Goal: Task Accomplishment & Management: Use online tool/utility

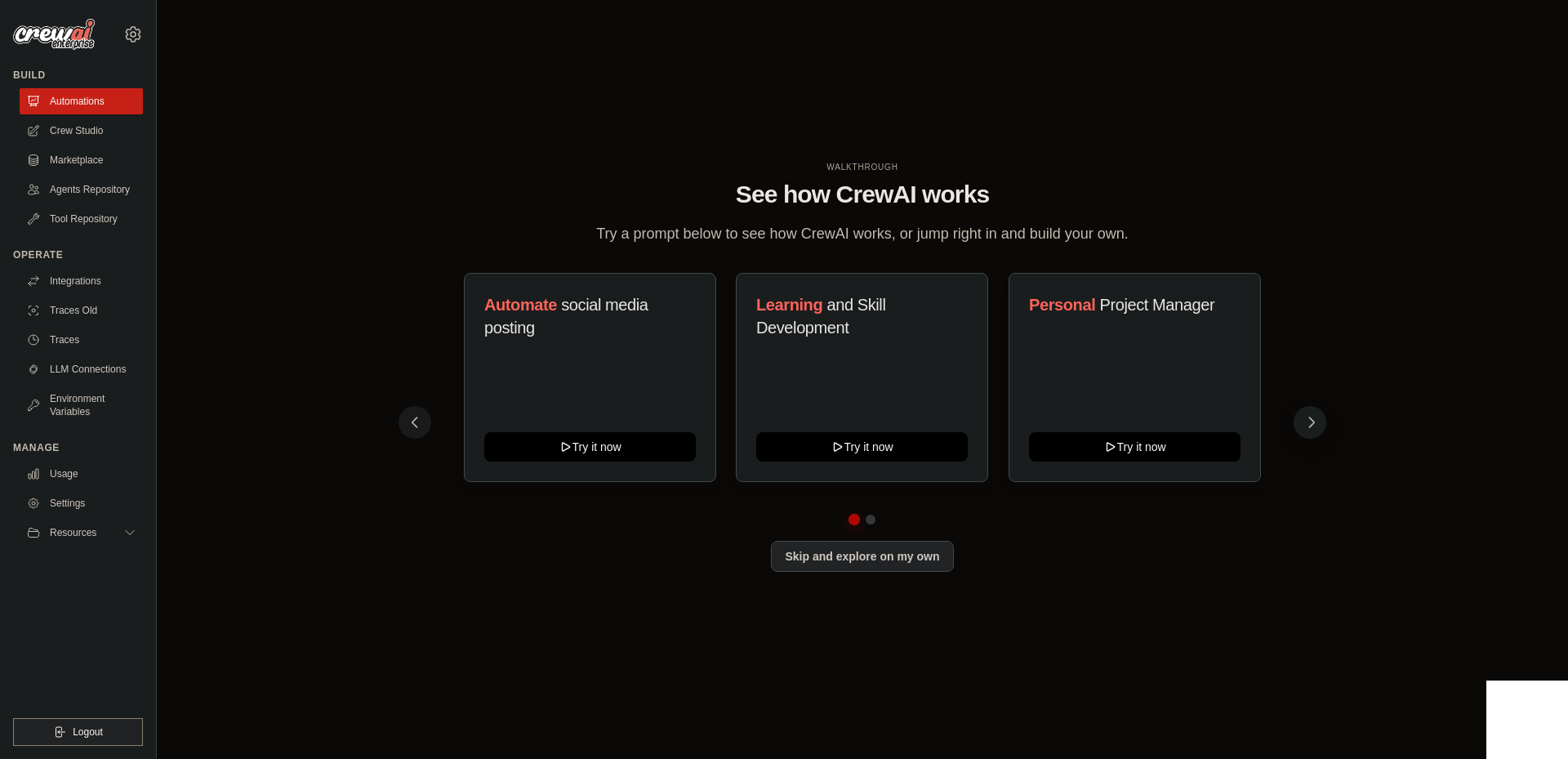
click at [1319, 429] on icon at bounding box center [1311, 422] width 16 height 16
click at [73, 133] on link "Crew Studio" at bounding box center [83, 131] width 123 height 27
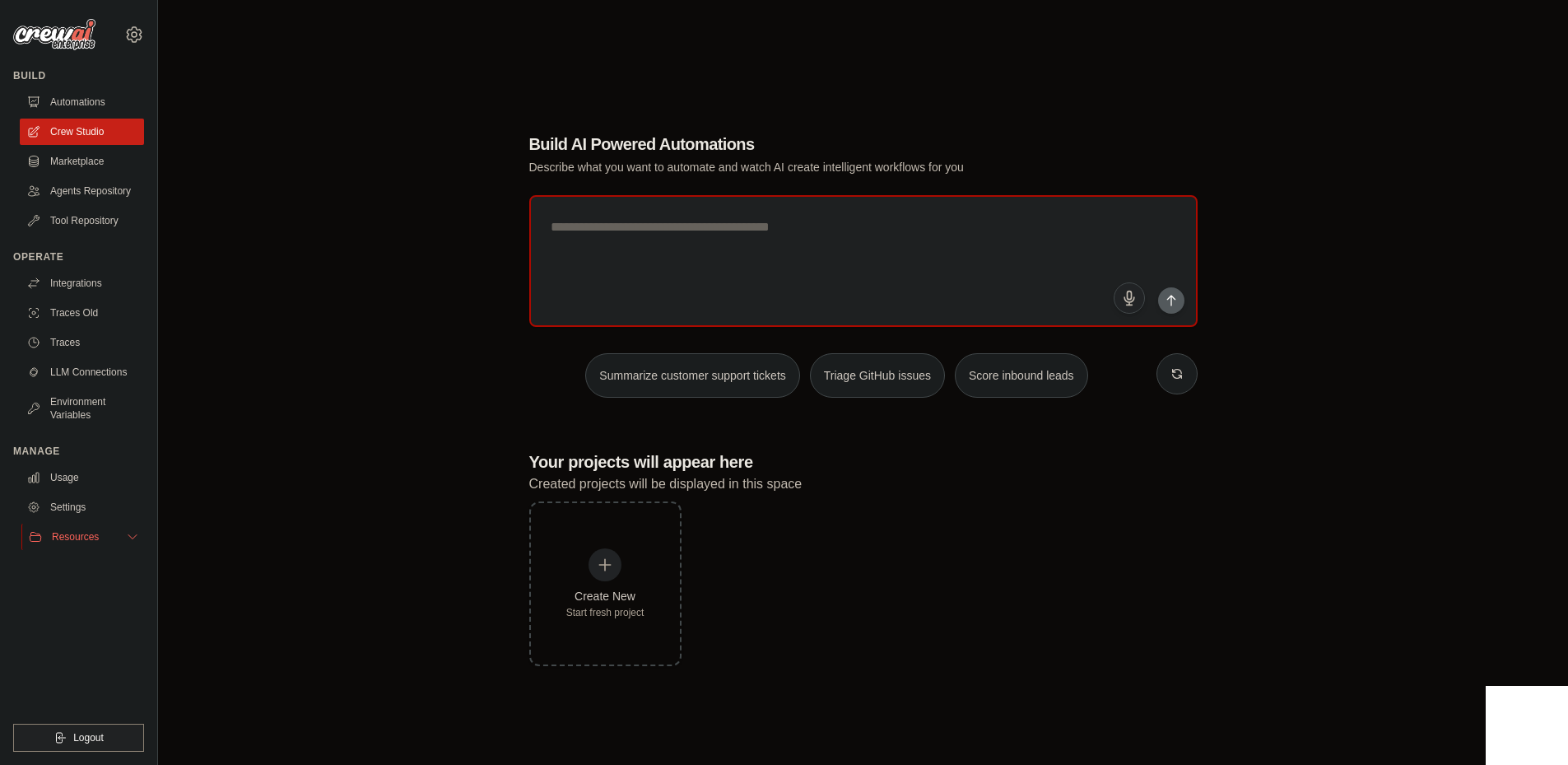
click at [137, 533] on icon at bounding box center [133, 537] width 13 height 13
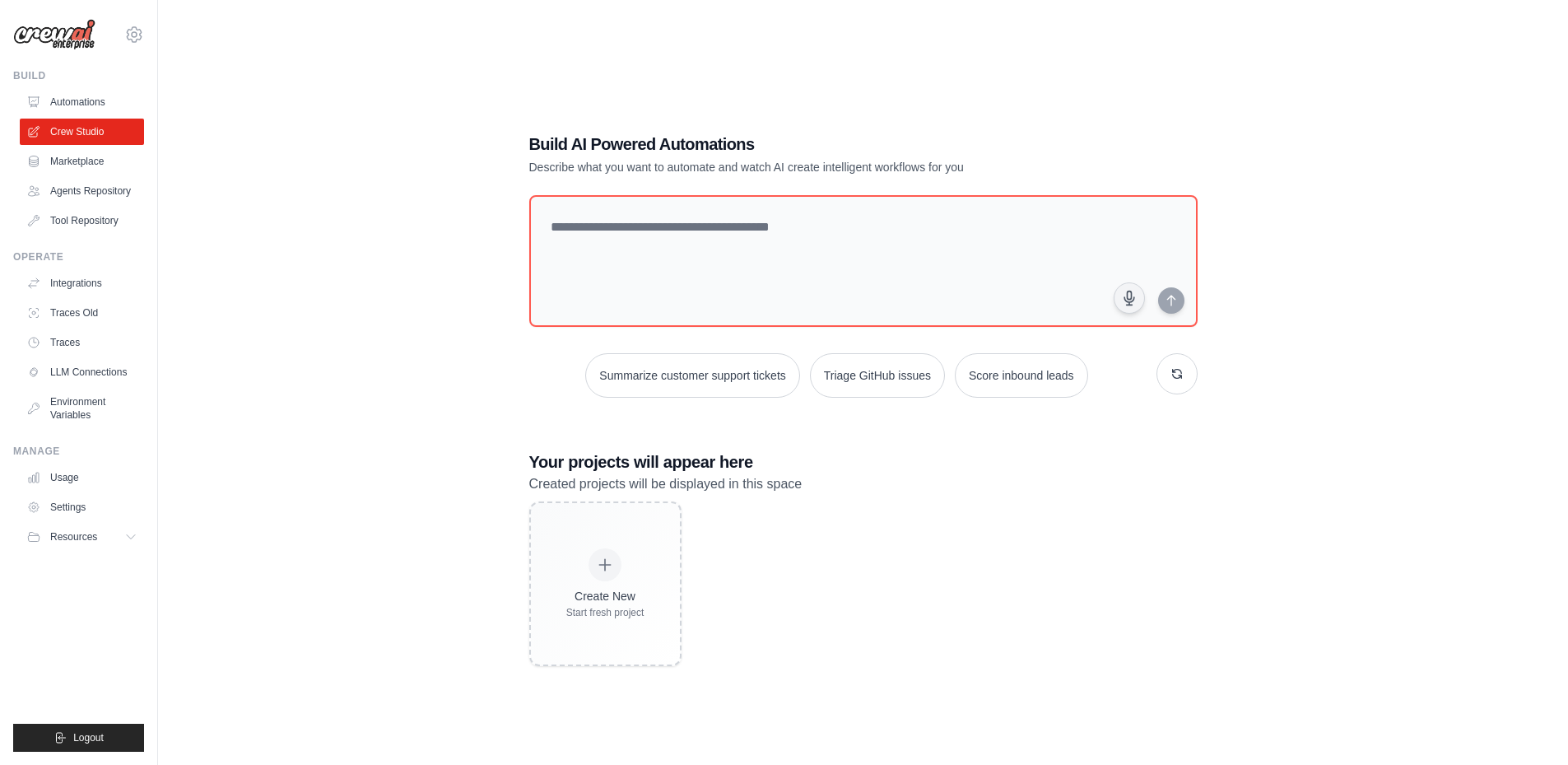
click at [763, 39] on div "Build AI Powered Automations Describe what you want to automate and watch AI cr…" at bounding box center [863, 399] width 1358 height 765
click at [142, 38] on icon at bounding box center [134, 34] width 20 height 20
click at [172, 107] on span "Settings" at bounding box center [206, 101] width 130 height 16
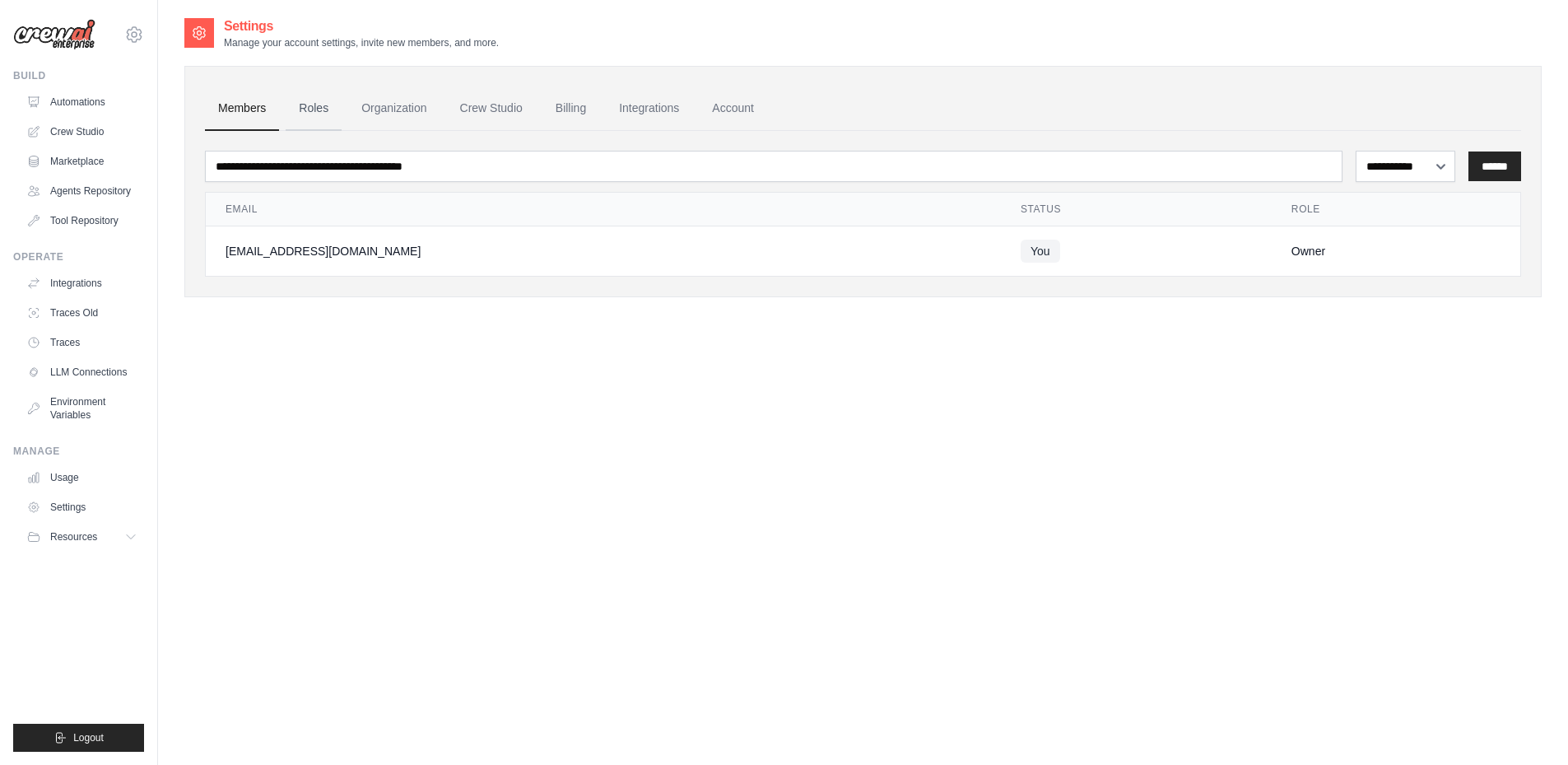
click at [337, 105] on link "Roles" at bounding box center [314, 108] width 56 height 44
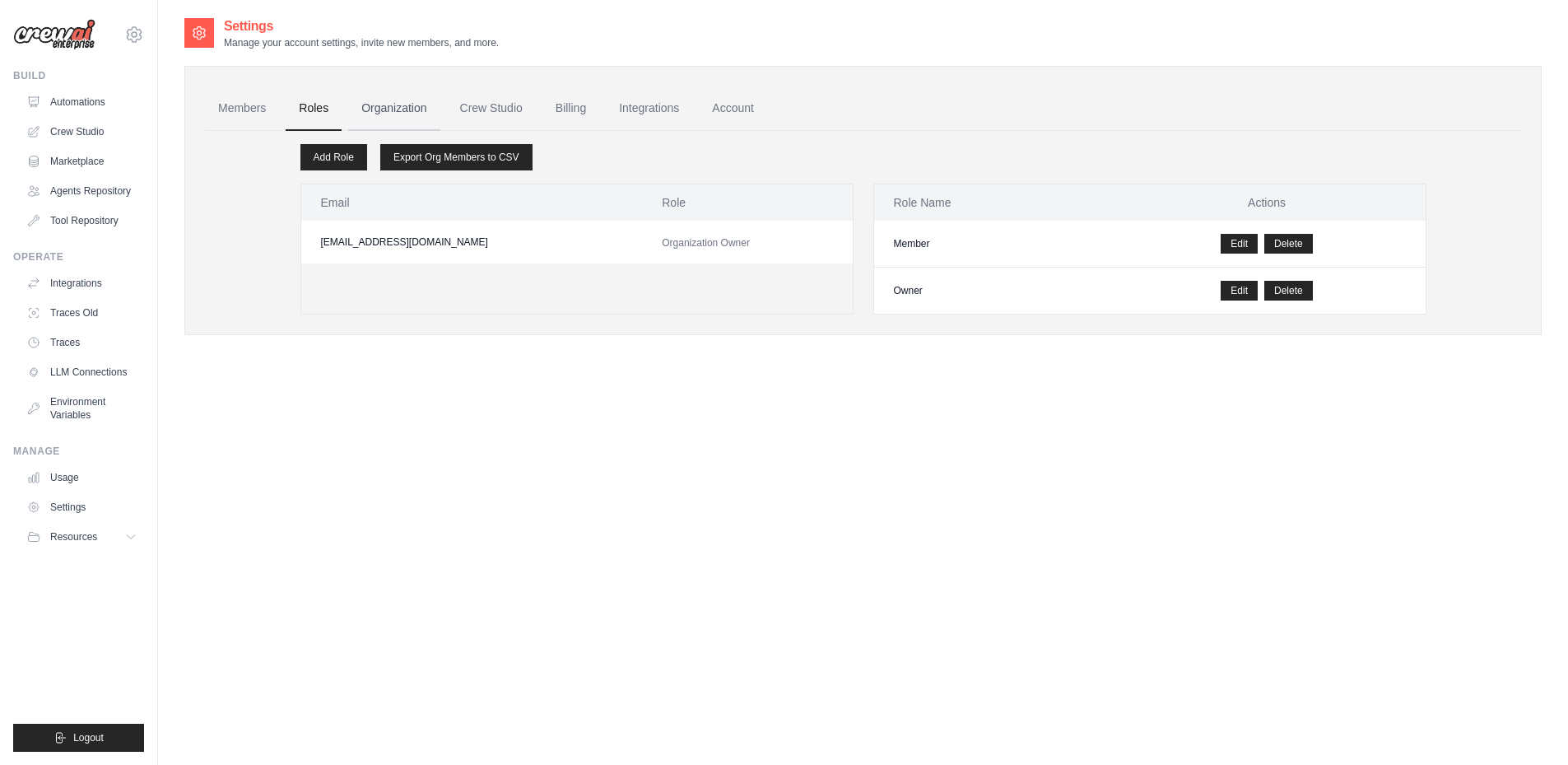
click at [376, 110] on link "Organization" at bounding box center [394, 108] width 92 height 44
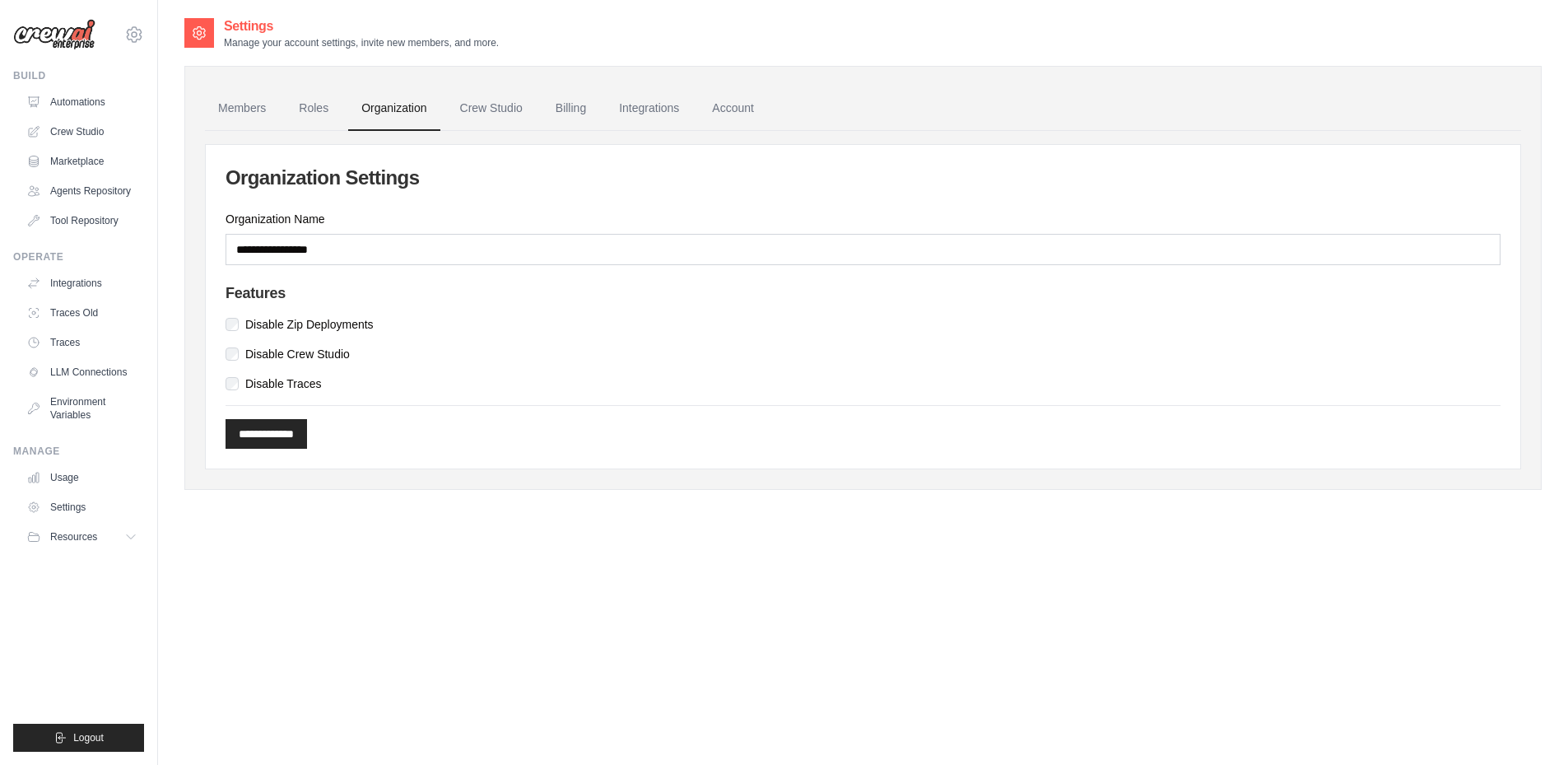
click at [512, 119] on link "Crew Studio" at bounding box center [491, 108] width 89 height 44
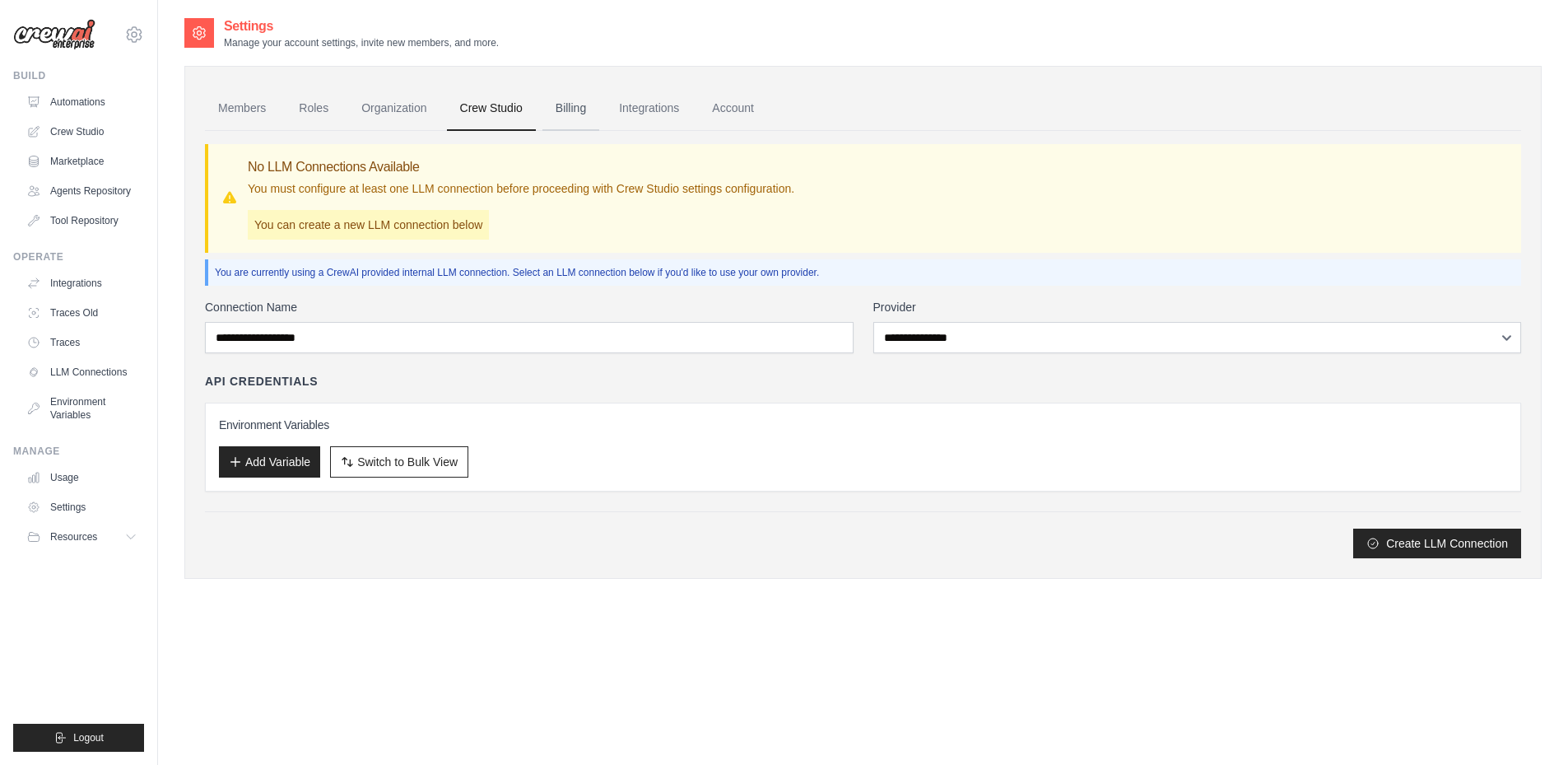
click at [553, 110] on link "Billing" at bounding box center [570, 108] width 56 height 44
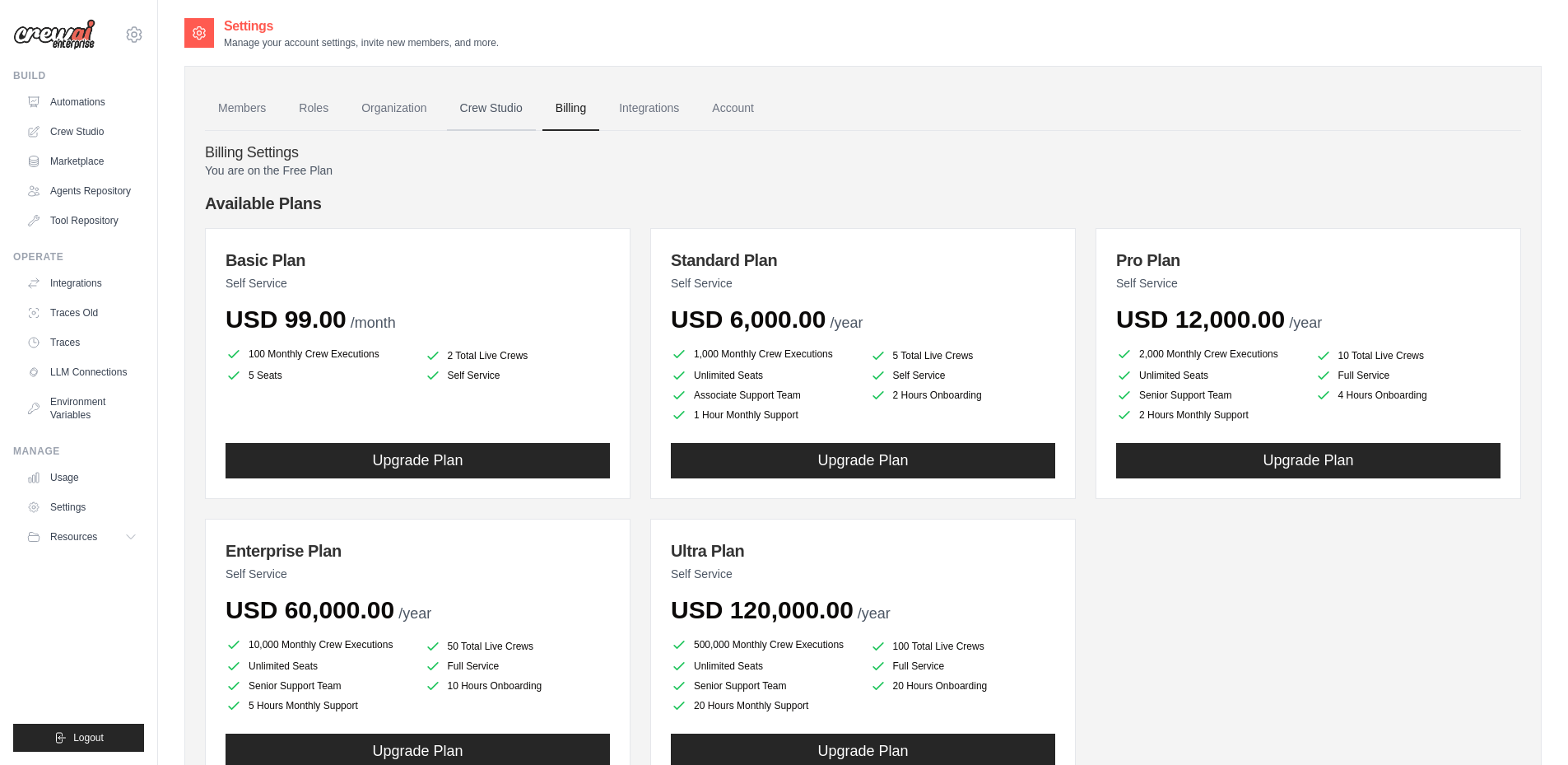
click at [490, 104] on link "Crew Studio" at bounding box center [491, 108] width 89 height 44
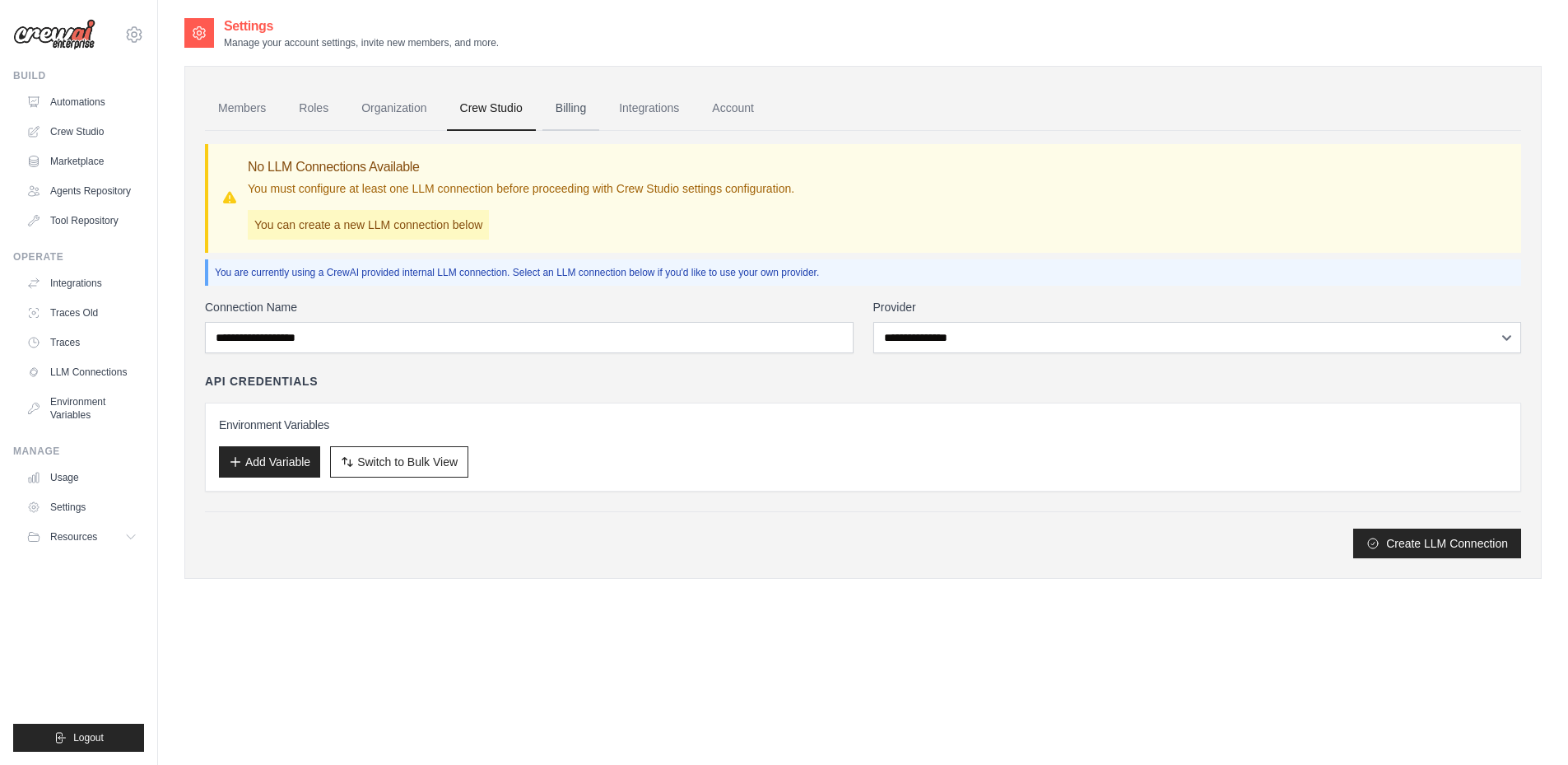
click at [570, 111] on link "Billing" at bounding box center [570, 108] width 56 height 44
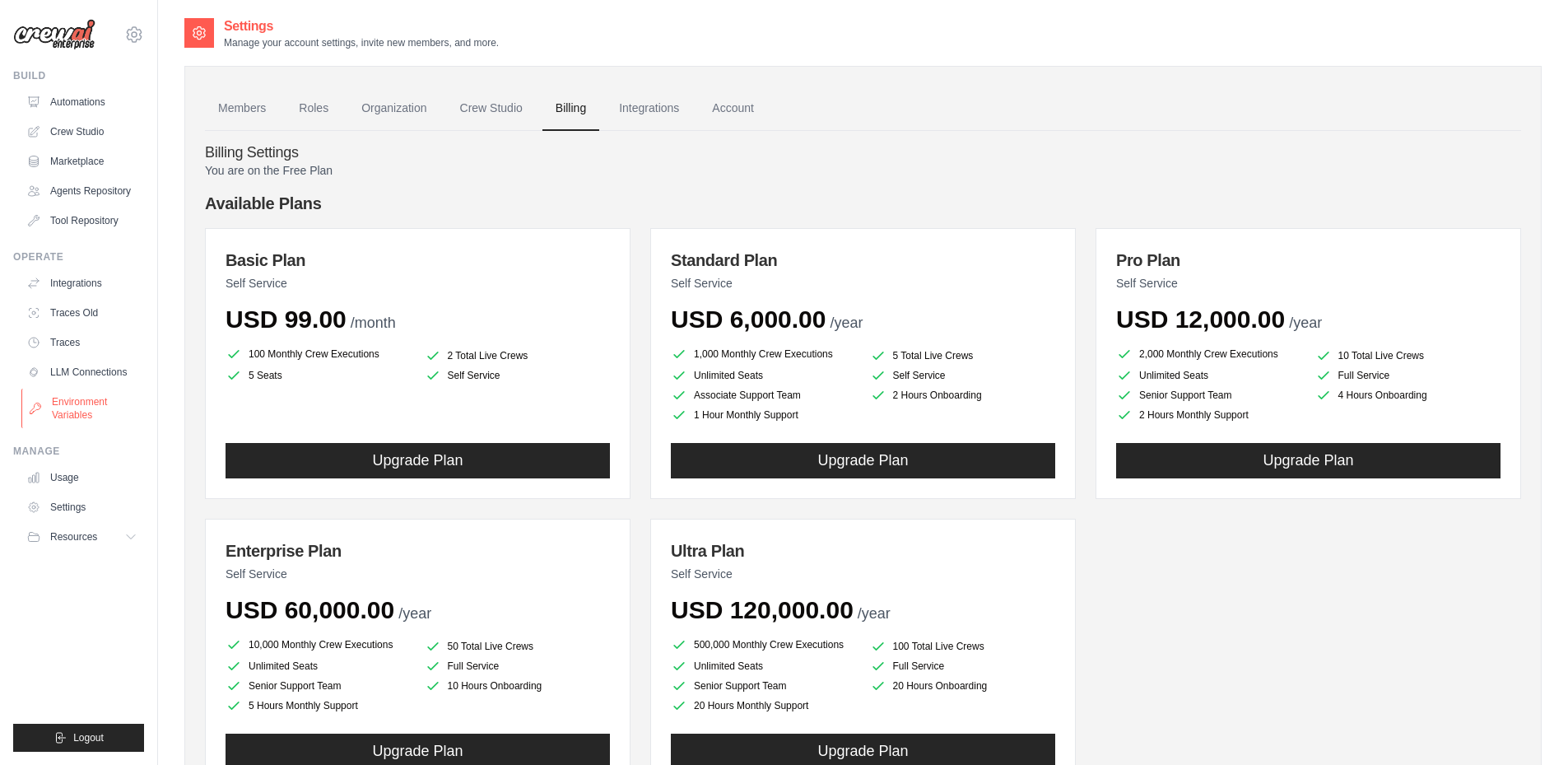
click at [73, 405] on link "Environment Variables" at bounding box center [83, 407] width 124 height 39
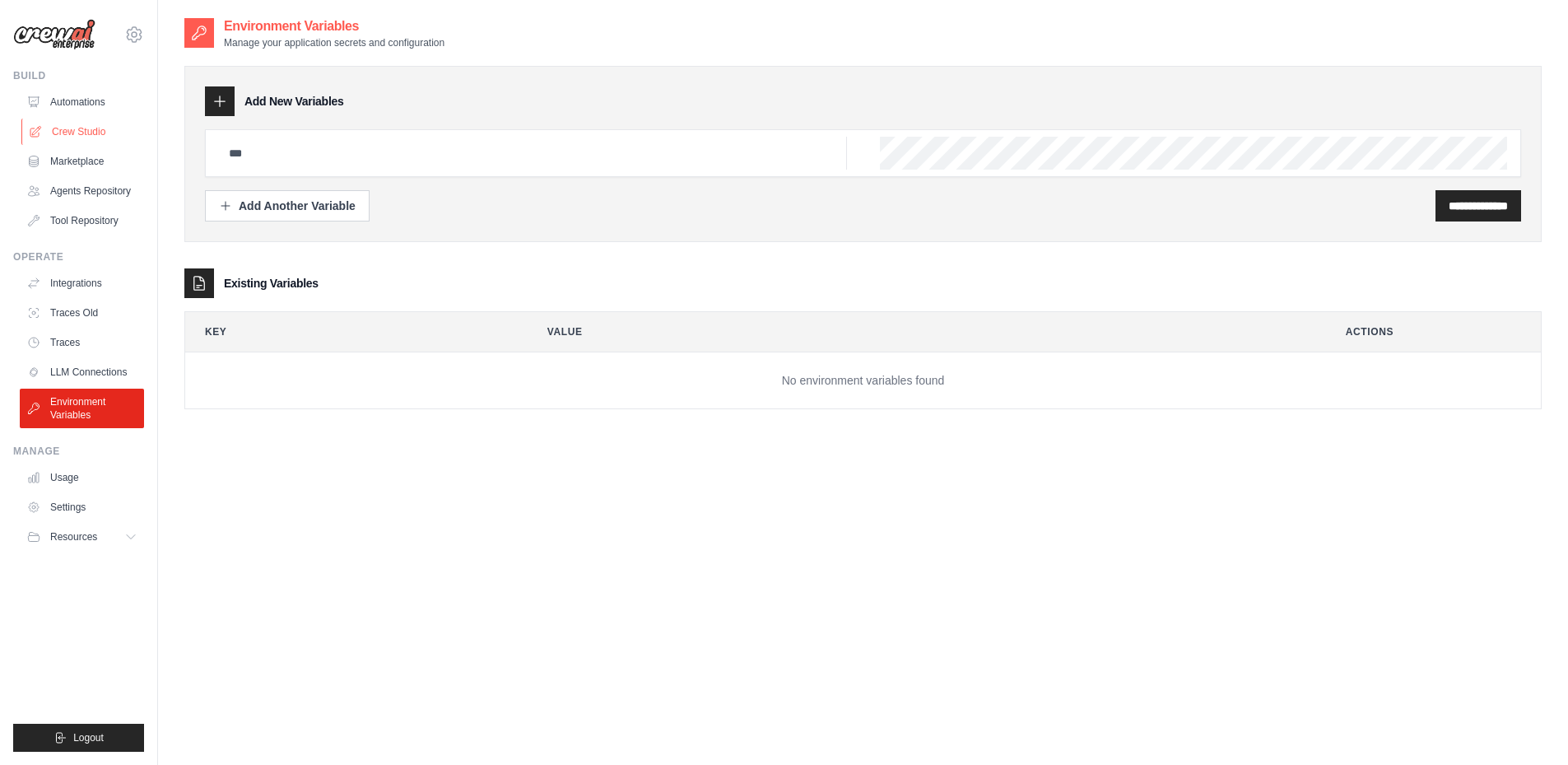
click at [80, 134] on link "Crew Studio" at bounding box center [83, 132] width 124 height 27
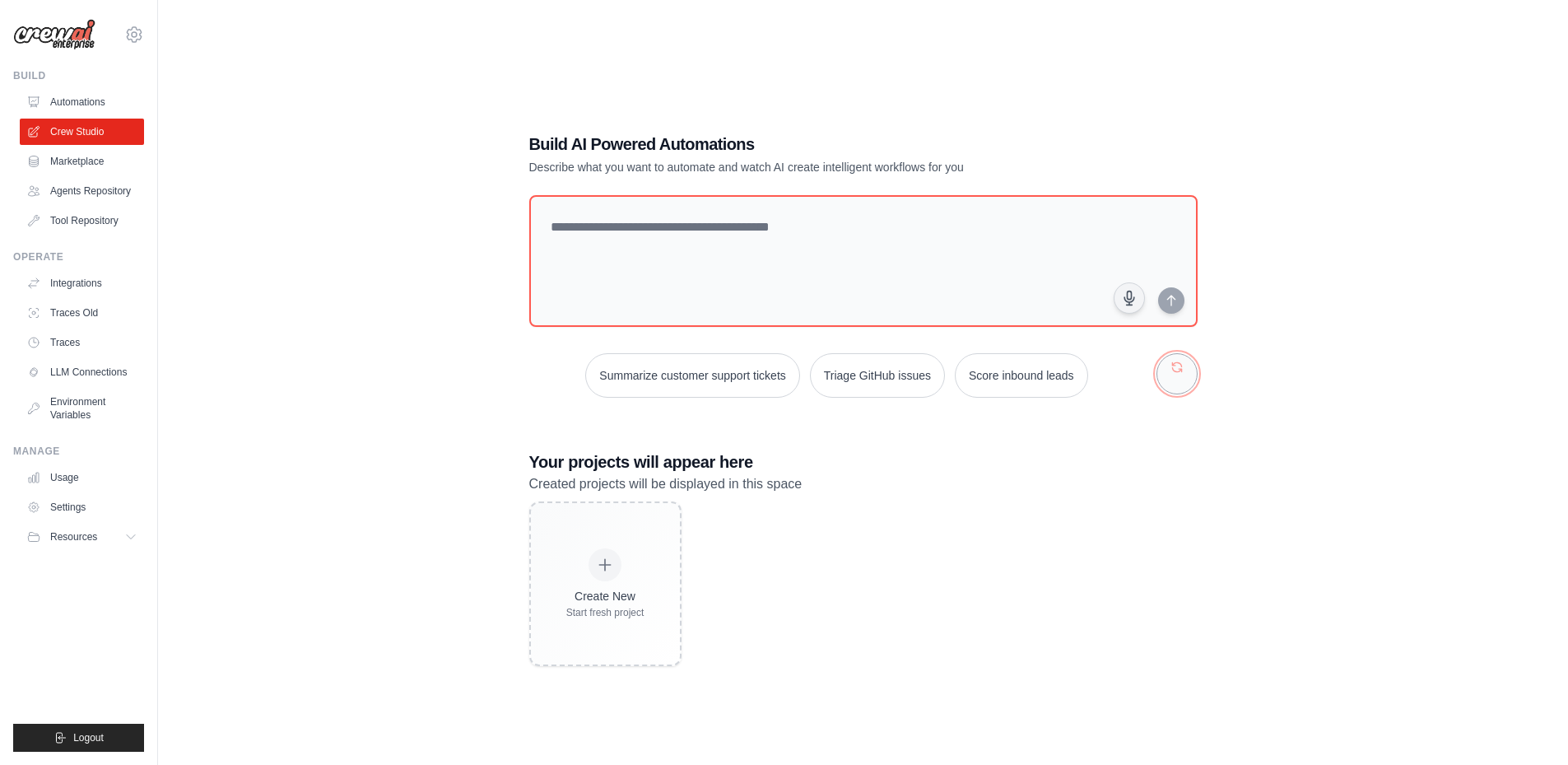
click at [1170, 370] on button "button" at bounding box center [1177, 373] width 41 height 41
click at [1178, 359] on button "button" at bounding box center [1177, 373] width 41 height 41
click at [1158, 436] on div "Build AI Powered Automations Describe what you want to automate and watch AI cr…" at bounding box center [863, 399] width 708 height 586
click at [1172, 375] on button "button" at bounding box center [1177, 373] width 41 height 41
click at [1128, 440] on div "Build AI Powered Automations Describe what you want to automate and watch AI cr…" at bounding box center [863, 399] width 708 height 586
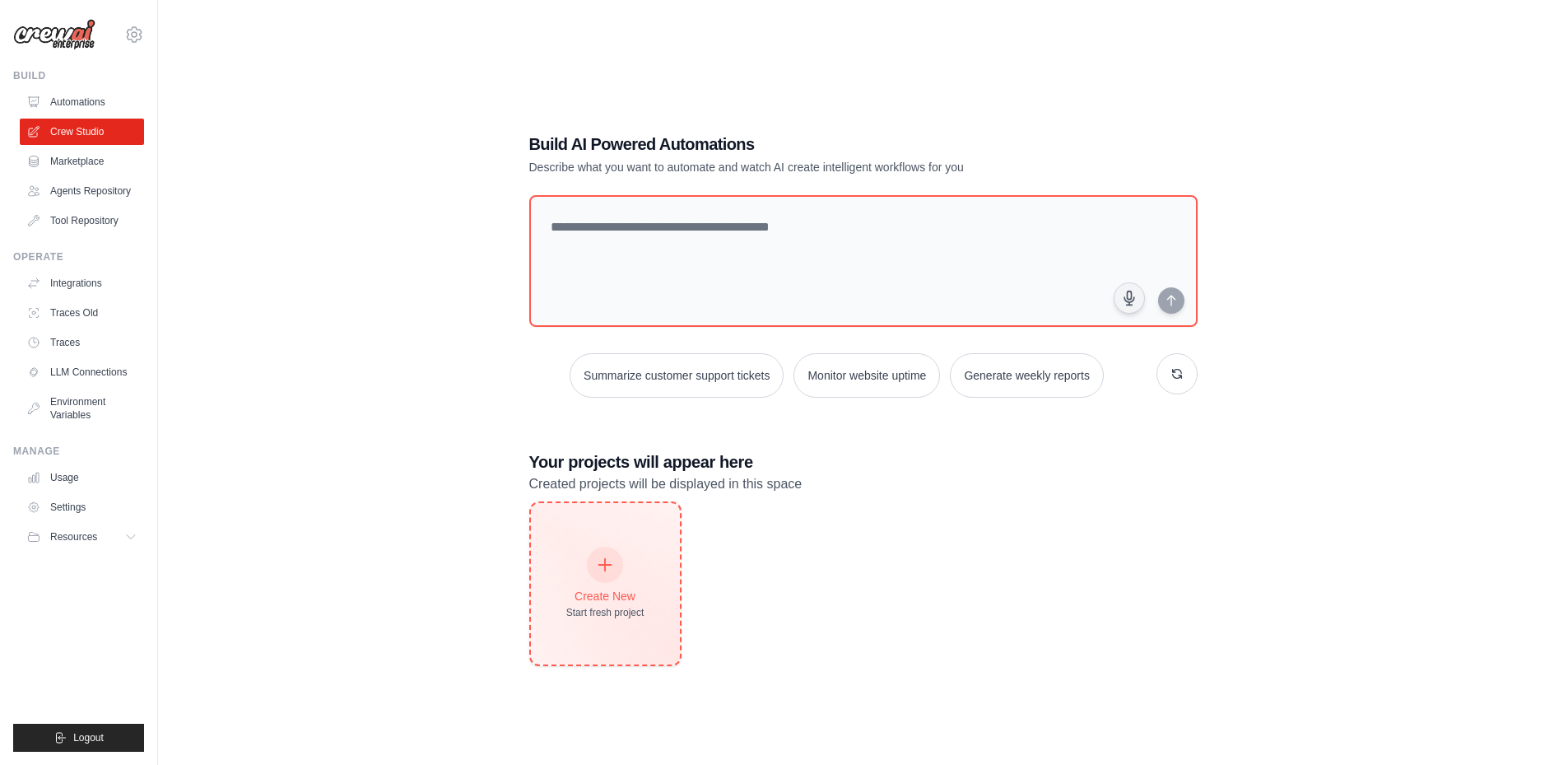
click at [637, 556] on div "Create New Start fresh project" at bounding box center [605, 583] width 78 height 71
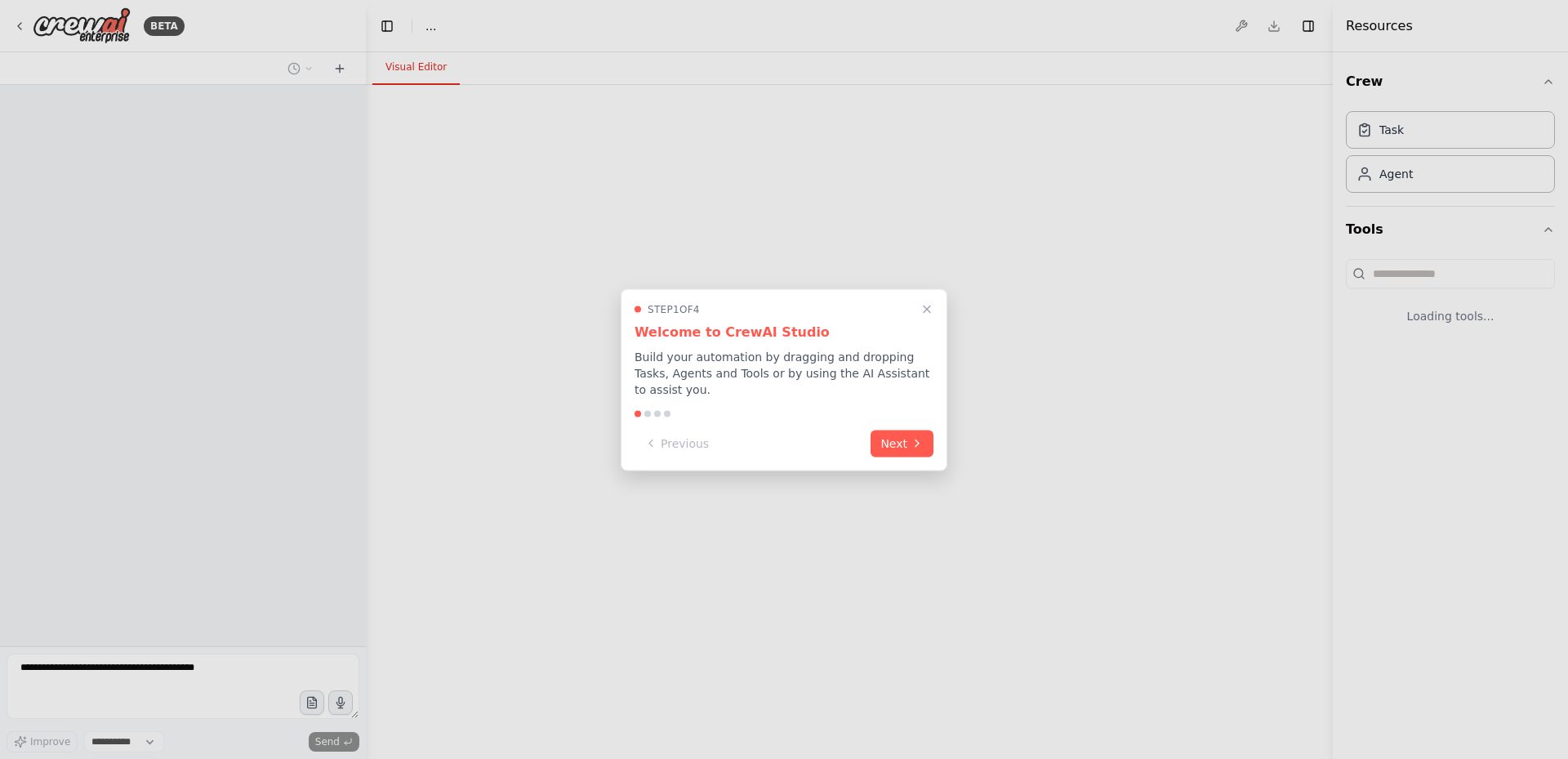
select select "****"
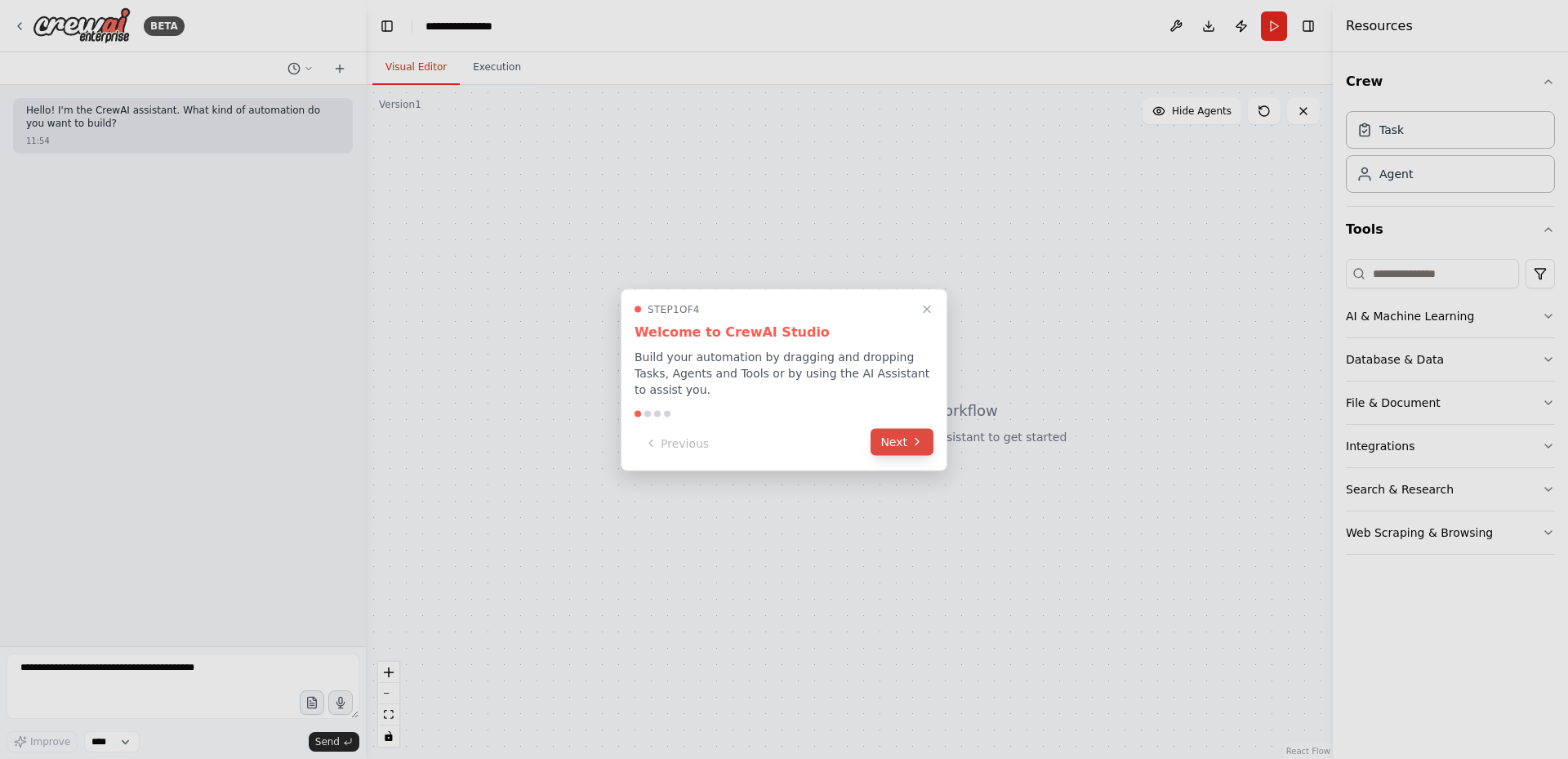
click at [901, 428] on button "Next" at bounding box center [902, 441] width 63 height 27
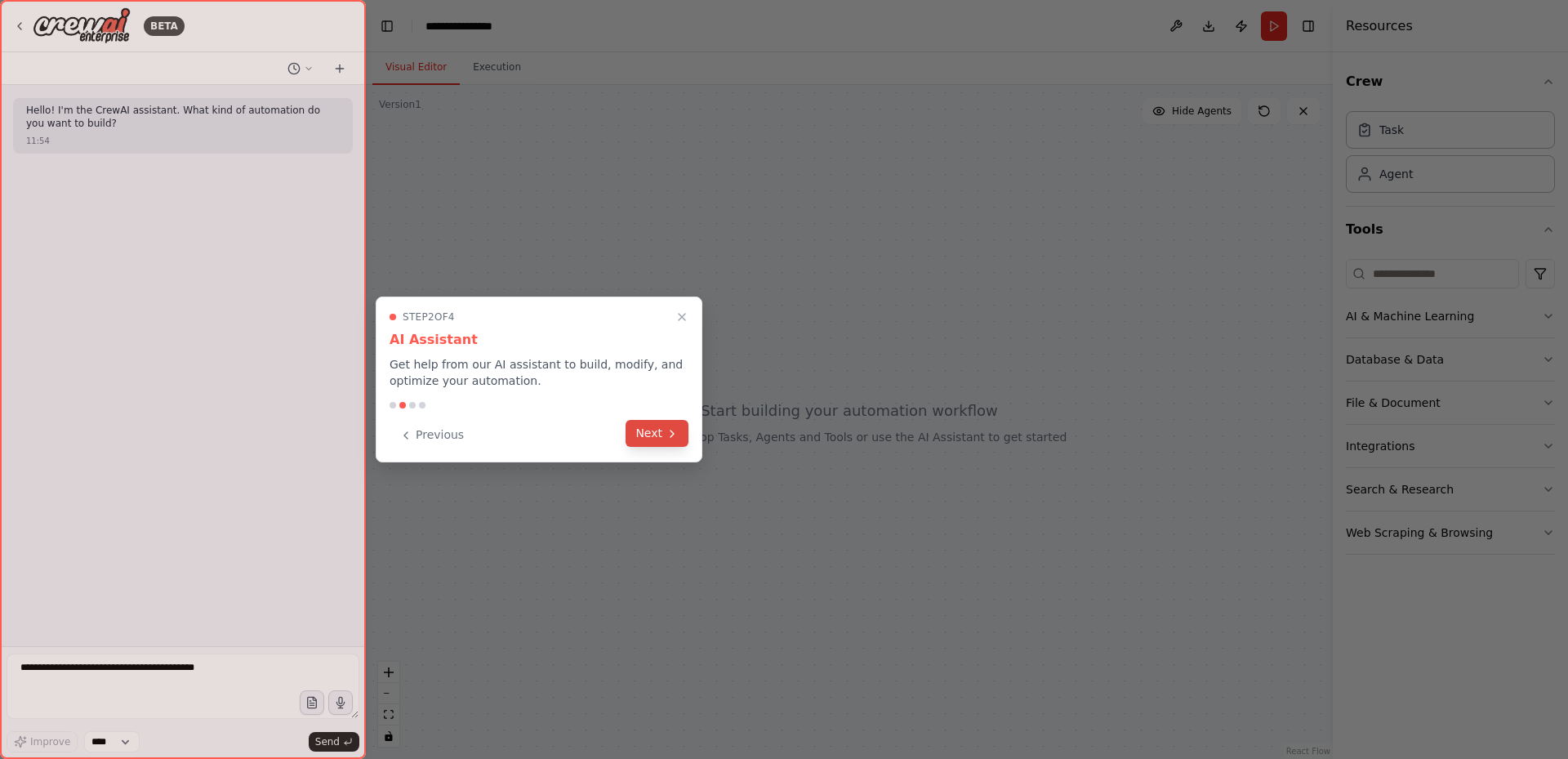
click at [650, 429] on button "Next" at bounding box center [657, 434] width 63 height 27
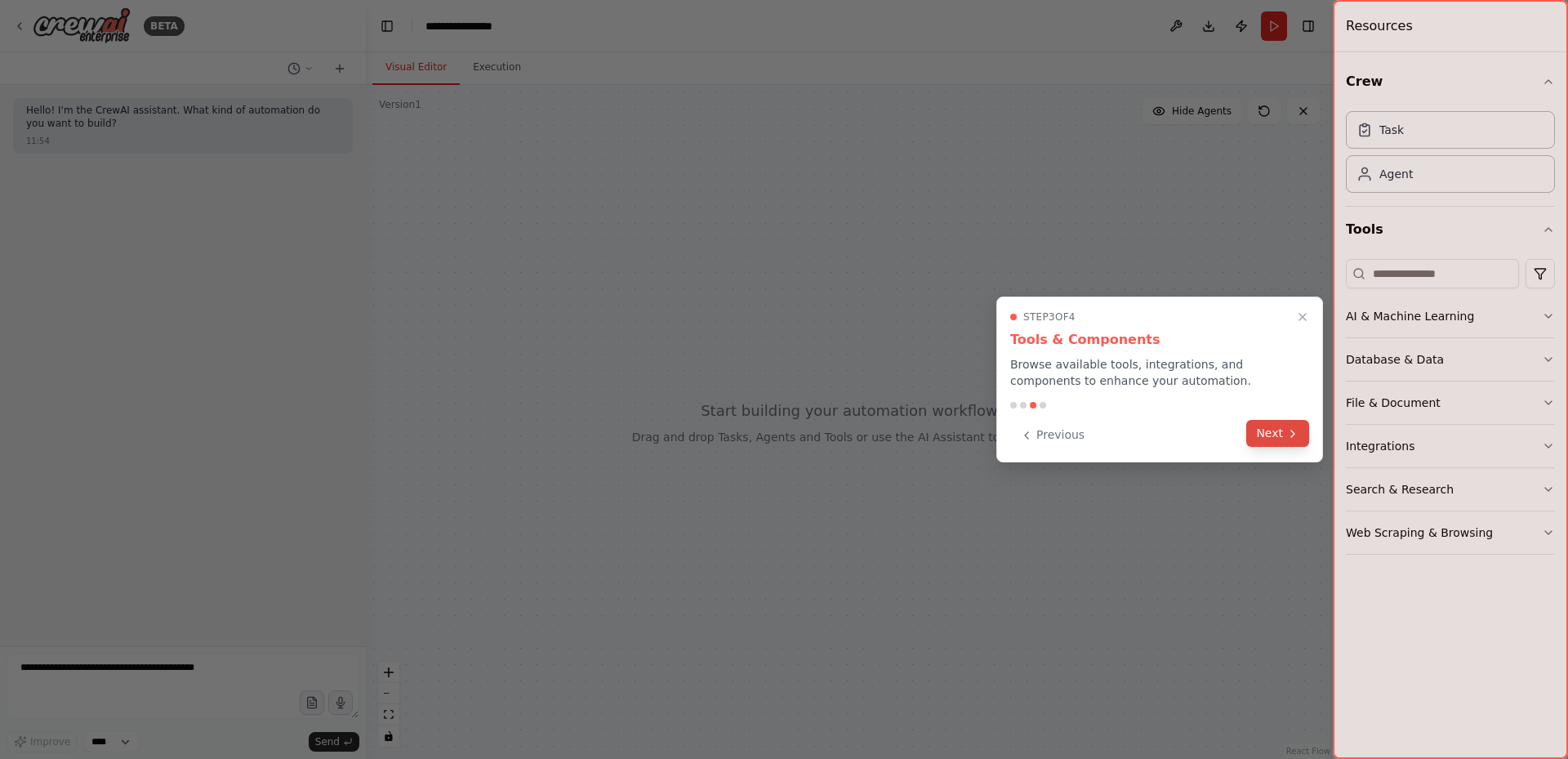
click at [1251, 437] on button "Next" at bounding box center [1278, 434] width 63 height 27
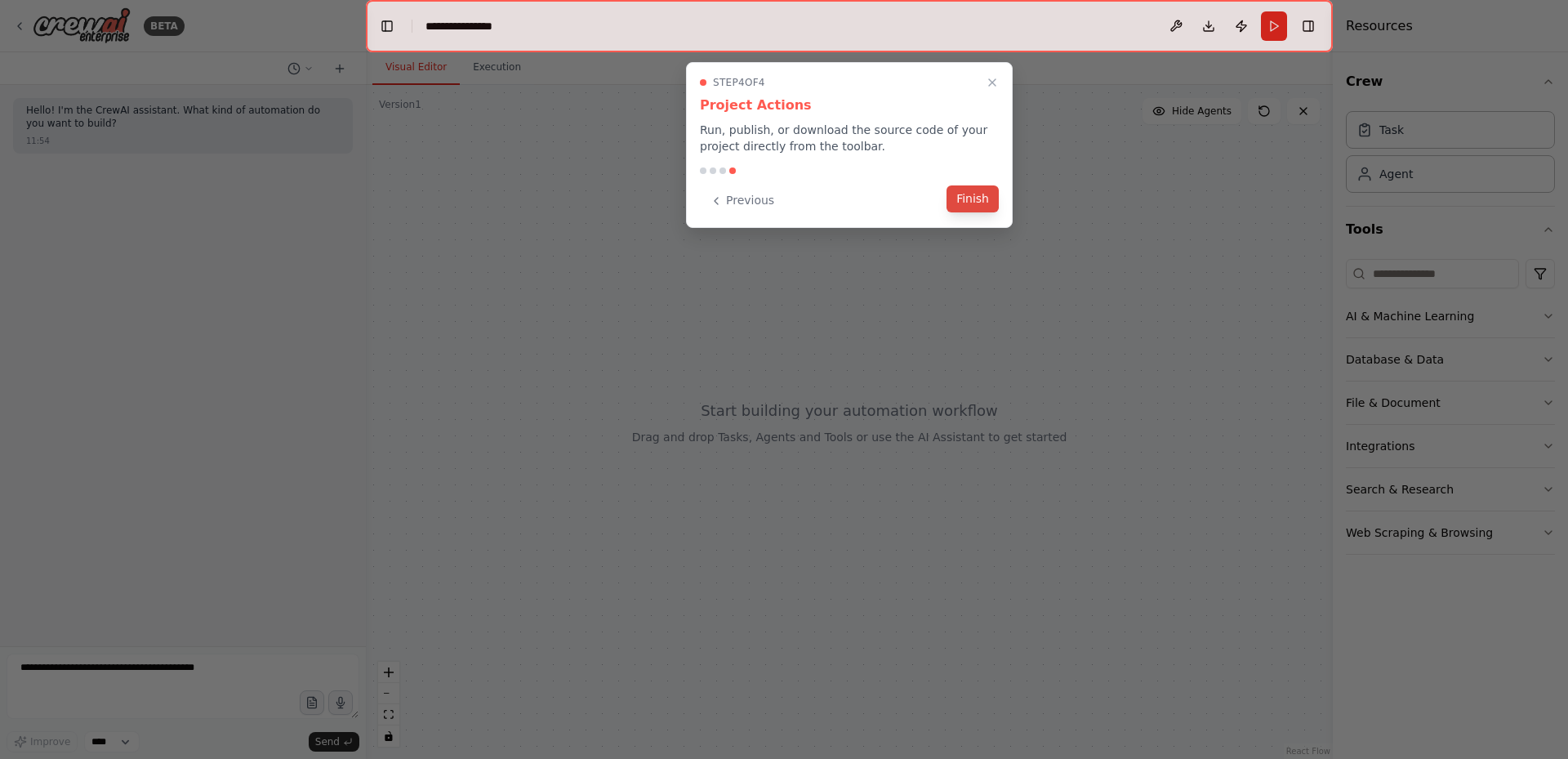
click at [967, 201] on button "Finish" at bounding box center [972, 198] width 52 height 27
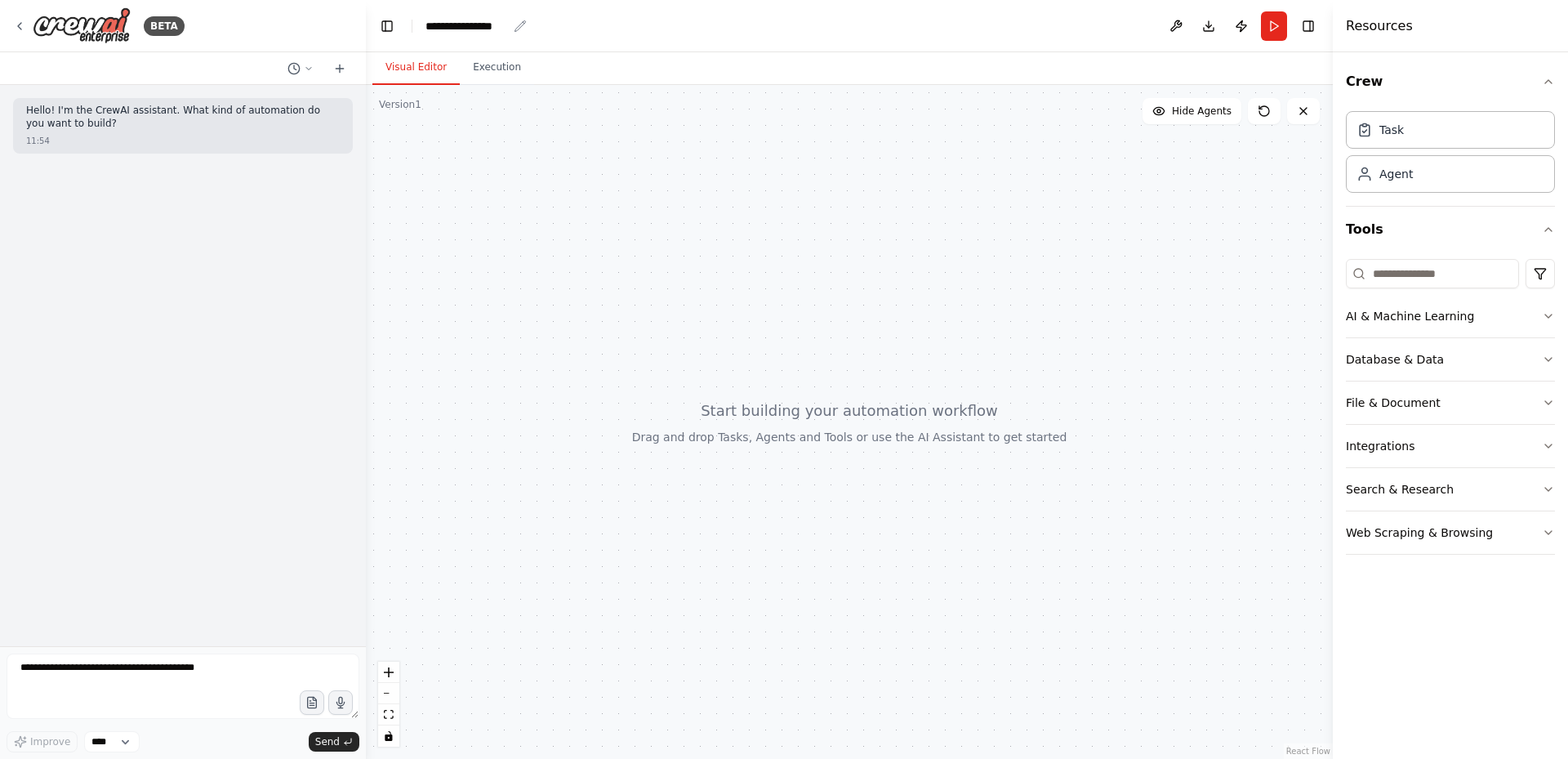
click at [518, 27] on icon "breadcrumb" at bounding box center [519, 26] width 10 height 10
click at [485, 27] on div "**********" at bounding box center [467, 26] width 82 height 16
drag, startPoint x: 507, startPoint y: 26, endPoint x: 416, endPoint y: 22, distance: 91.1
click at [416, 22] on header "**********" at bounding box center [849, 26] width 967 height 52
click at [517, 299] on div at bounding box center [849, 422] width 967 height 674
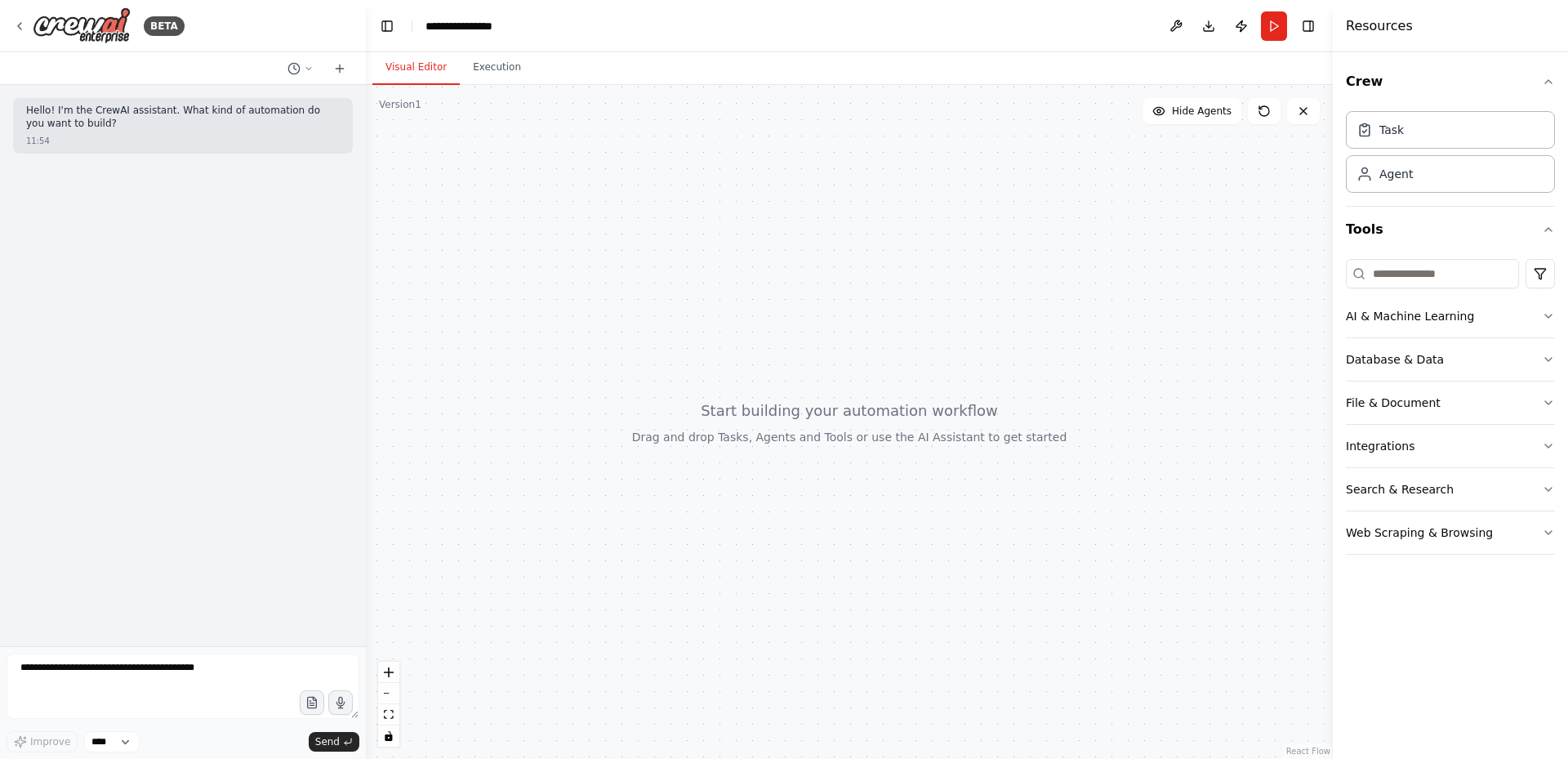
drag, startPoint x: 517, startPoint y: 299, endPoint x: 553, endPoint y: 326, distance: 45.0
click at [553, 326] on div at bounding box center [849, 422] width 967 height 674
click at [1534, 313] on button "AI & Machine Learning" at bounding box center [1450, 316] width 209 height 43
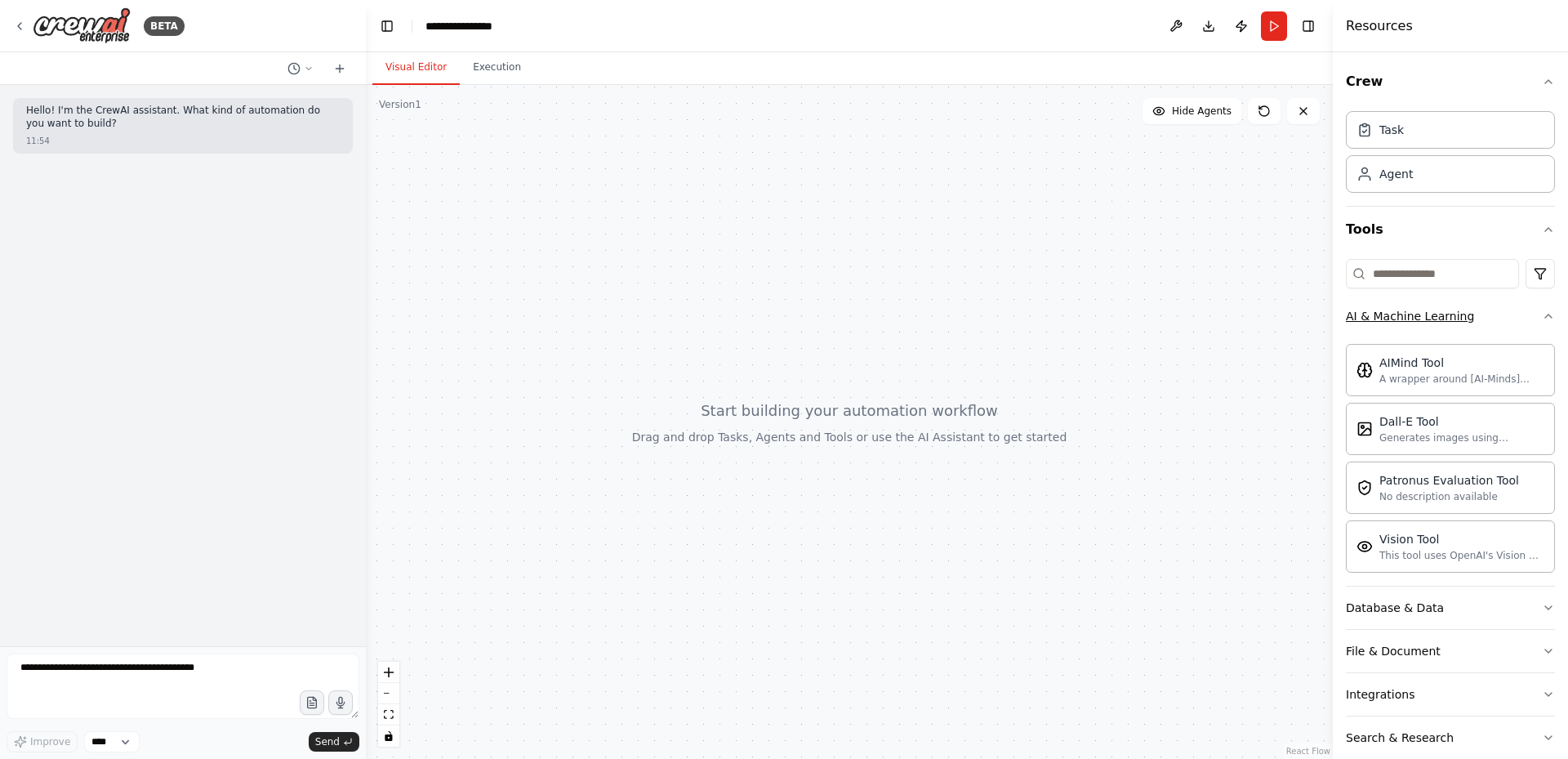
click at [1542, 314] on icon "button" at bounding box center [1549, 316] width 13 height 13
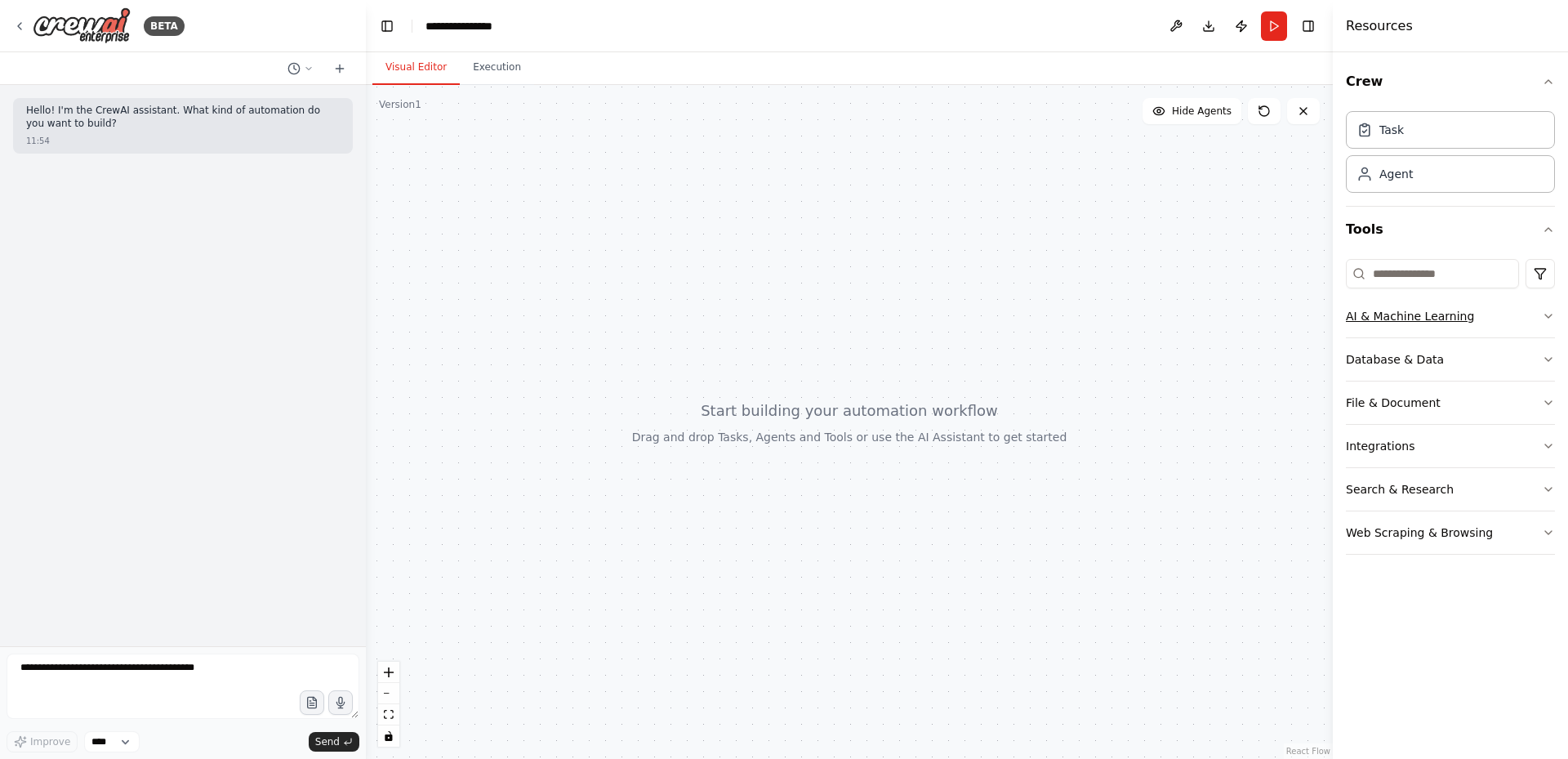
click at [1532, 308] on button "AI & Machine Learning" at bounding box center [1450, 316] width 209 height 43
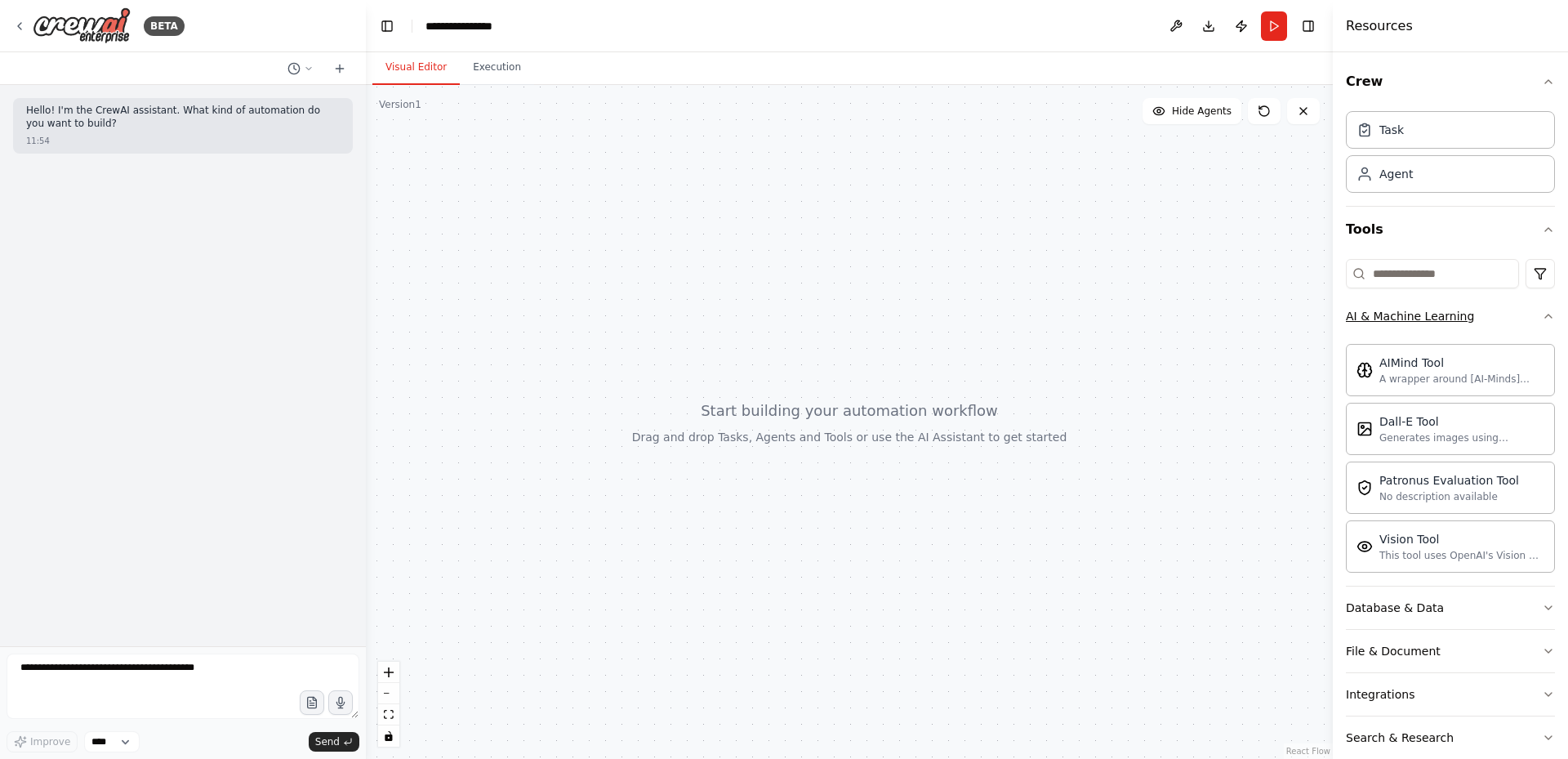
click at [1542, 312] on icon "button" at bounding box center [1549, 316] width 13 height 13
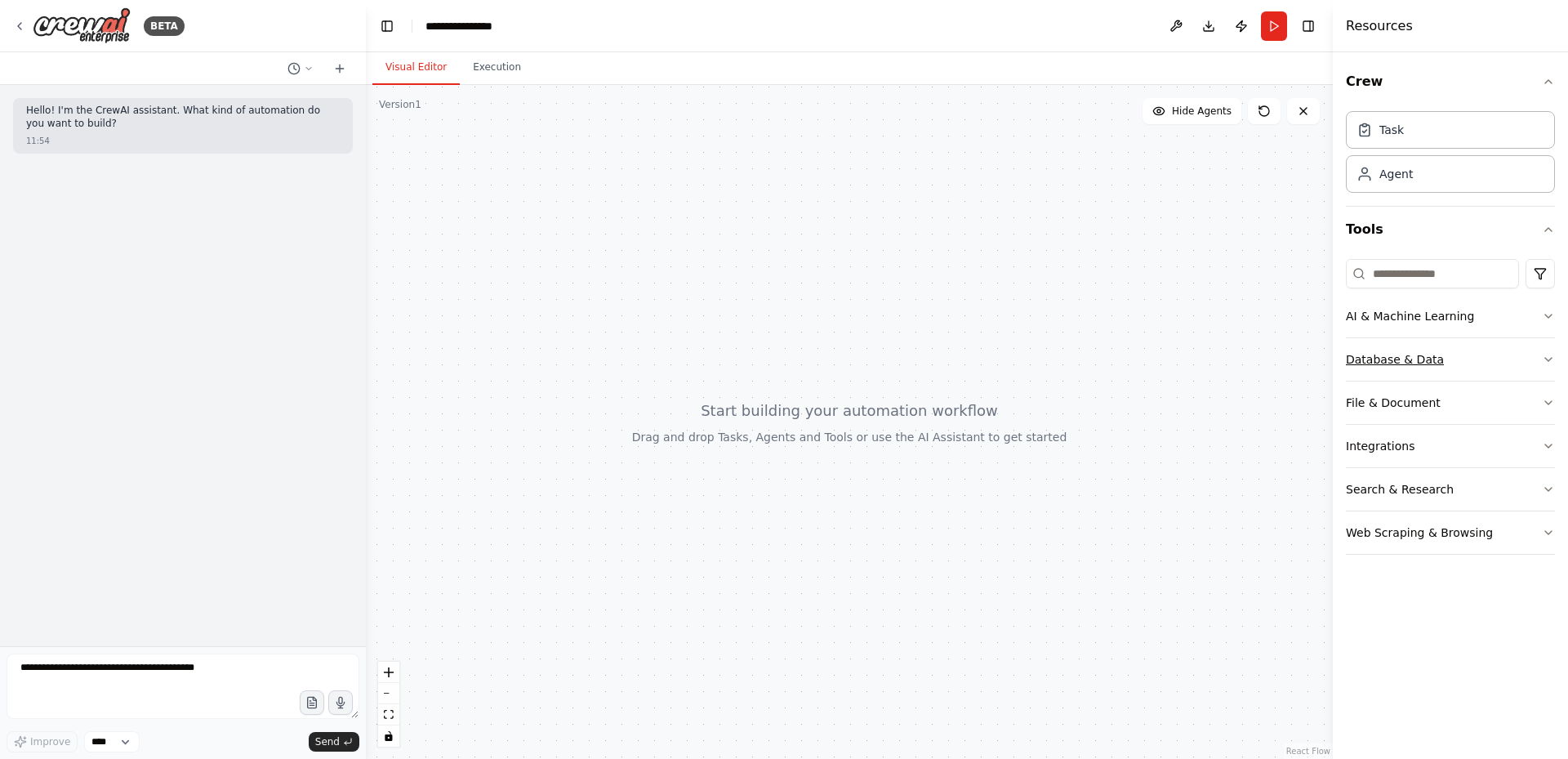
click at [1540, 355] on button "Database & Data" at bounding box center [1450, 359] width 209 height 43
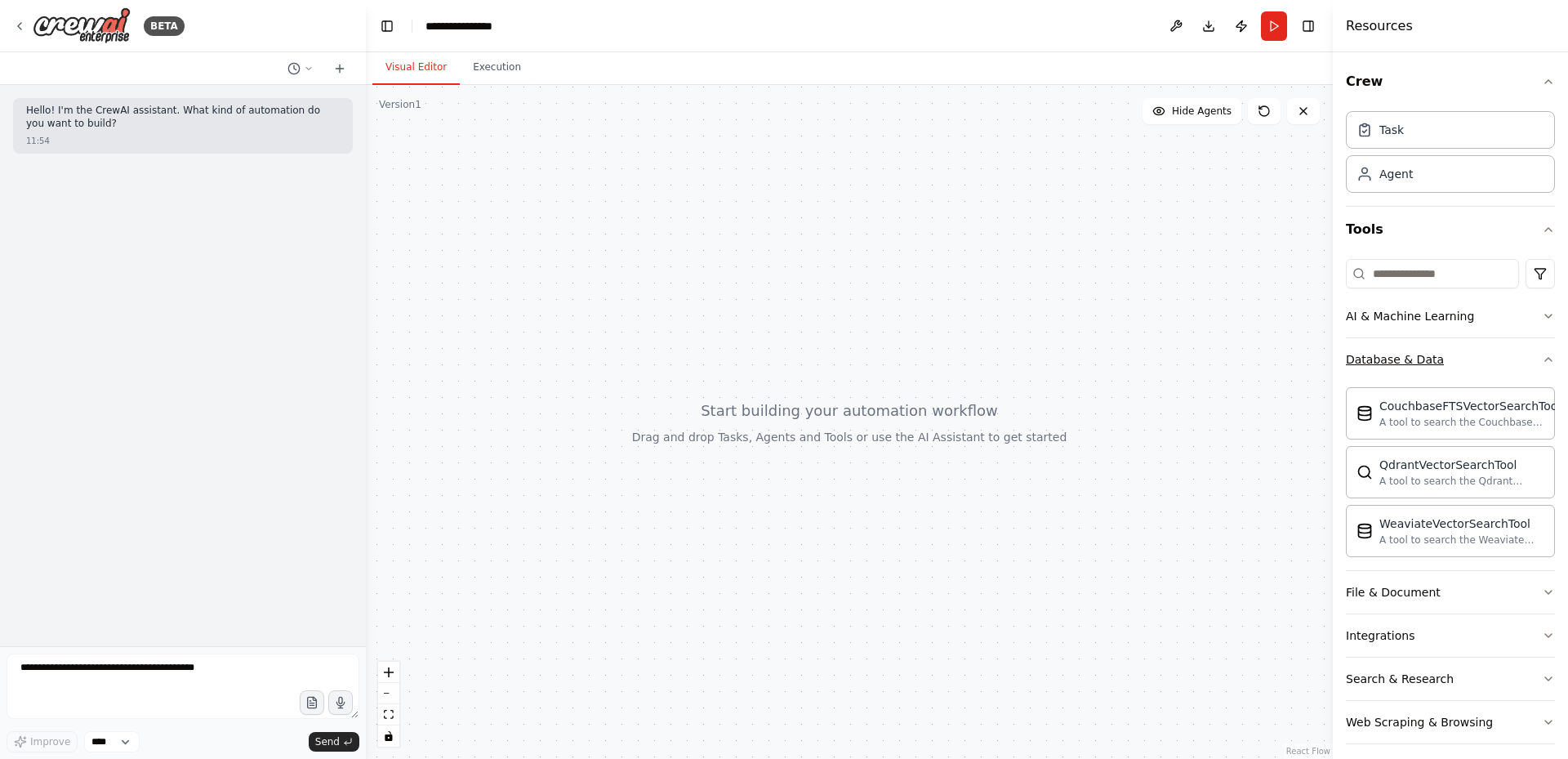
click at [1542, 355] on icon "button" at bounding box center [1549, 360] width 13 height 13
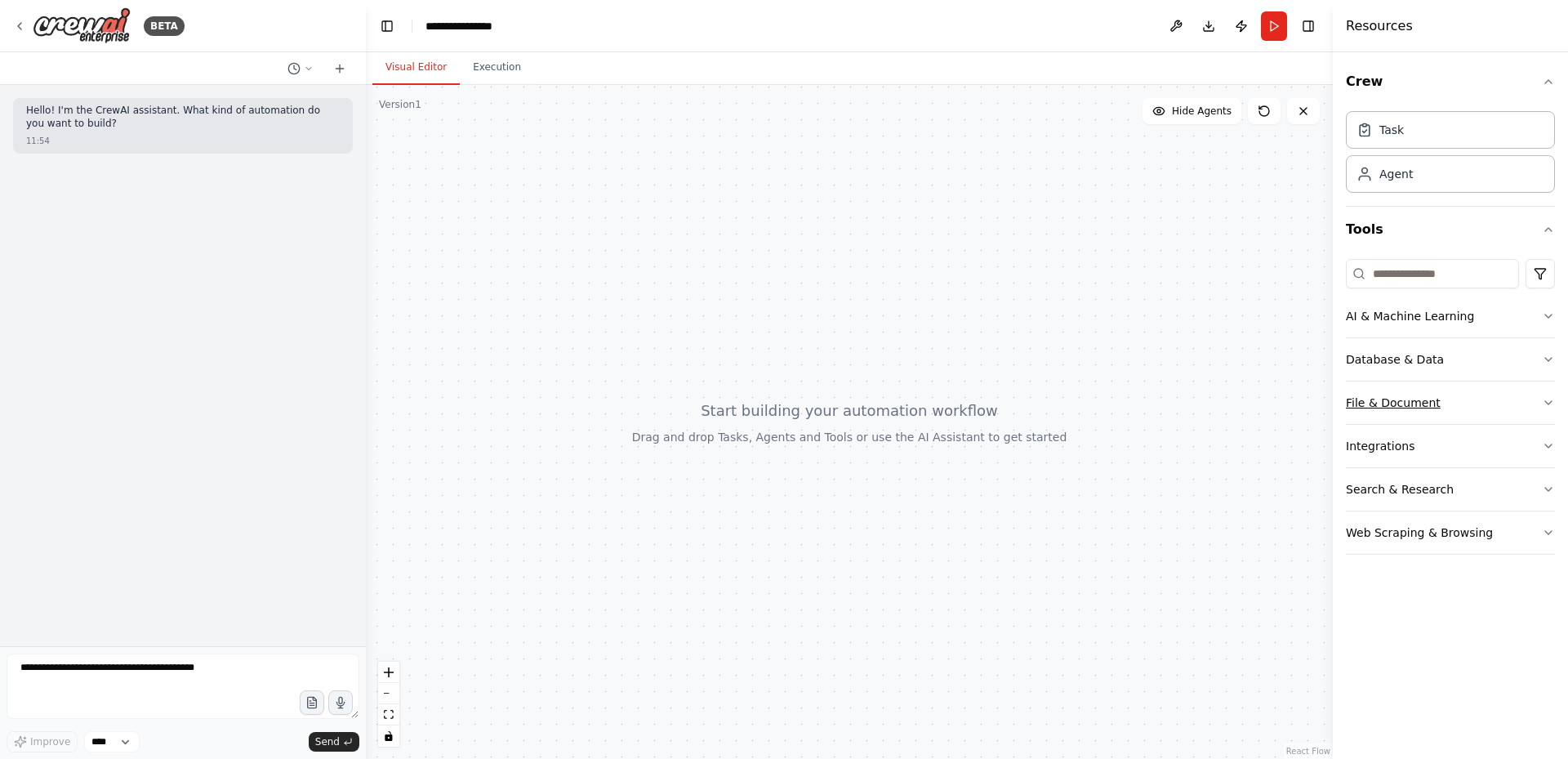
click at [1522, 402] on button "File & Document" at bounding box center [1450, 402] width 209 height 43
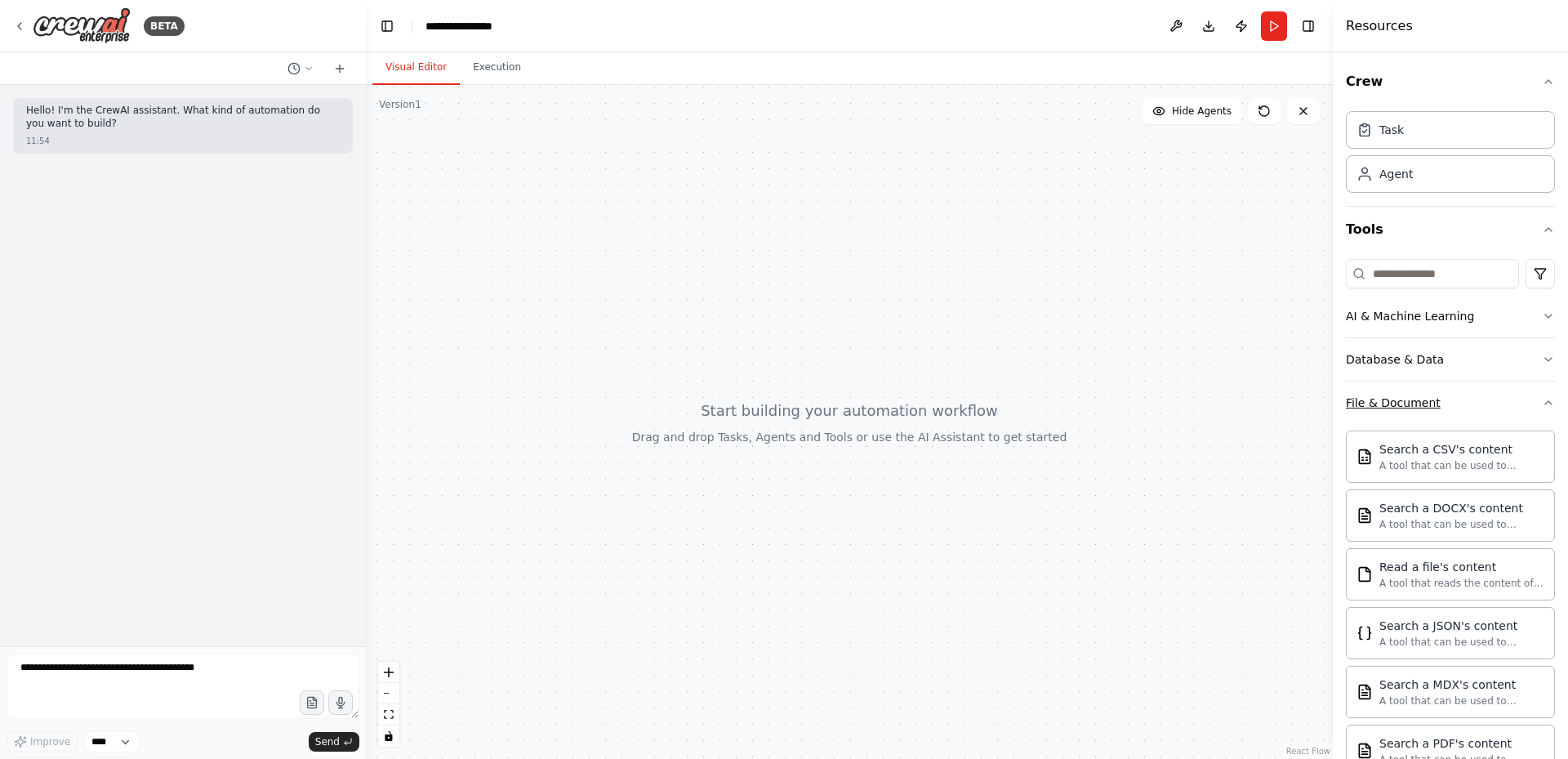
click at [1522, 402] on button "File & Document" at bounding box center [1450, 402] width 209 height 43
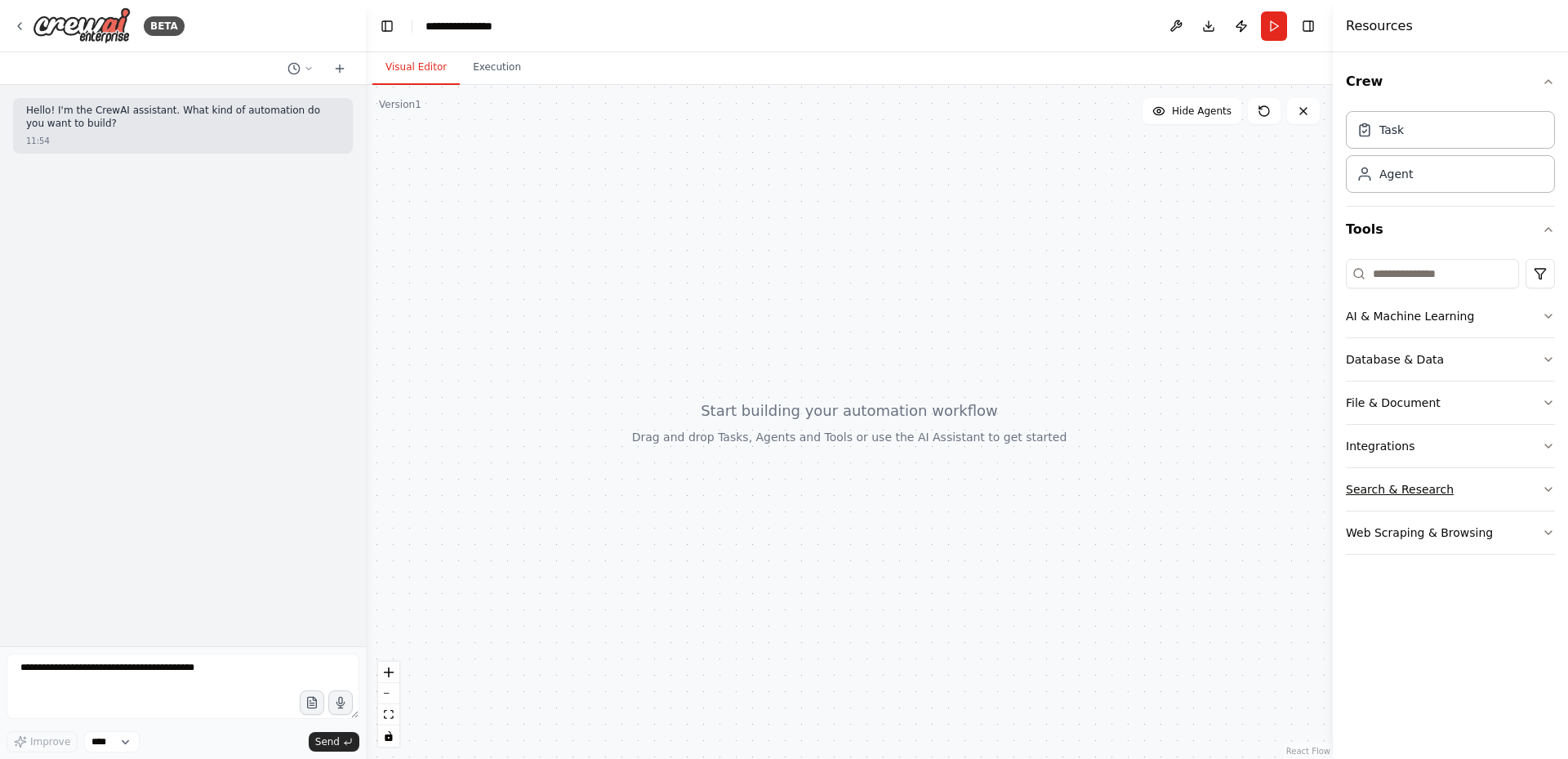
click at [1517, 495] on button "Search & Research" at bounding box center [1450, 489] width 209 height 43
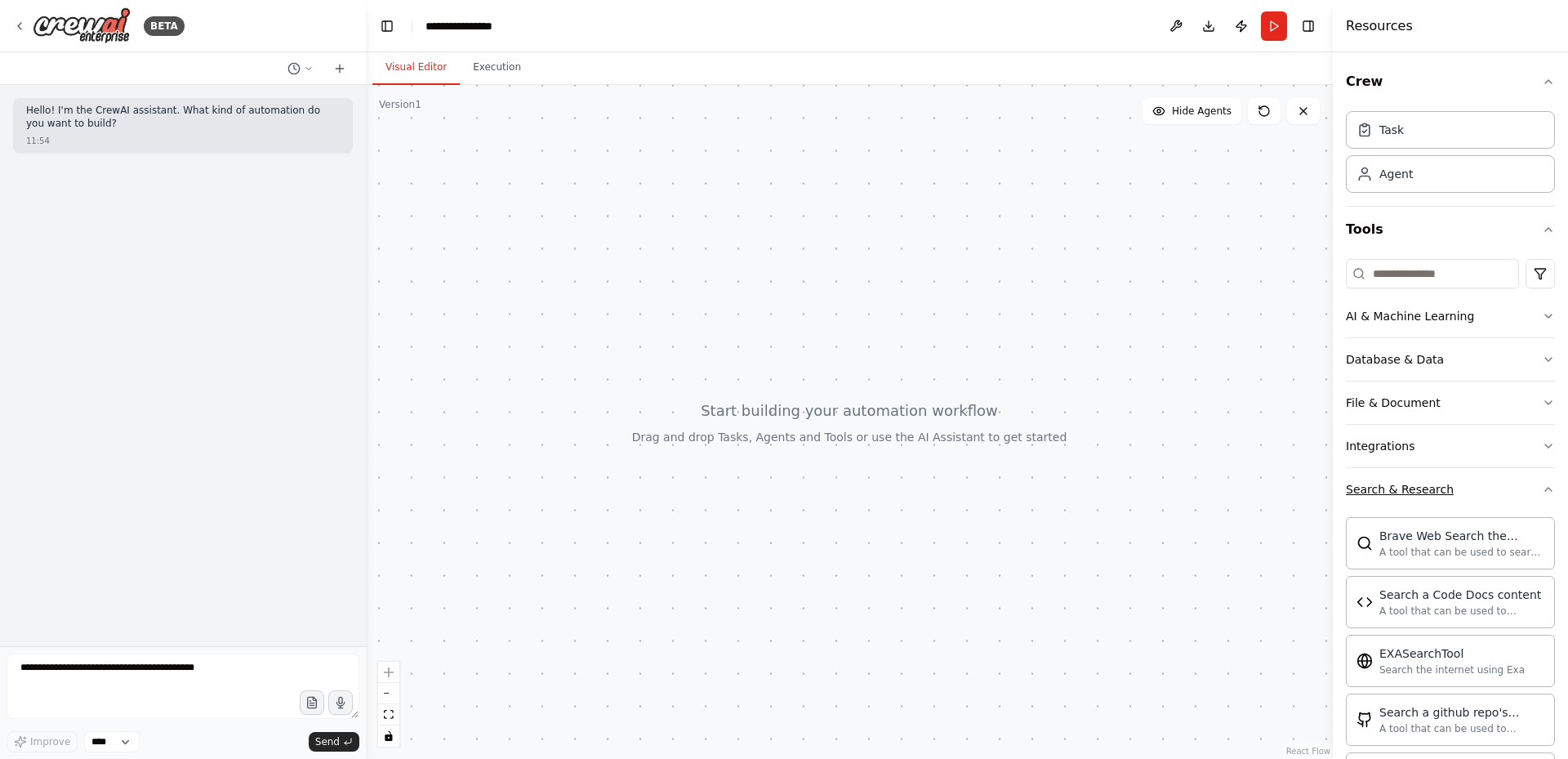
click at [1542, 487] on icon "button" at bounding box center [1549, 490] width 13 height 13
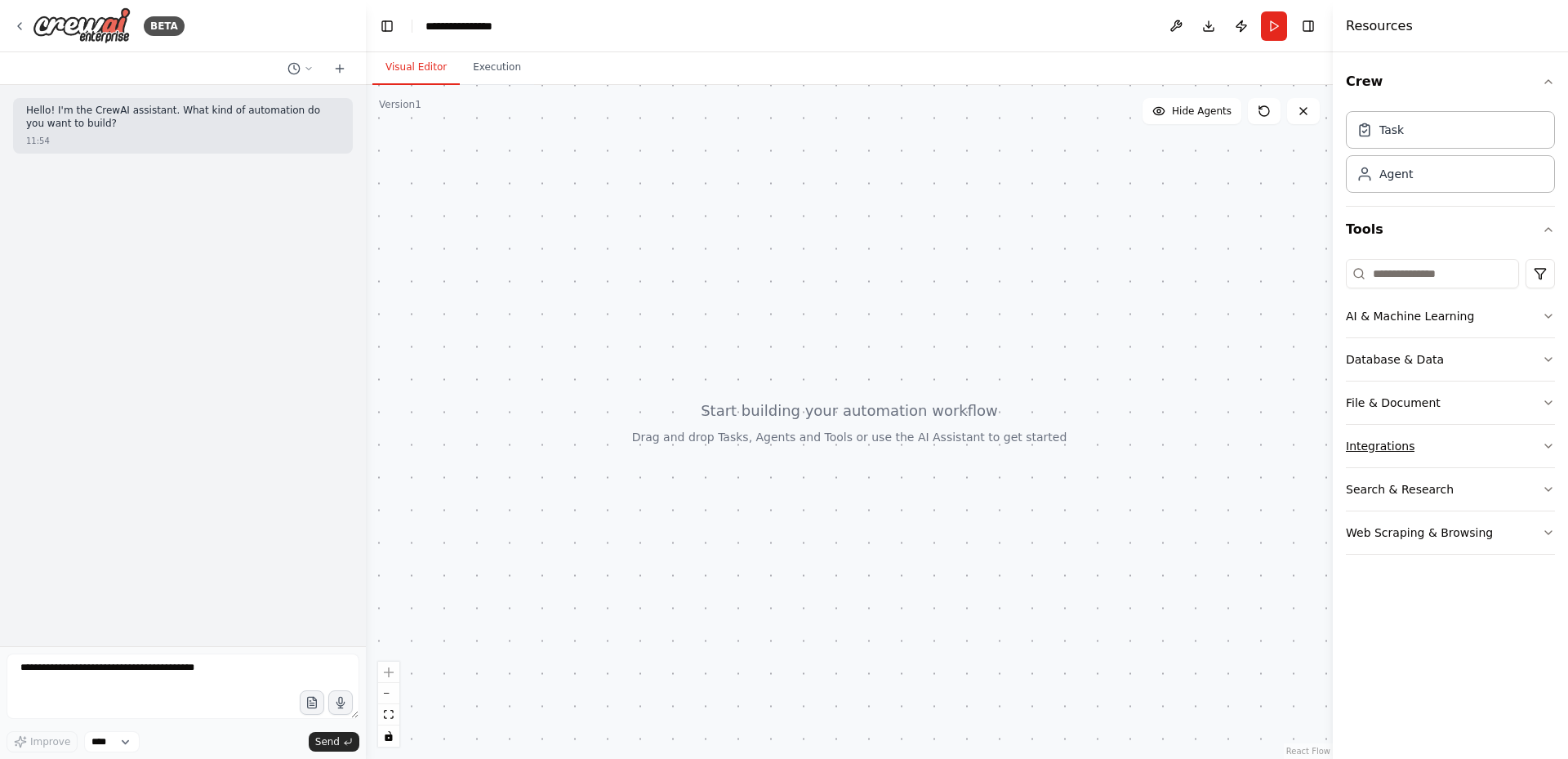
click at [1506, 447] on button "Integrations" at bounding box center [1450, 446] width 209 height 43
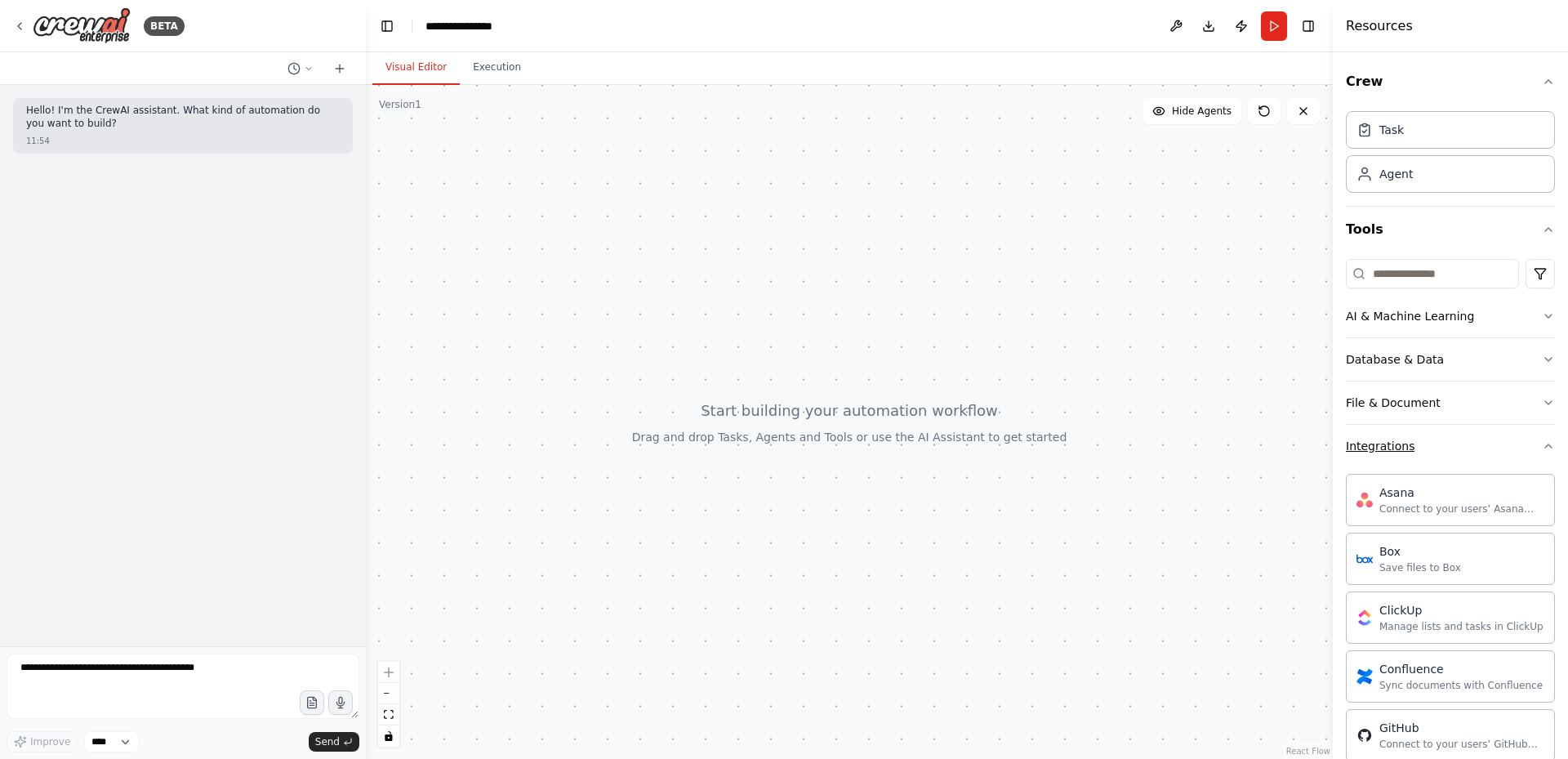
click at [1506, 447] on button "Integrations" at bounding box center [1450, 446] width 209 height 43
click at [1473, 395] on button "File & Document" at bounding box center [1450, 402] width 209 height 43
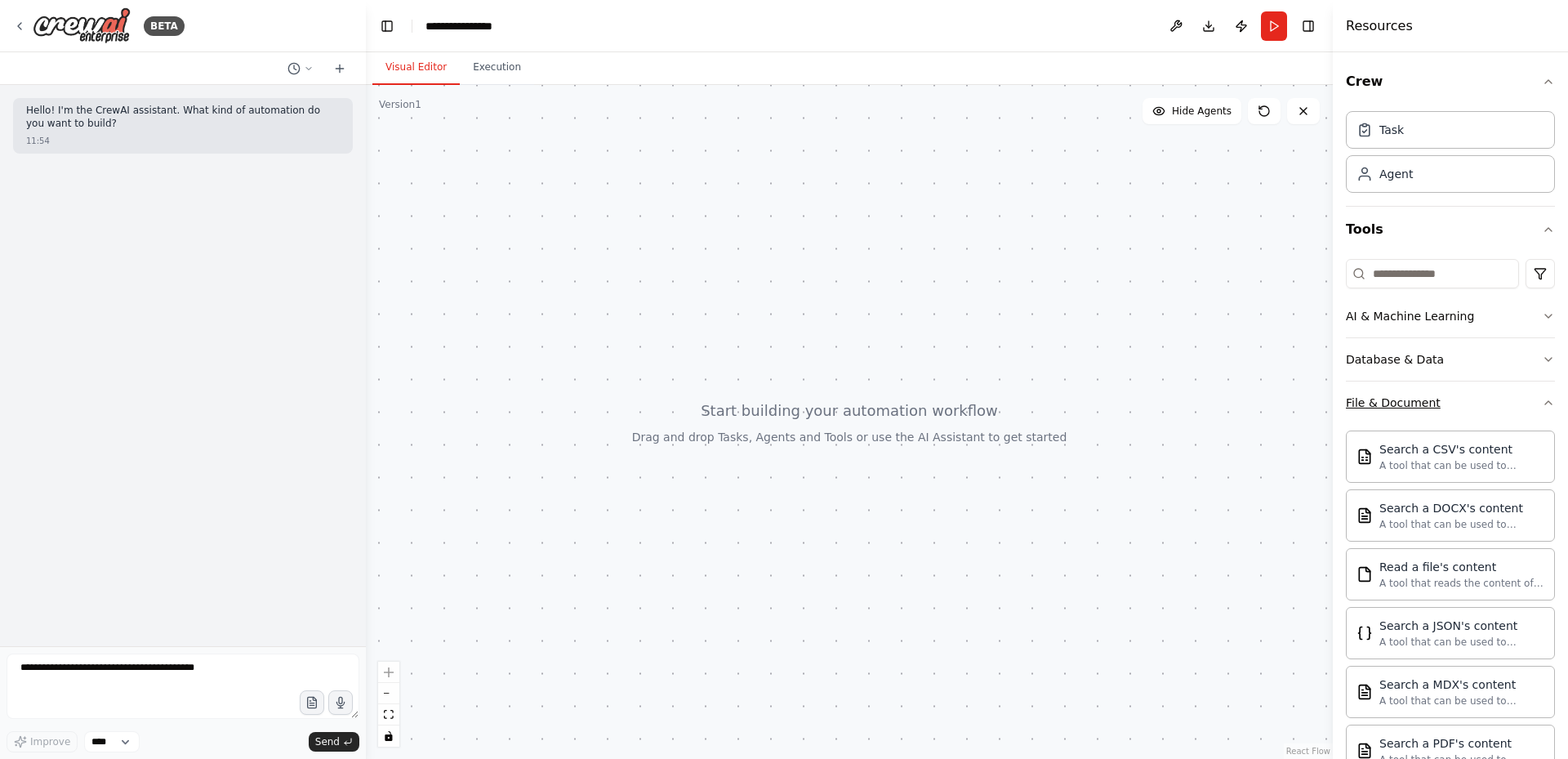
click at [1473, 395] on button "File & Document" at bounding box center [1450, 402] width 209 height 43
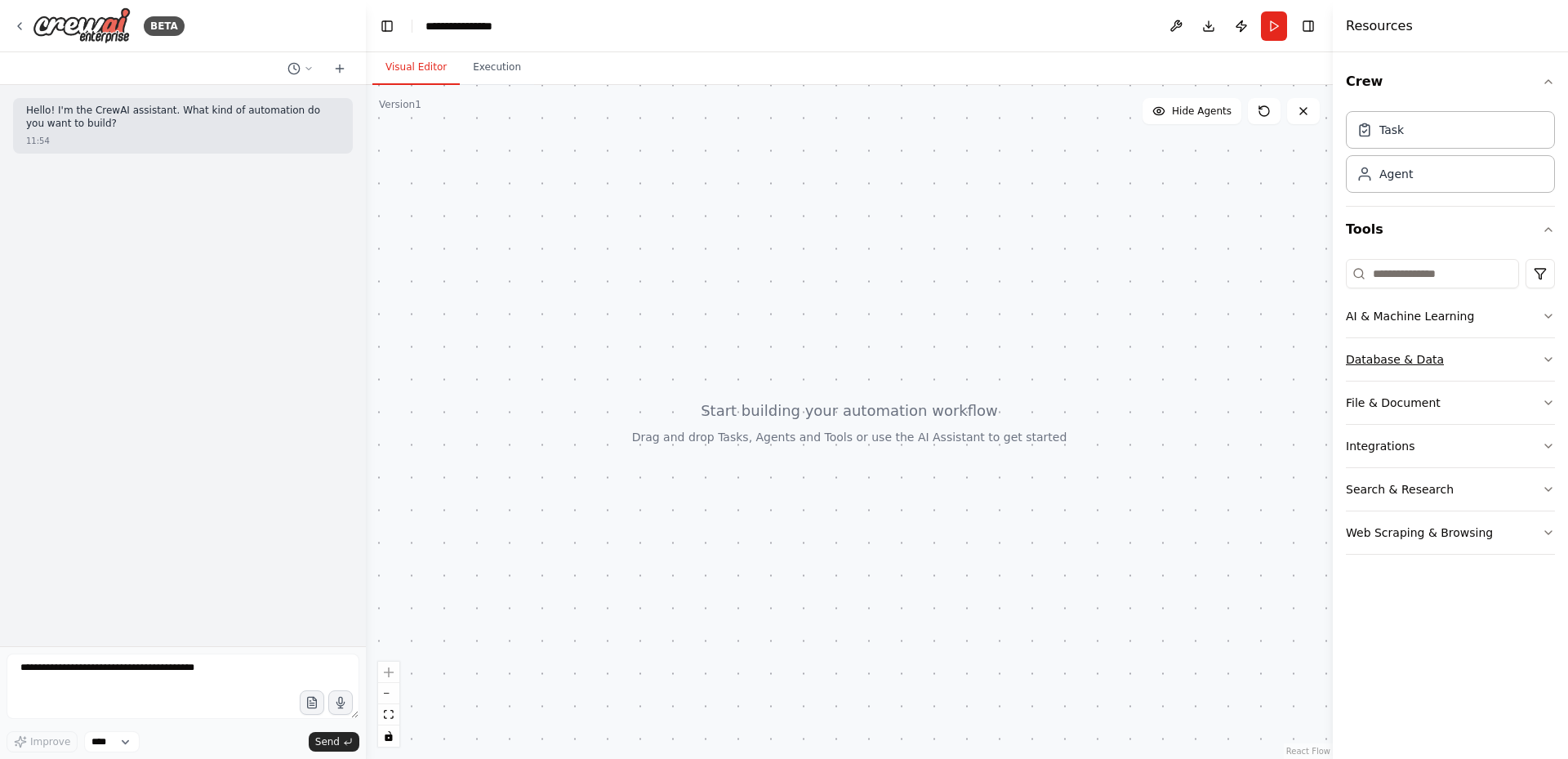
click at [1470, 354] on button "Database & Data" at bounding box center [1450, 359] width 209 height 43
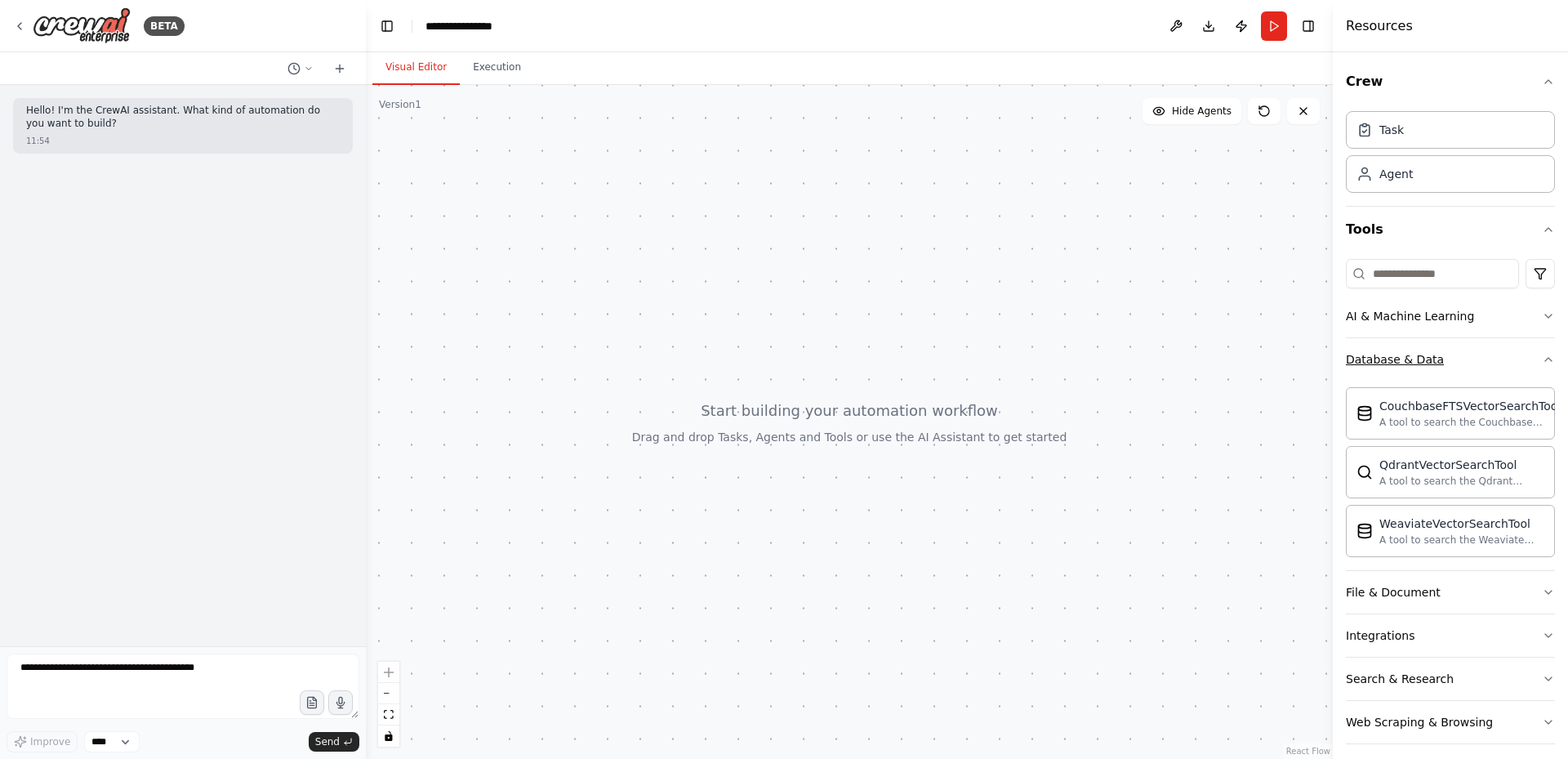
click at [1470, 354] on button "Database & Data" at bounding box center [1450, 359] width 209 height 43
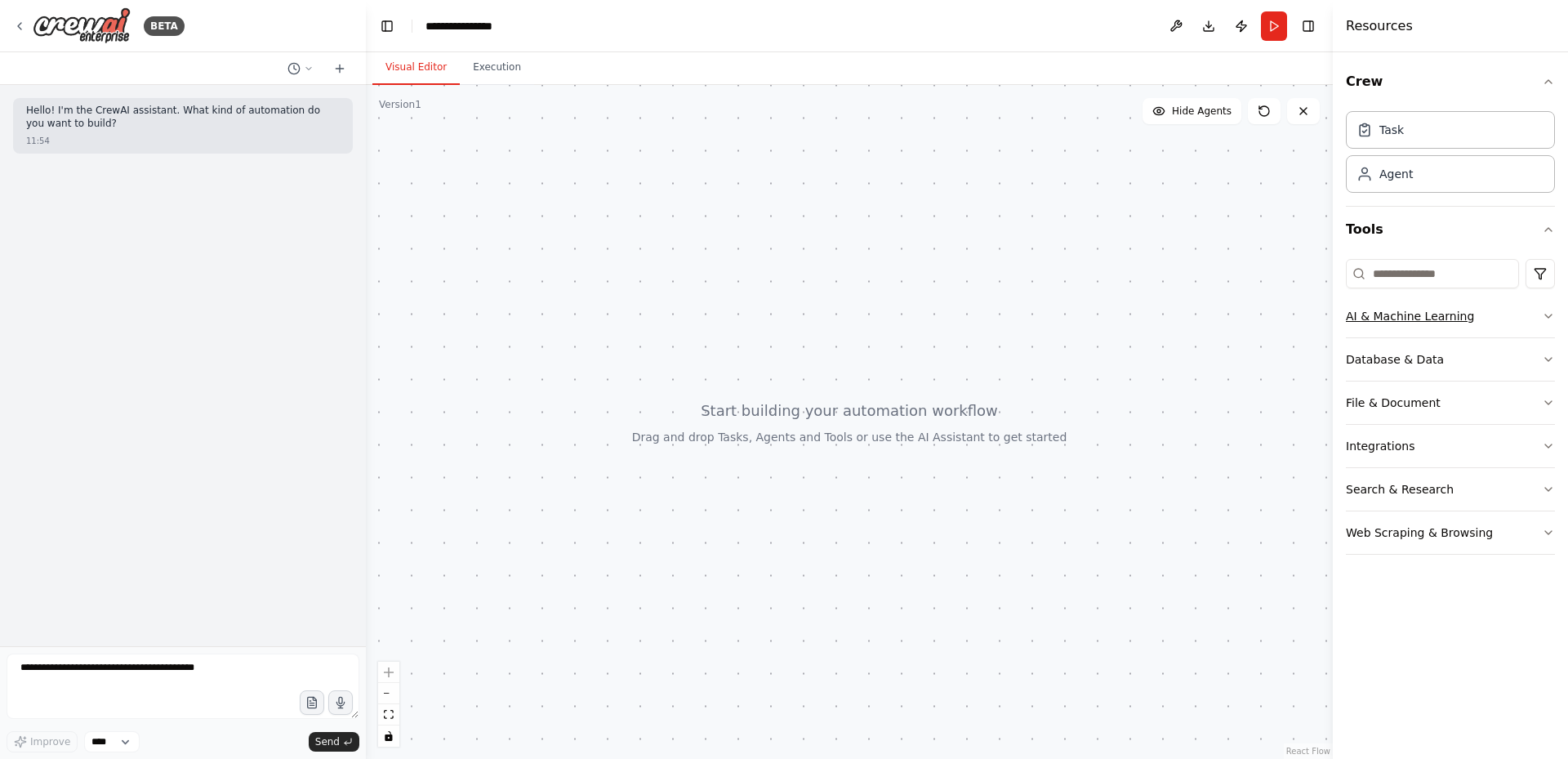
click at [1425, 322] on div "AI & Machine Learning" at bounding box center [1410, 316] width 128 height 16
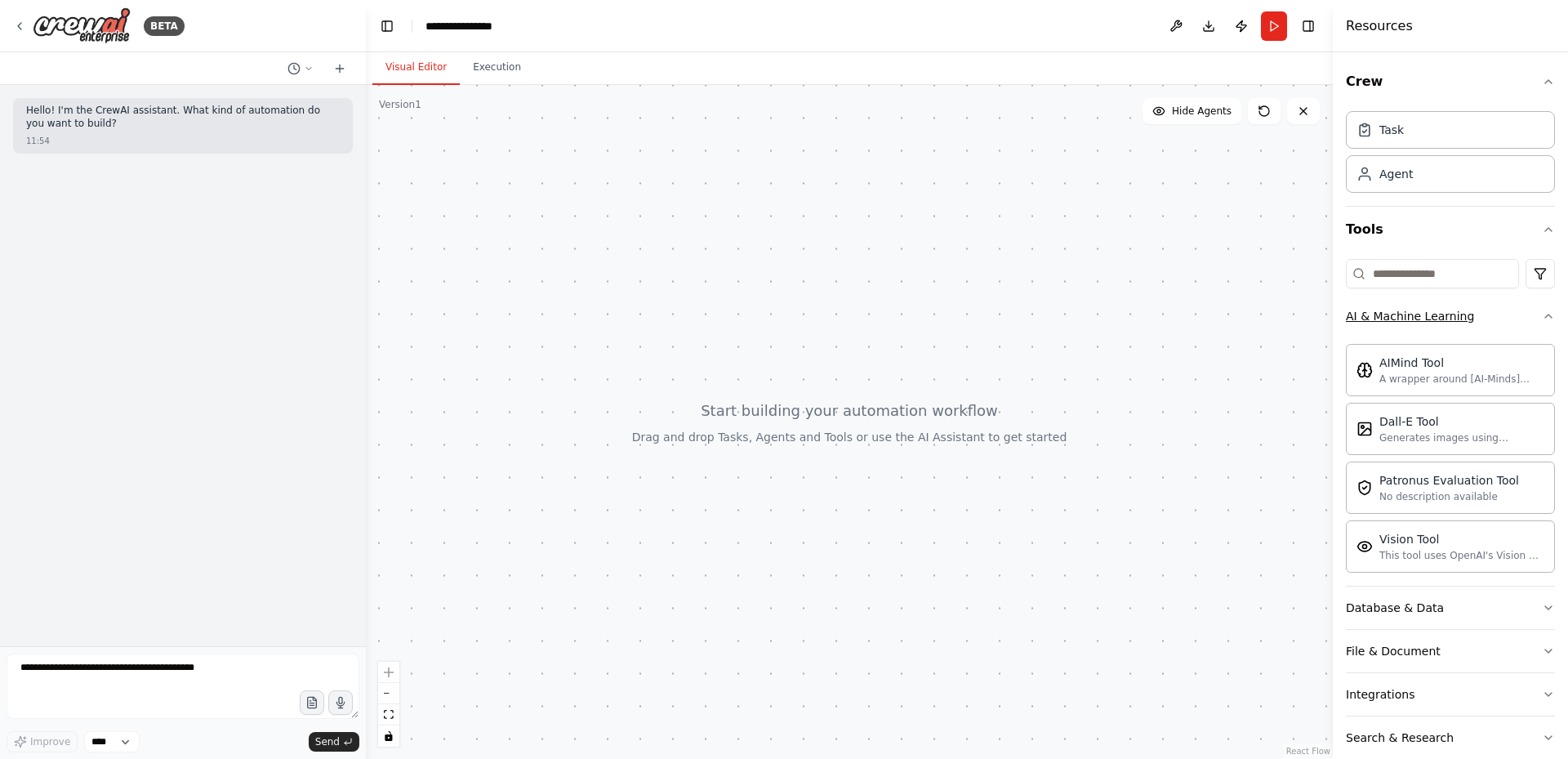
click at [1425, 324] on button "AI & Machine Learning" at bounding box center [1450, 316] width 209 height 43
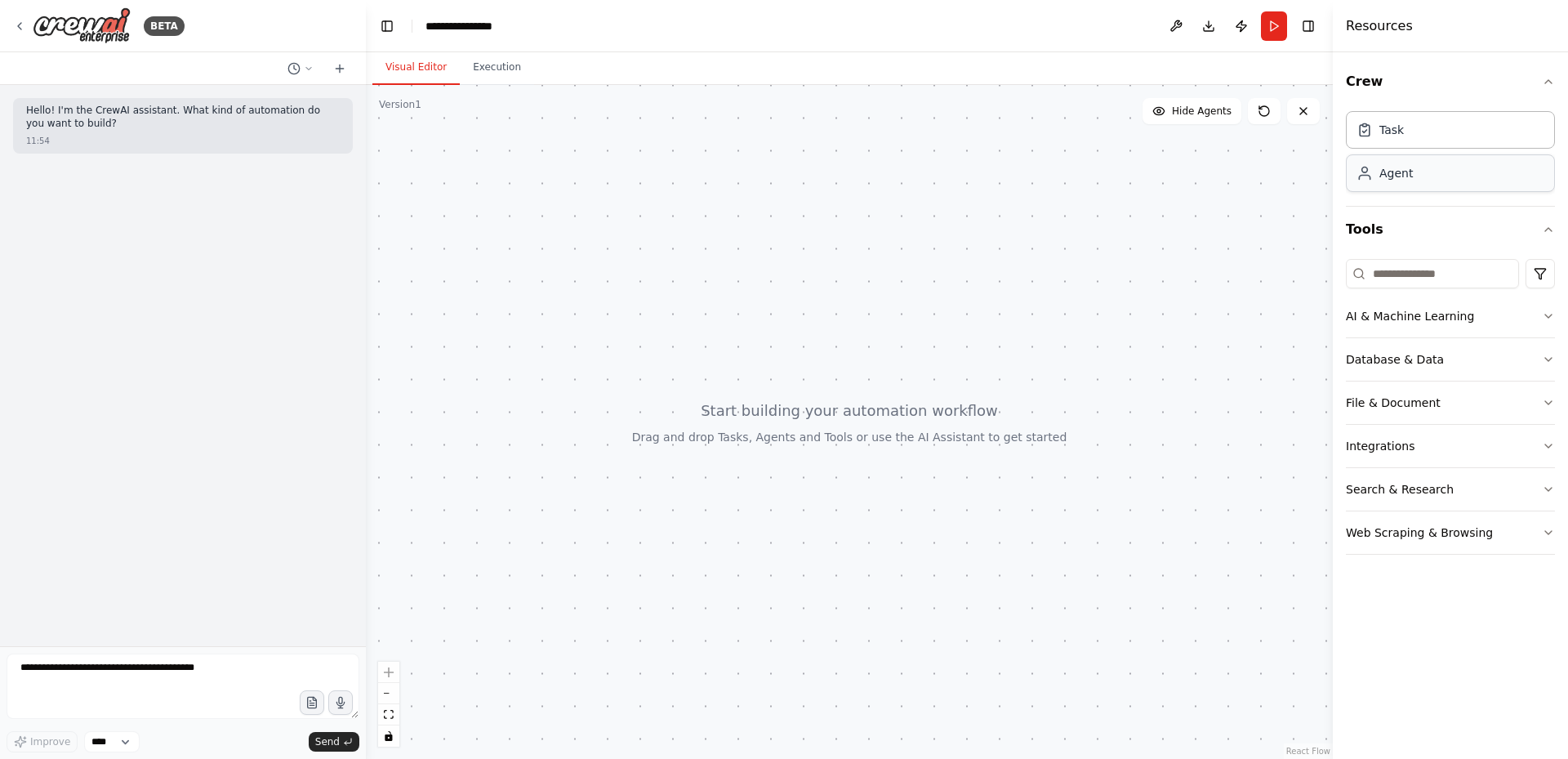
click at [1387, 178] on div "Agent" at bounding box center [1395, 173] width 33 height 16
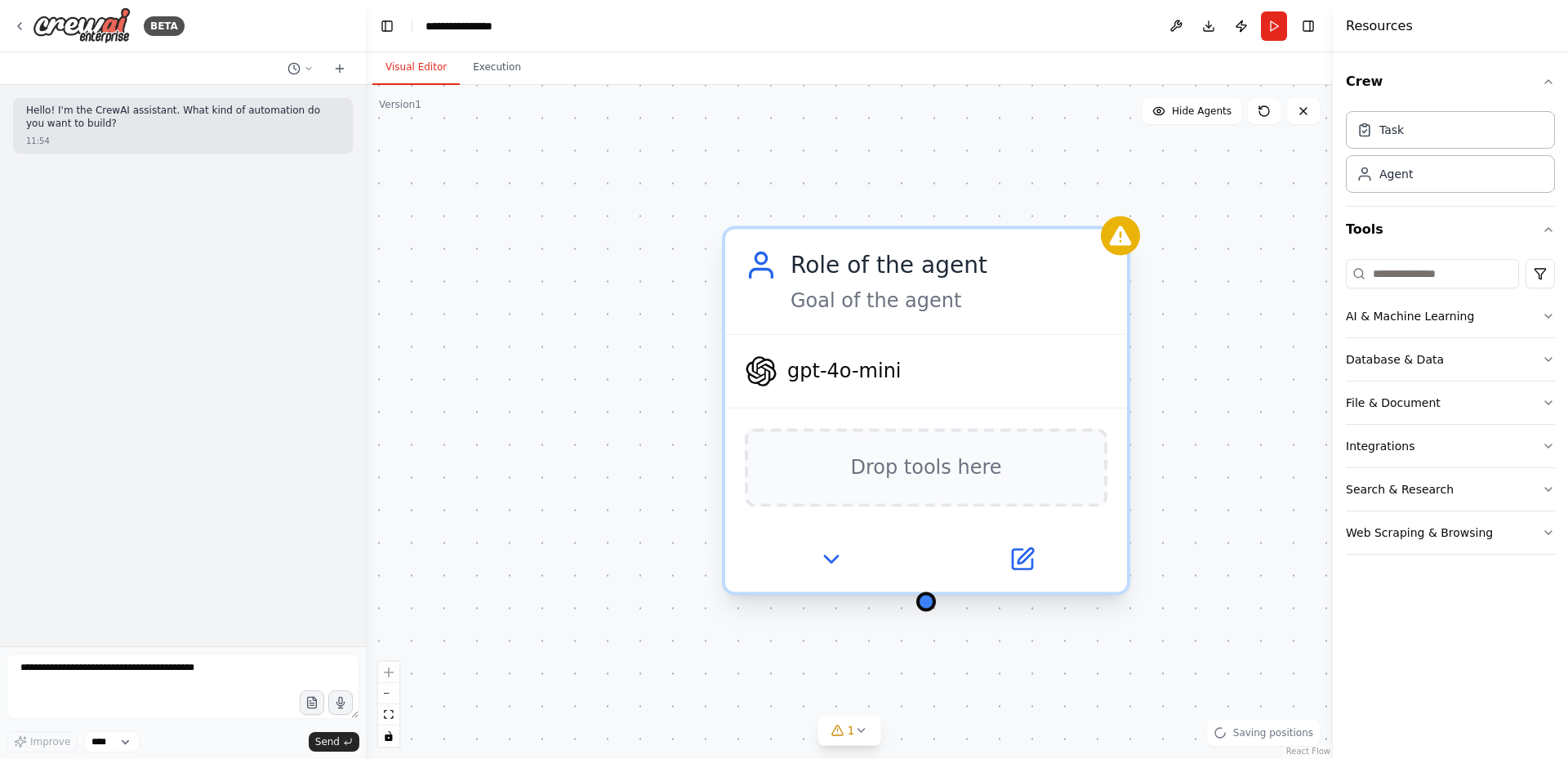
click at [873, 387] on div "gpt-4o-mini" at bounding box center [822, 371] width 157 height 32
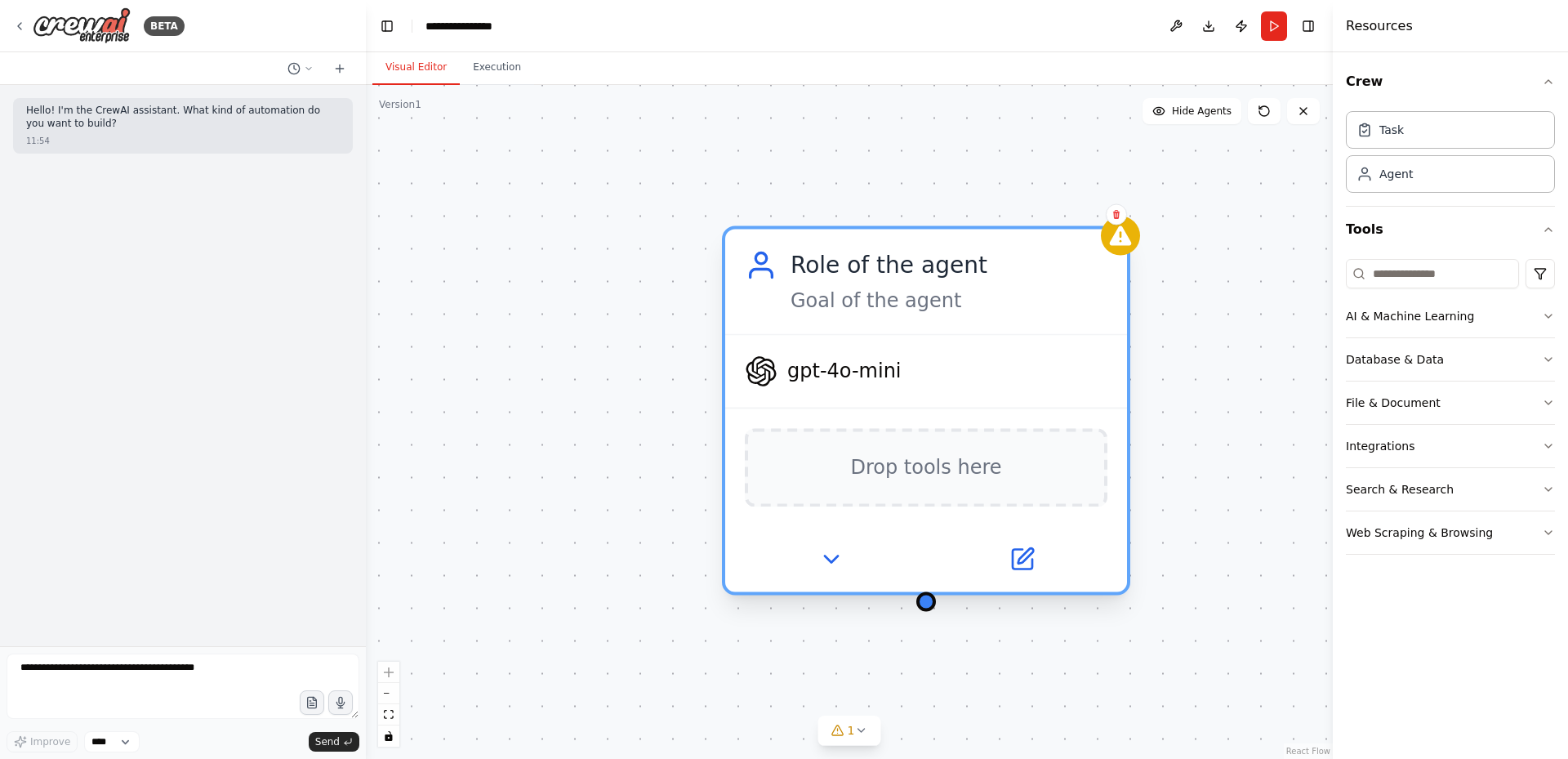
drag, startPoint x: 841, startPoint y: 378, endPoint x: 821, endPoint y: 378, distance: 20.0
click at [840, 378] on span "gpt-4o-mini" at bounding box center [844, 371] width 115 height 27
click at [763, 371] on icon at bounding box center [761, 371] width 32 height 32
click at [904, 479] on span "Drop tools here" at bounding box center [925, 467] width 151 height 32
click at [828, 557] on icon at bounding box center [831, 559] width 13 height 7
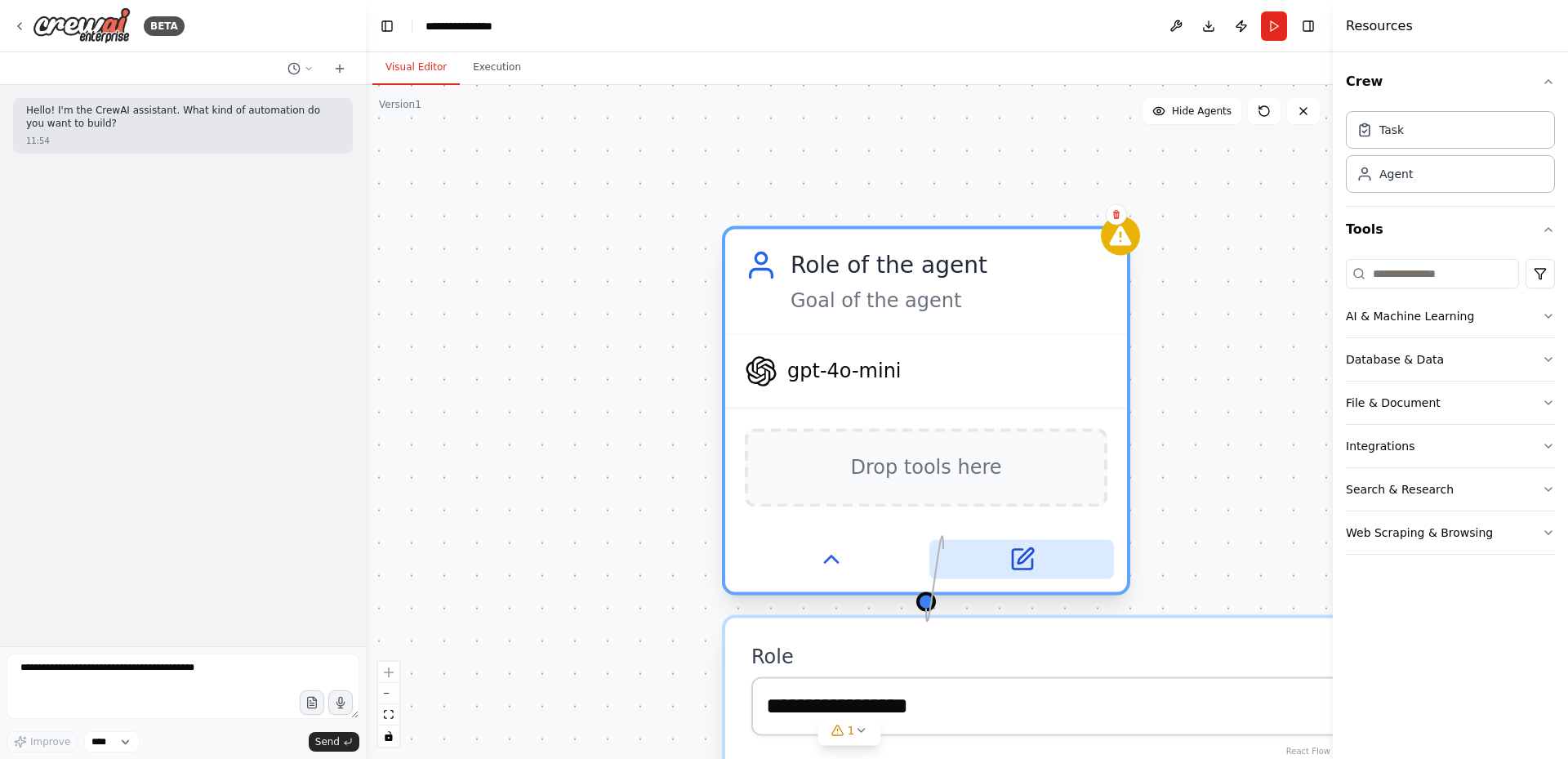
drag, startPoint x: 930, startPoint y: 608, endPoint x: 944, endPoint y: 549, distance: 60.6
click at [944, 549] on div "Role of the agent Goal of the agent gpt-4o-mini Drop tools here" at bounding box center [926, 410] width 409 height 369
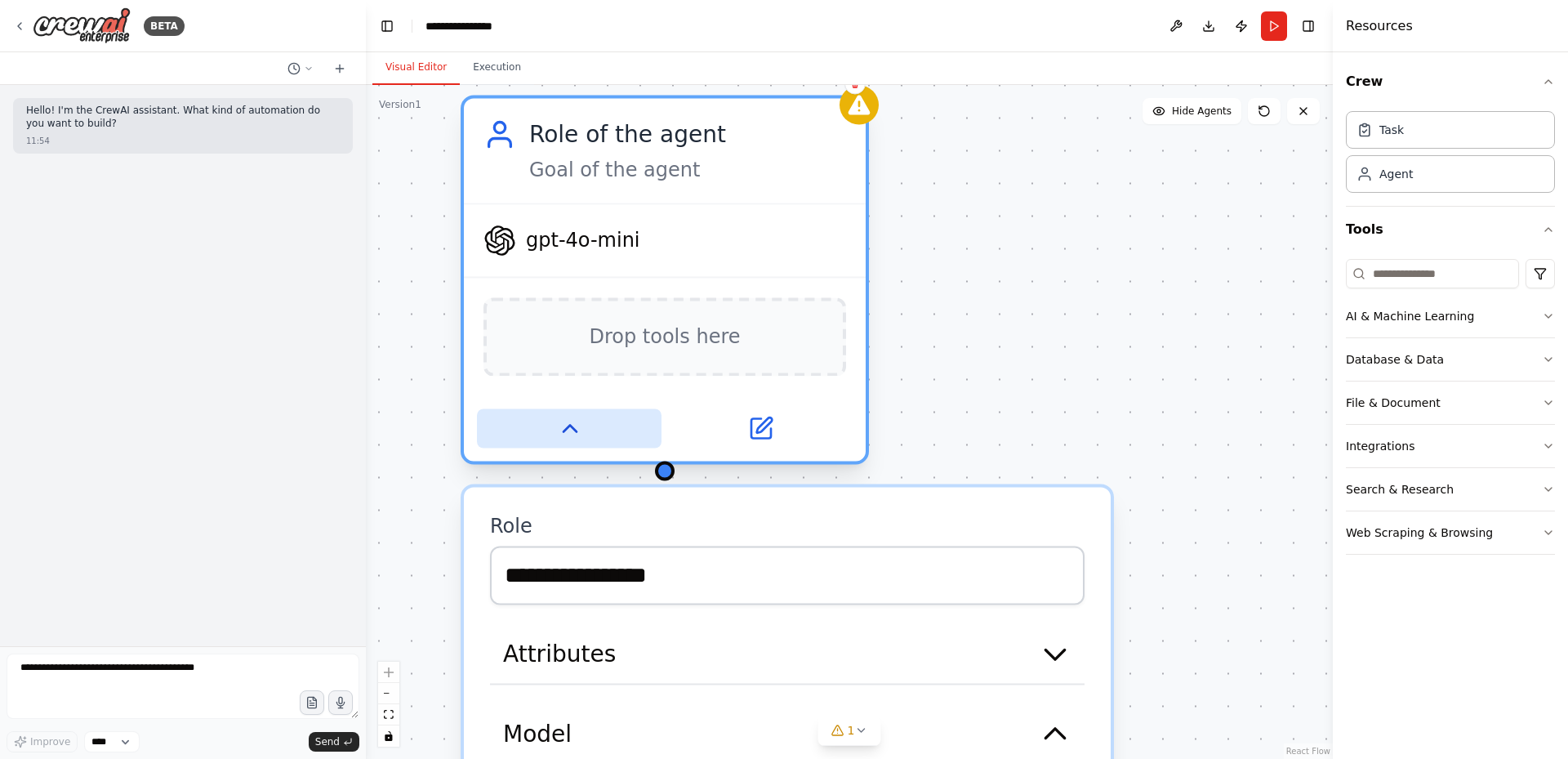
drag, startPoint x: 908, startPoint y: 565, endPoint x: 656, endPoint y: 433, distance: 284.5
click at [656, 433] on button at bounding box center [569, 428] width 185 height 39
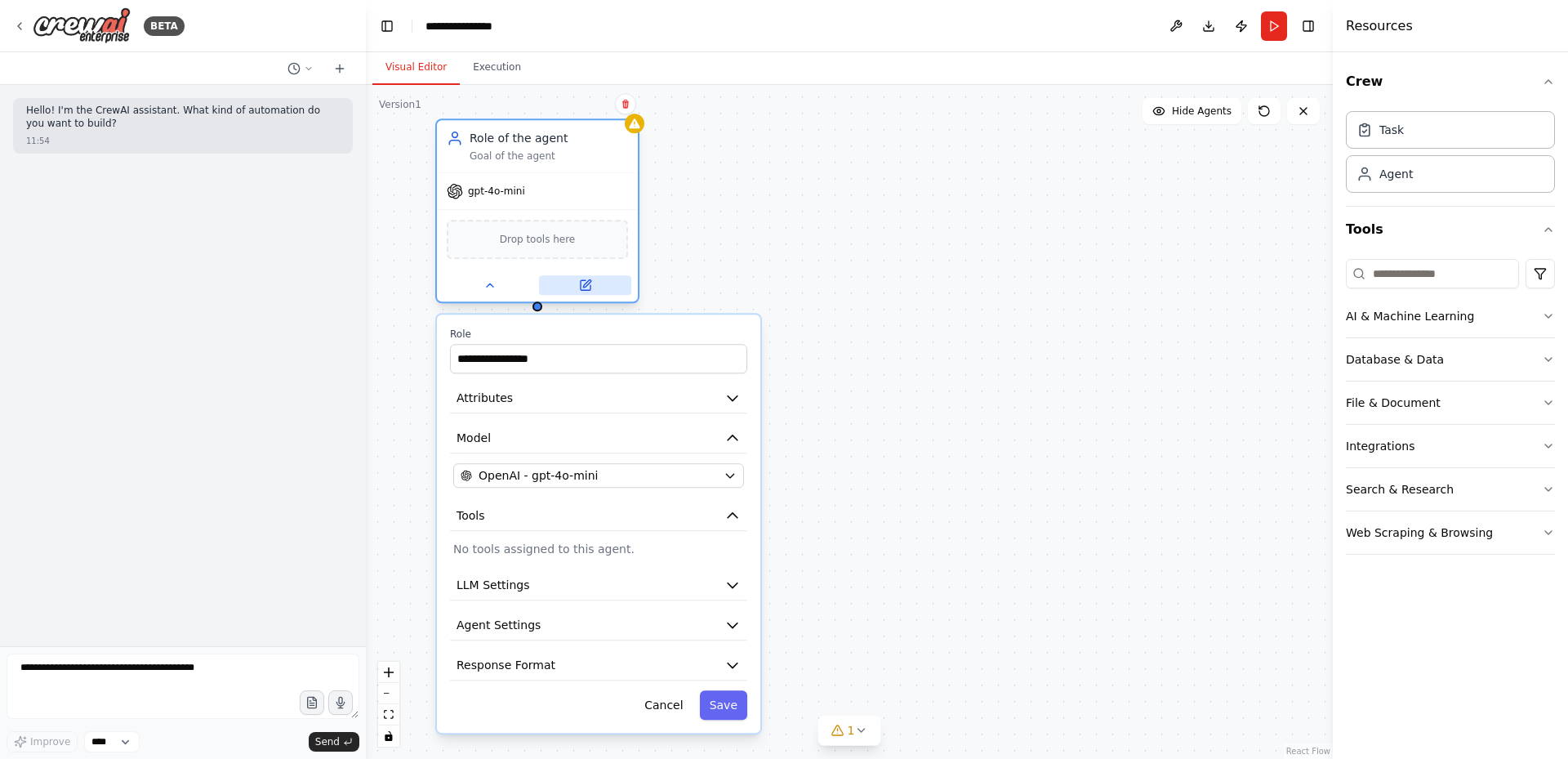
drag, startPoint x: 726, startPoint y: 390, endPoint x: 556, endPoint y: 285, distance: 199.8
click at [556, 285] on button at bounding box center [584, 285] width 92 height 20
click at [732, 407] on button "Attributes" at bounding box center [598, 398] width 297 height 30
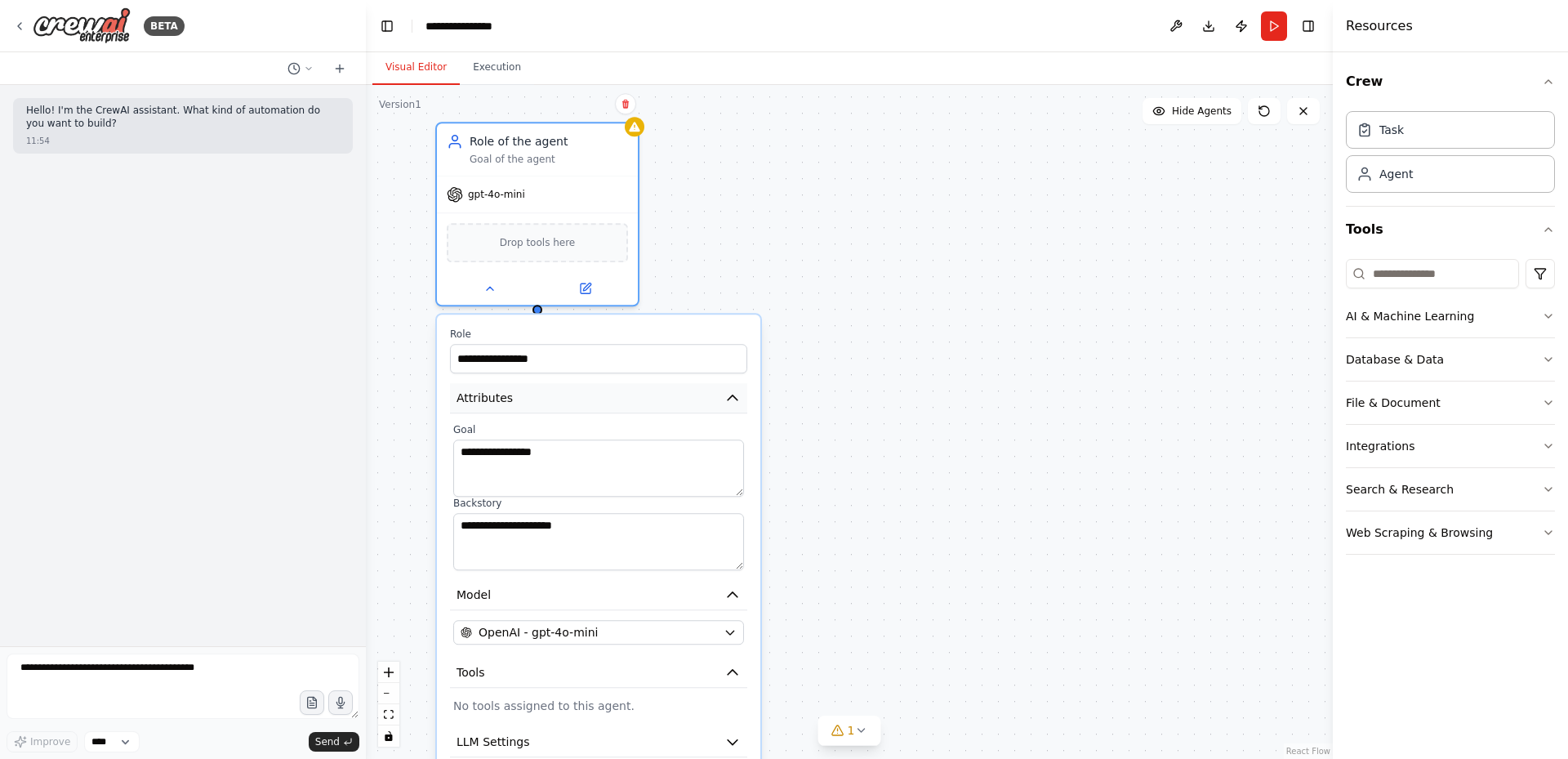
click at [731, 402] on icon "button" at bounding box center [732, 398] width 16 height 16
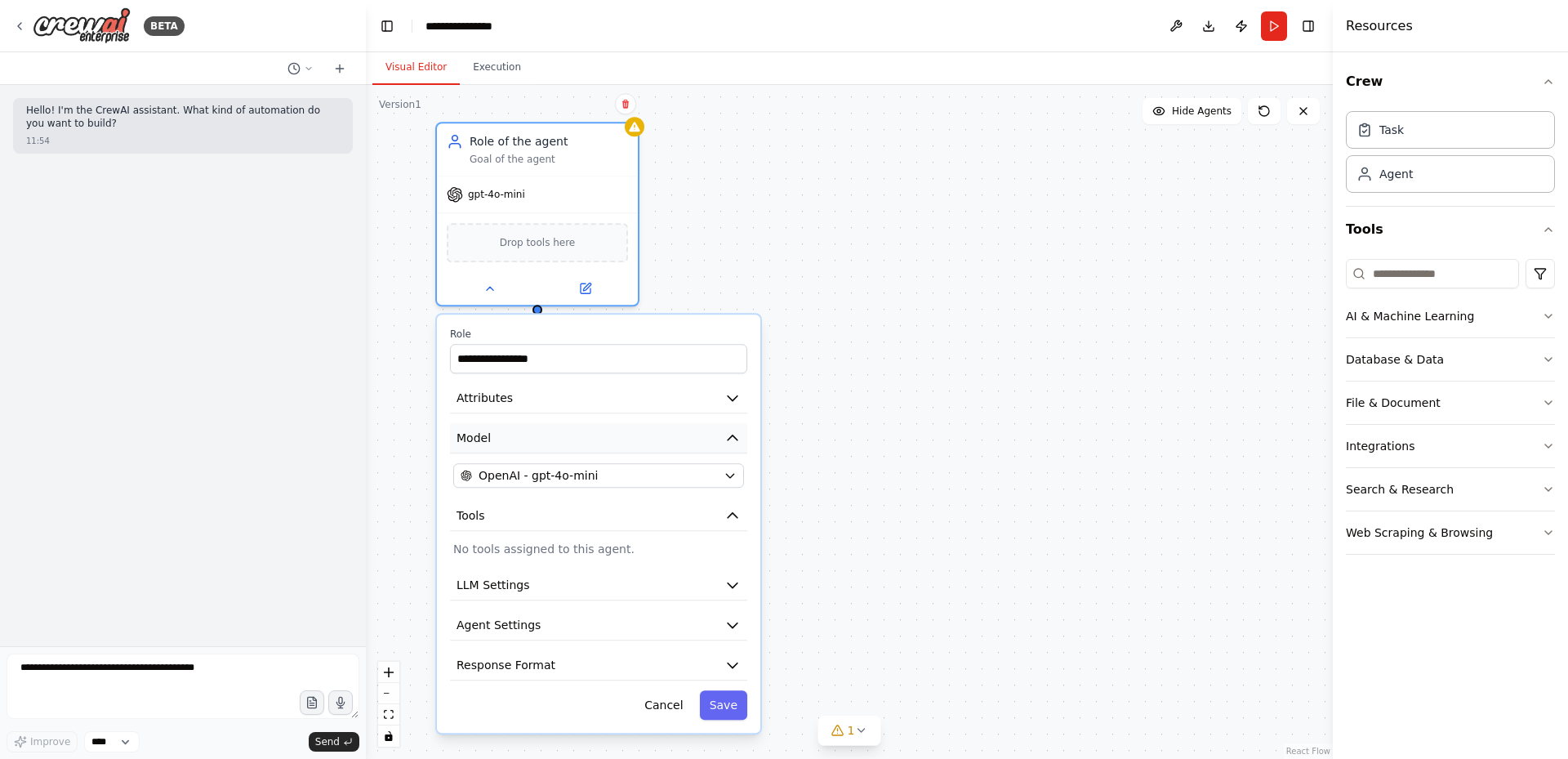
click at [728, 438] on icon "button" at bounding box center [732, 437] width 16 height 16
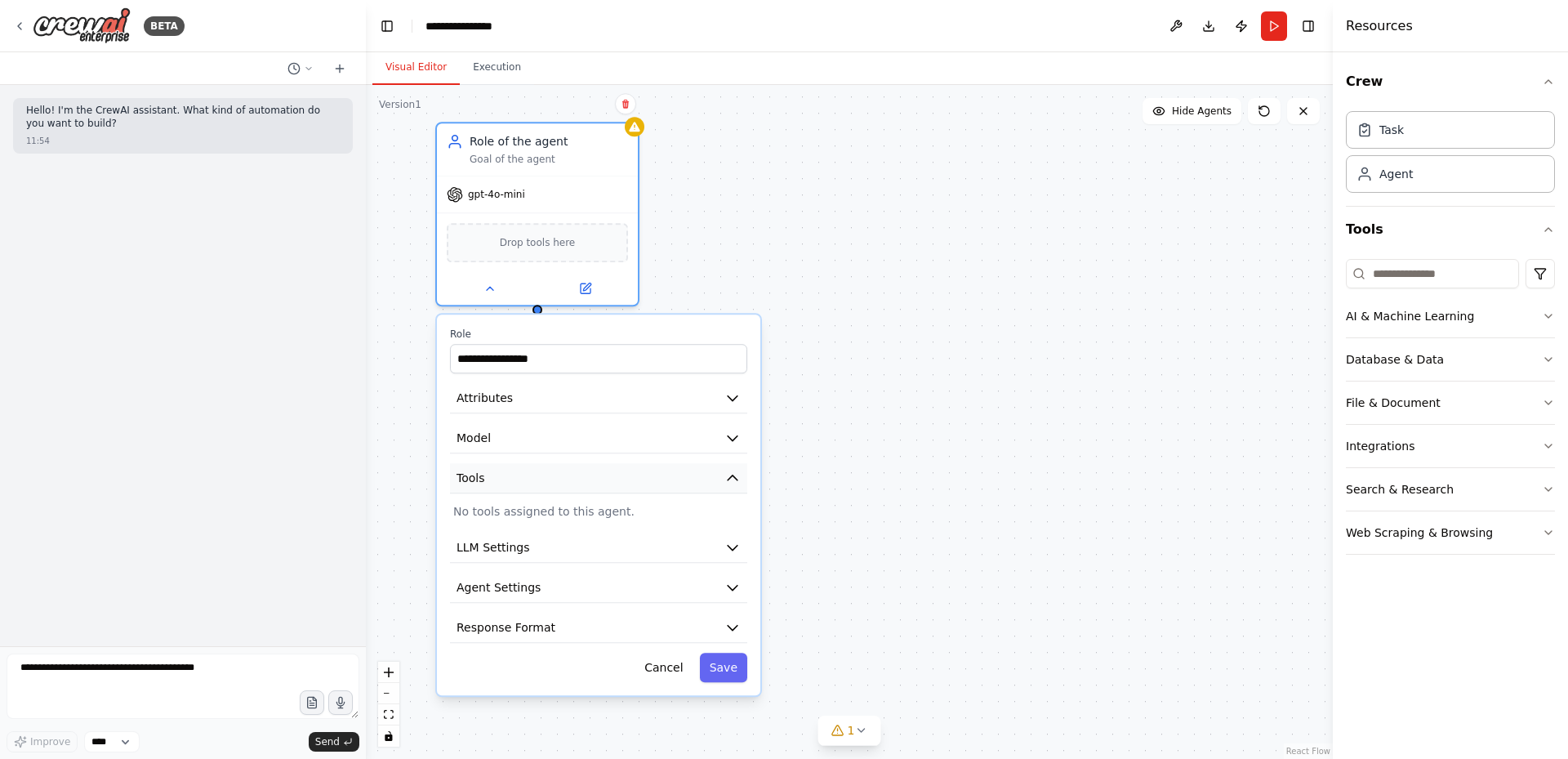
click at [720, 482] on button "Tools" at bounding box center [598, 478] width 297 height 30
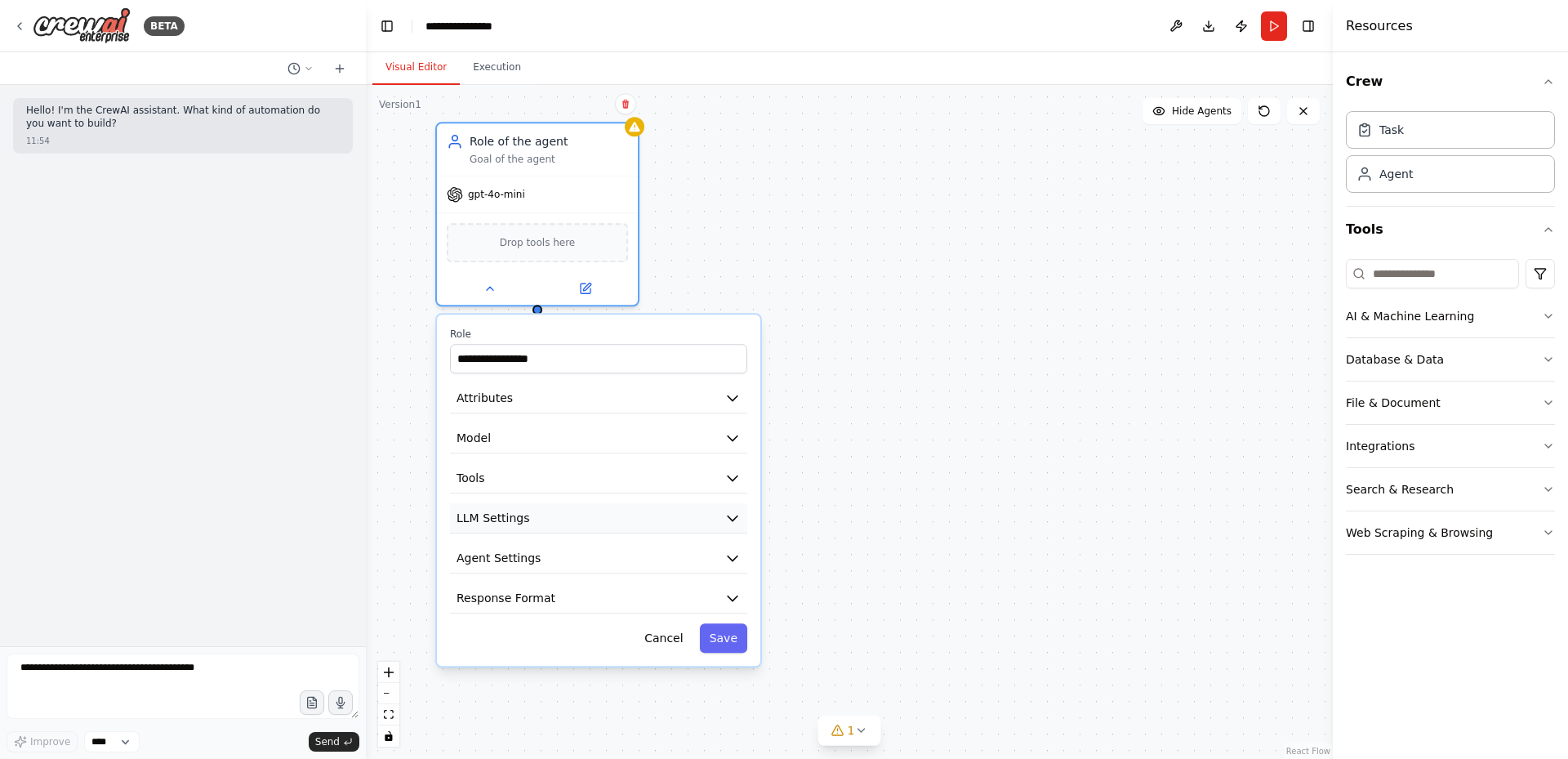
click at [732, 514] on icon "button" at bounding box center [732, 517] width 16 height 16
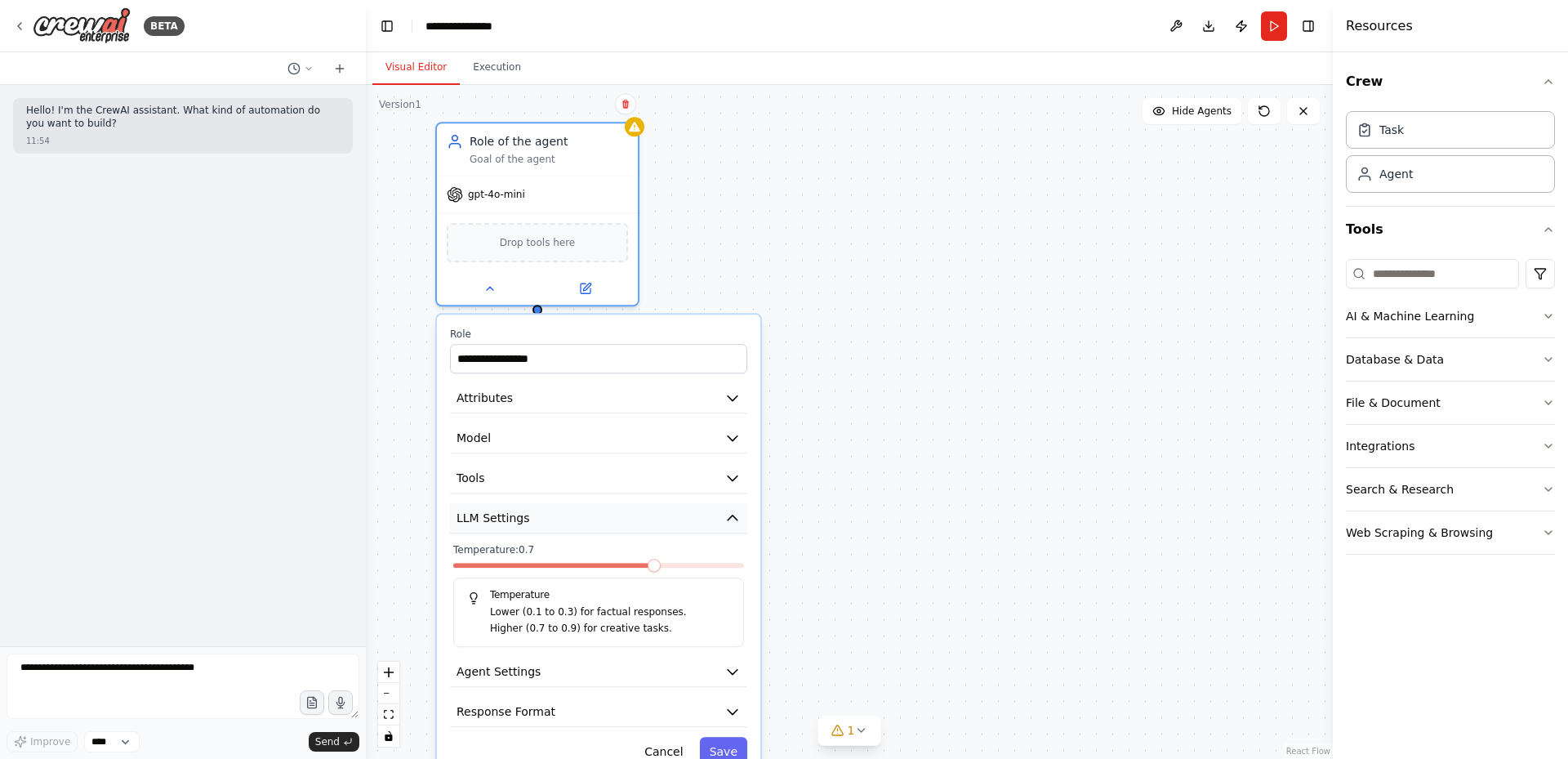
click at [732, 516] on icon "button" at bounding box center [732, 517] width 9 height 5
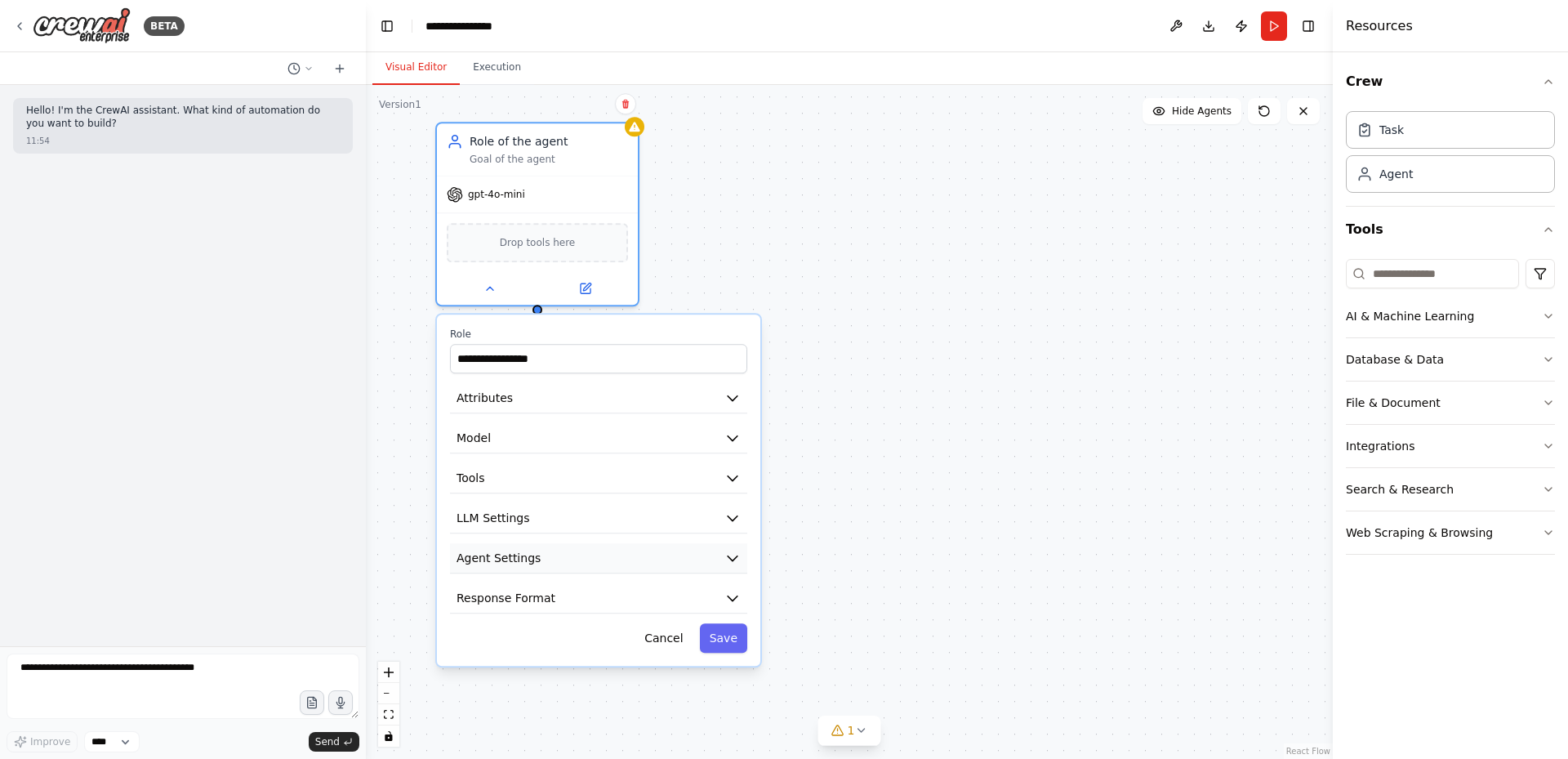
click at [725, 562] on icon "button" at bounding box center [732, 557] width 16 height 16
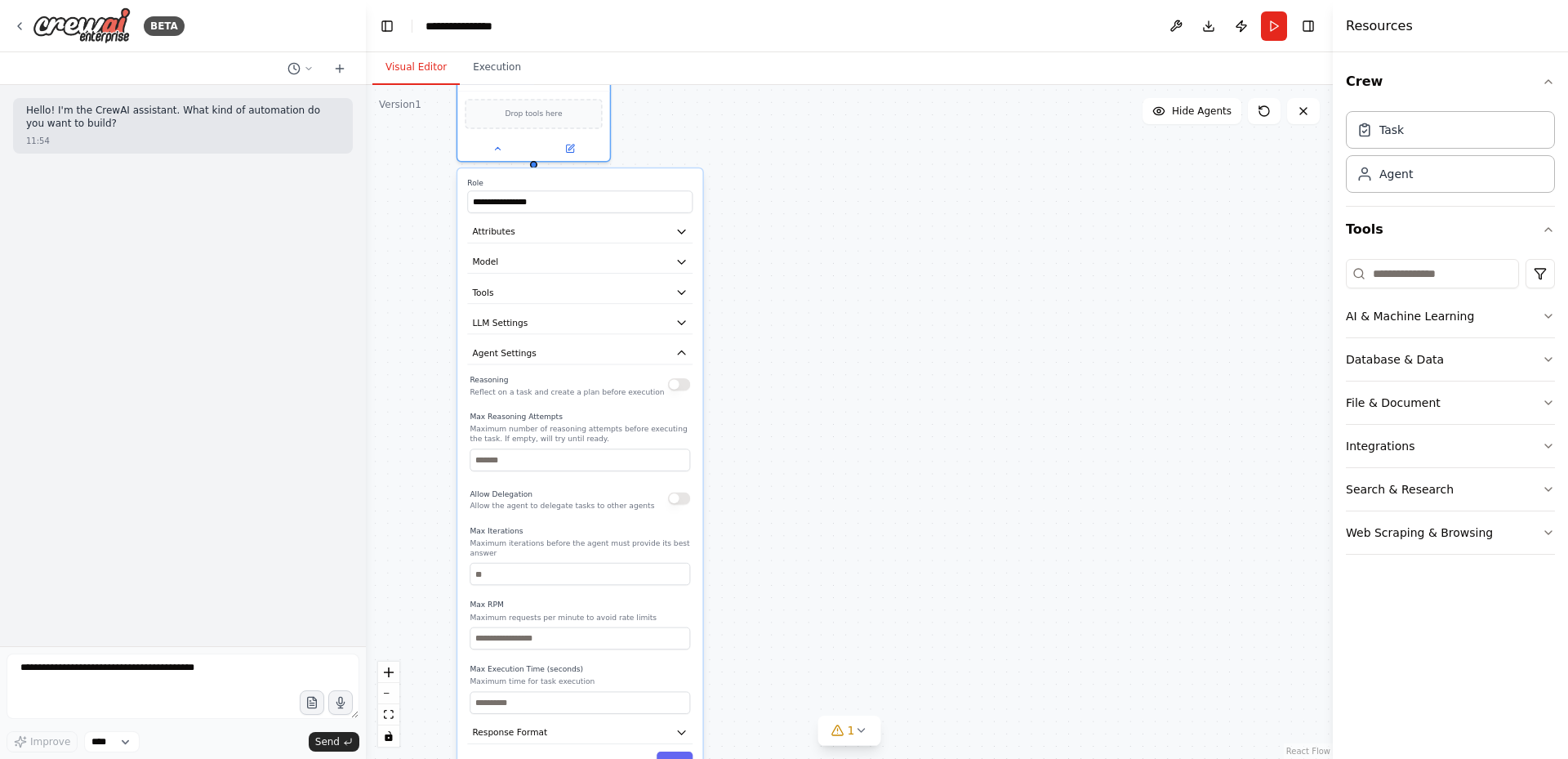
drag, startPoint x: 811, startPoint y: 475, endPoint x: 802, endPoint y: 306, distance: 169.2
click at [802, 306] on div "**********" at bounding box center [849, 422] width 967 height 674
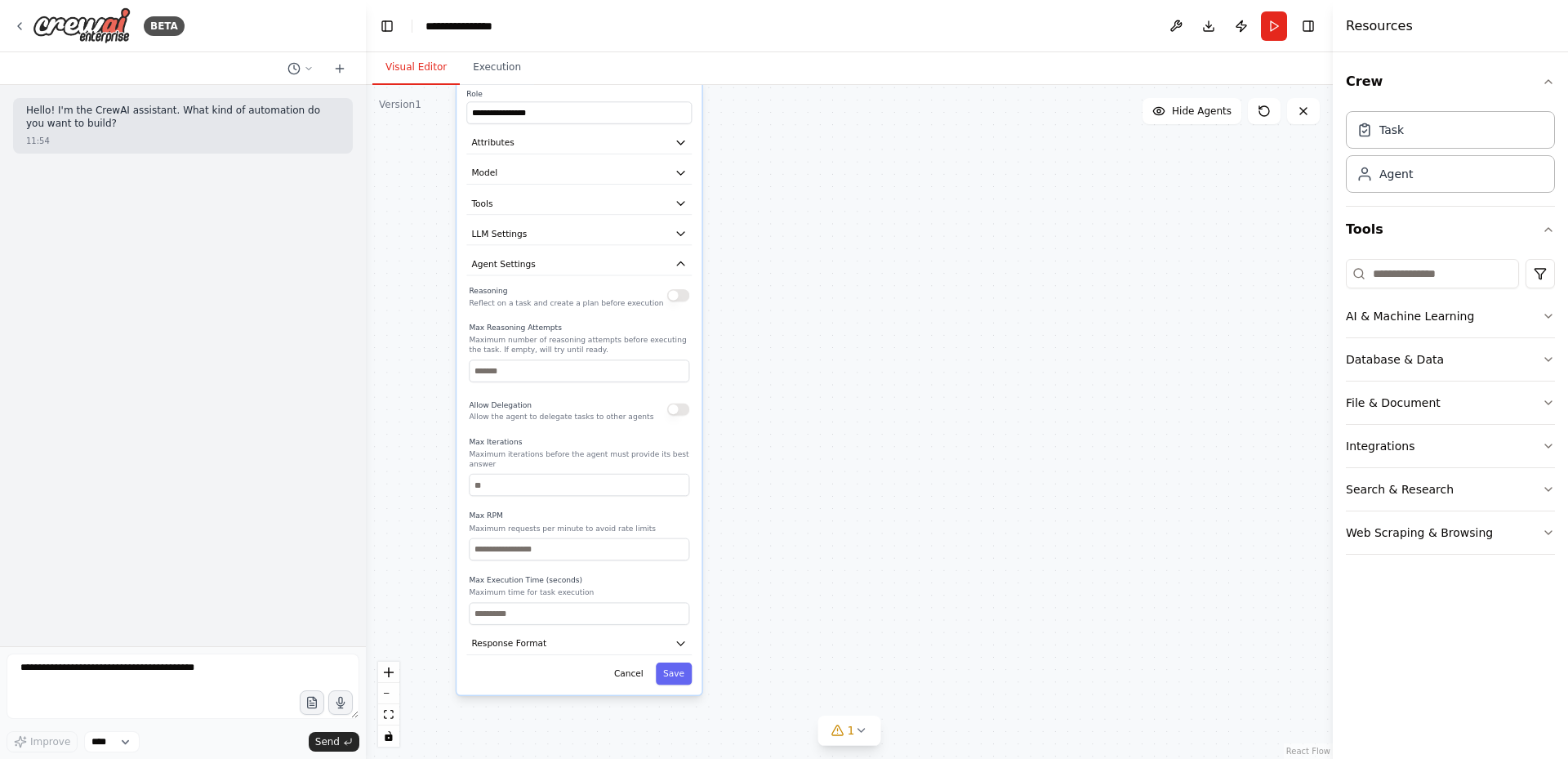
drag, startPoint x: 759, startPoint y: 500, endPoint x: 757, endPoint y: 444, distance: 56.0
click at [757, 444] on div "**********" at bounding box center [849, 422] width 967 height 674
click at [681, 262] on icon "button" at bounding box center [681, 263] width 8 height 3
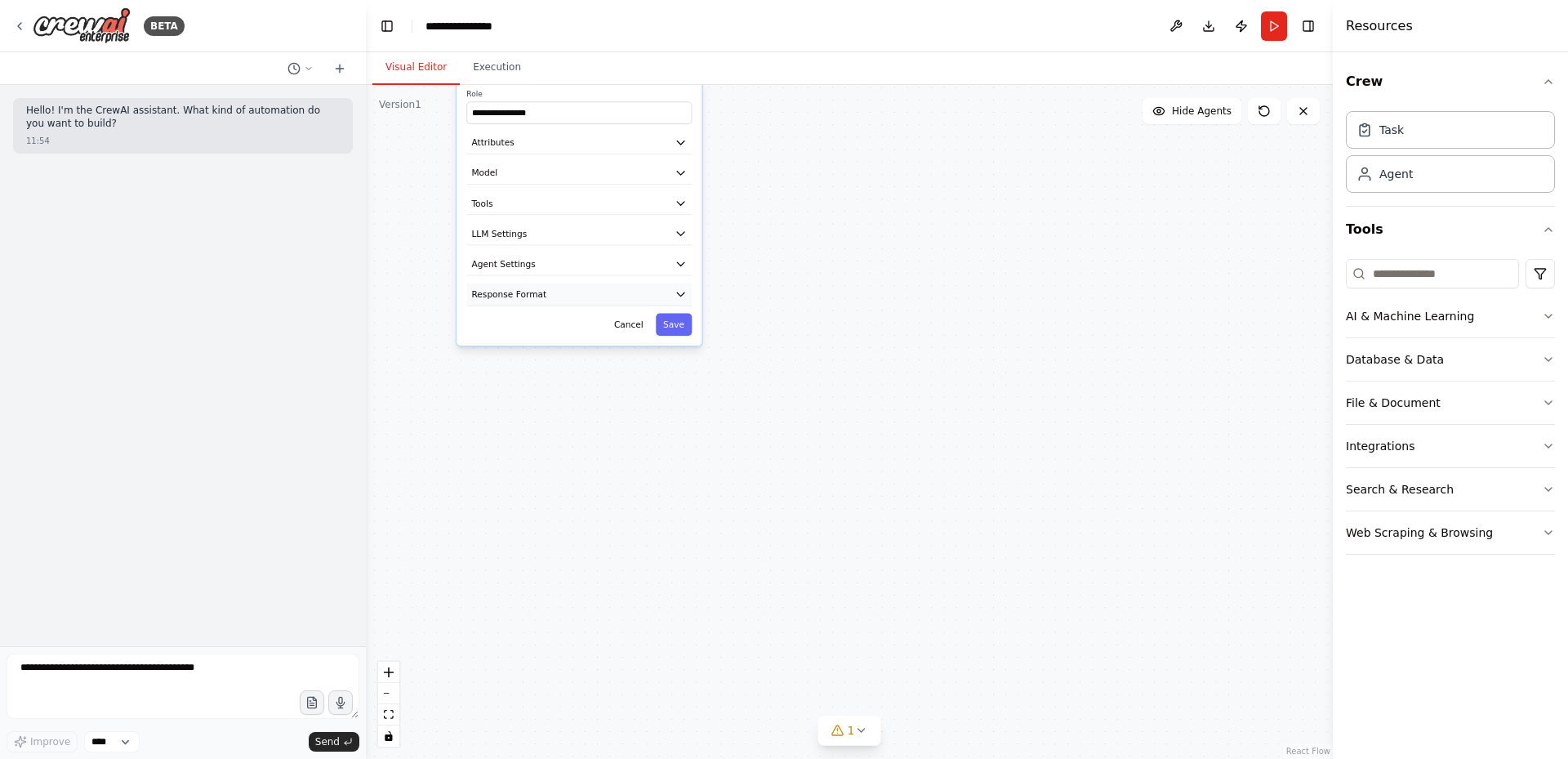
click at [686, 298] on icon "button" at bounding box center [680, 294] width 12 height 12
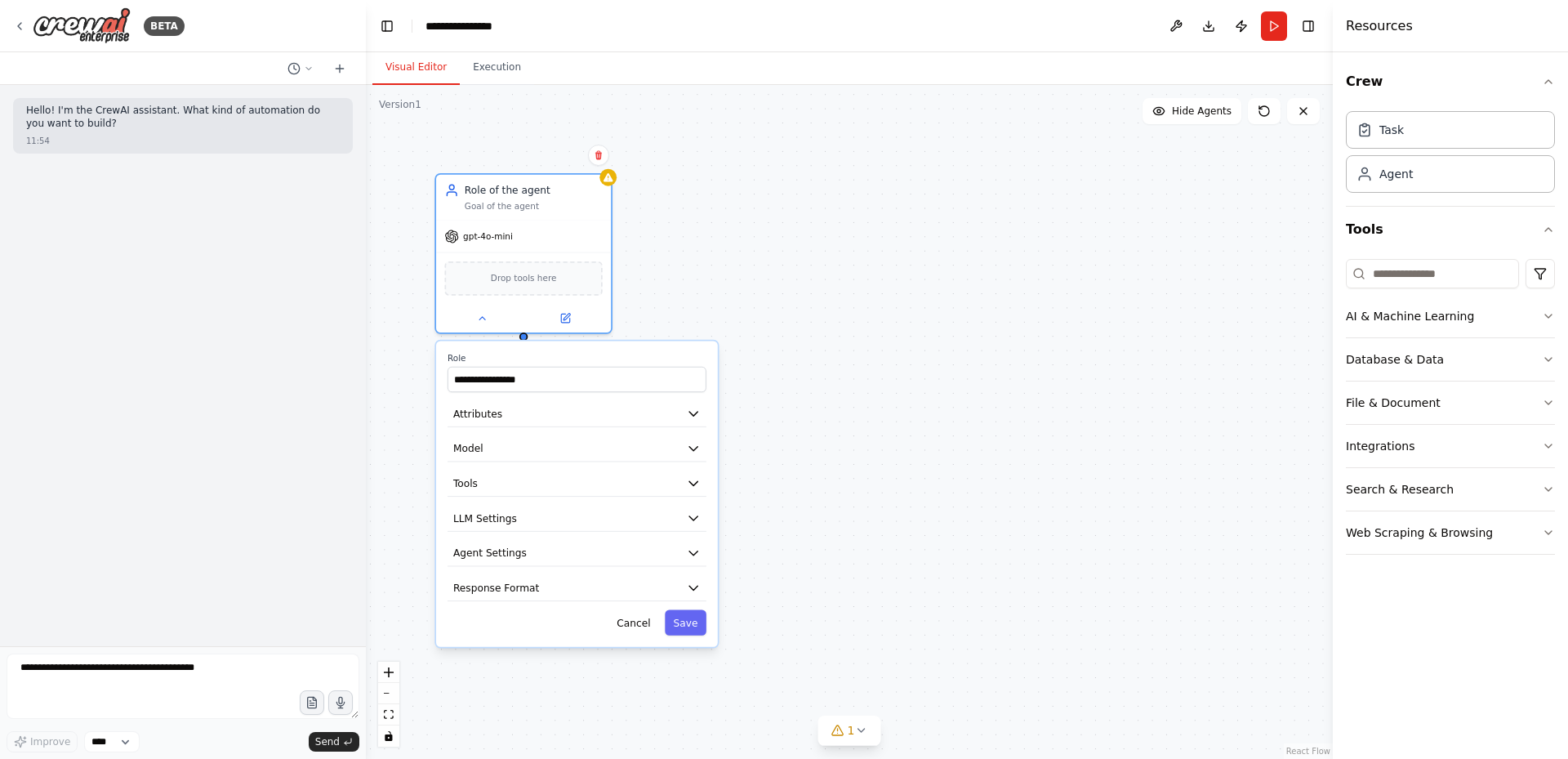
drag, startPoint x: 760, startPoint y: 268, endPoint x: 766, endPoint y: 551, distance: 283.1
click at [766, 551] on div "**********" at bounding box center [849, 422] width 967 height 674
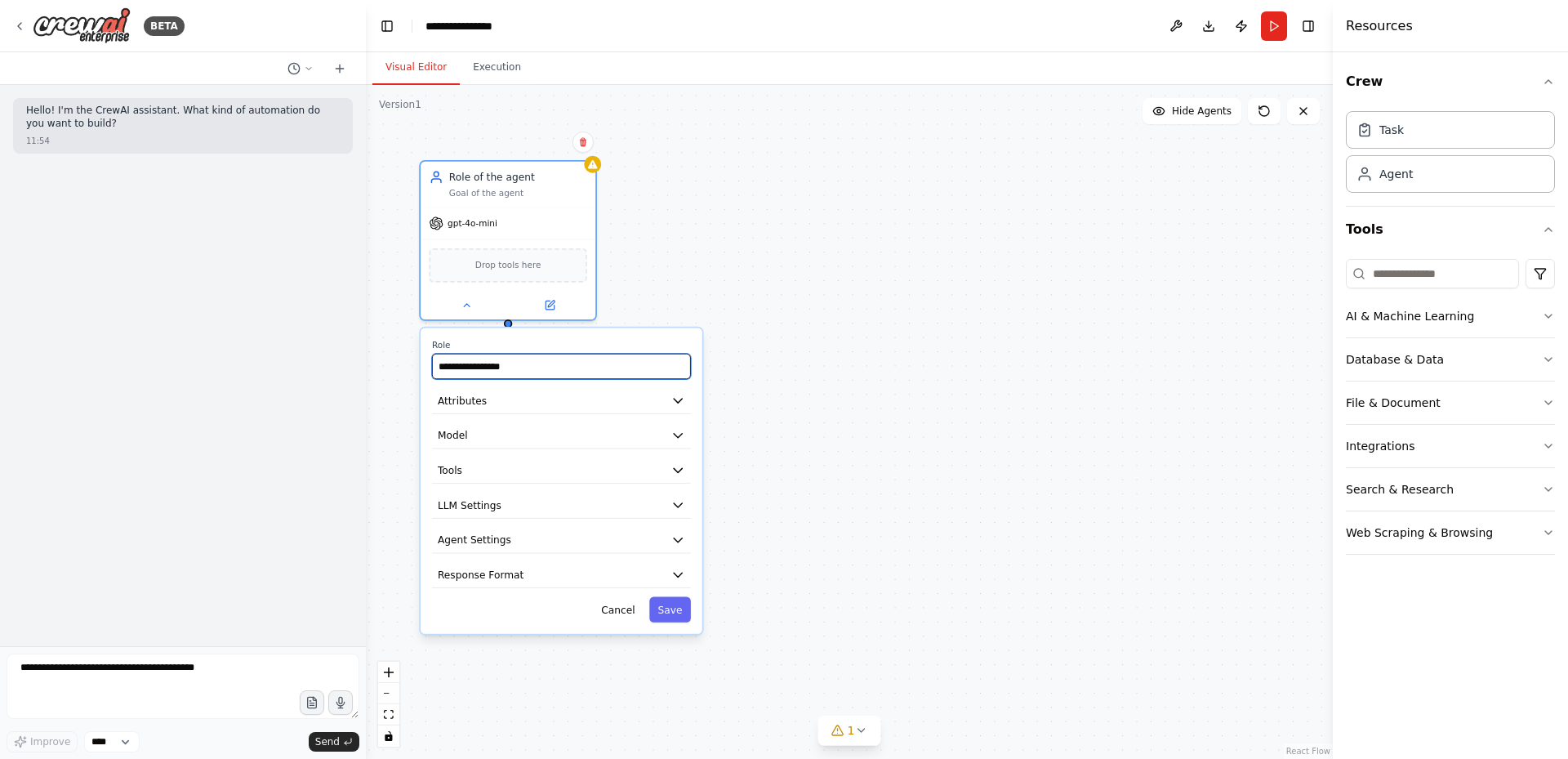
drag, startPoint x: 522, startPoint y: 363, endPoint x: 397, endPoint y: 374, distance: 125.5
click at [397, 374] on div "**********" at bounding box center [849, 422] width 967 height 674
type input "*"
type input "*******"
click at [660, 338] on div "Role ******* Attributes Model Tools LLM Settings Agent Settings Response Format…" at bounding box center [561, 480] width 282 height 305
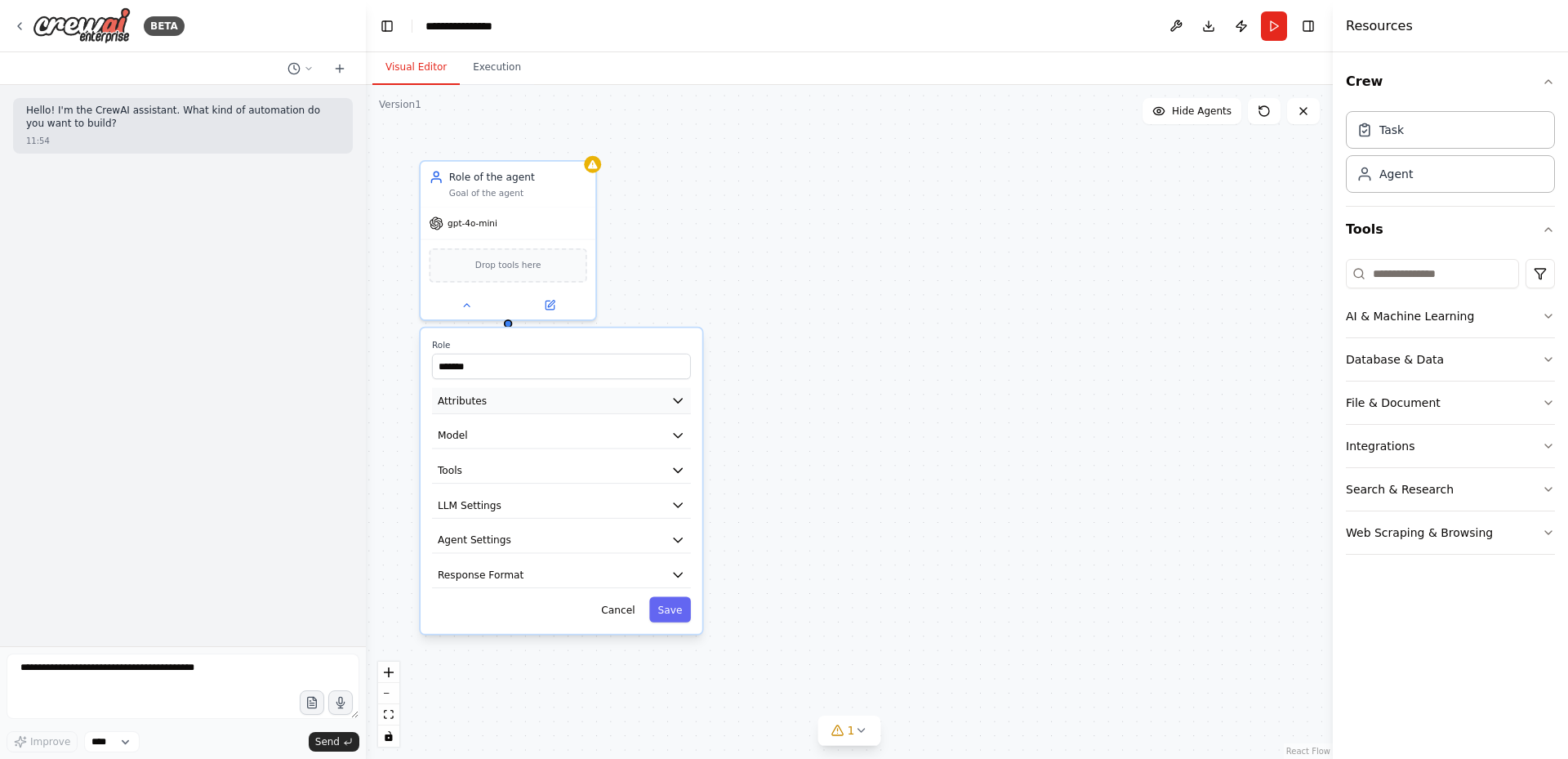
click at [676, 399] on icon "button" at bounding box center [677, 400] width 9 height 4
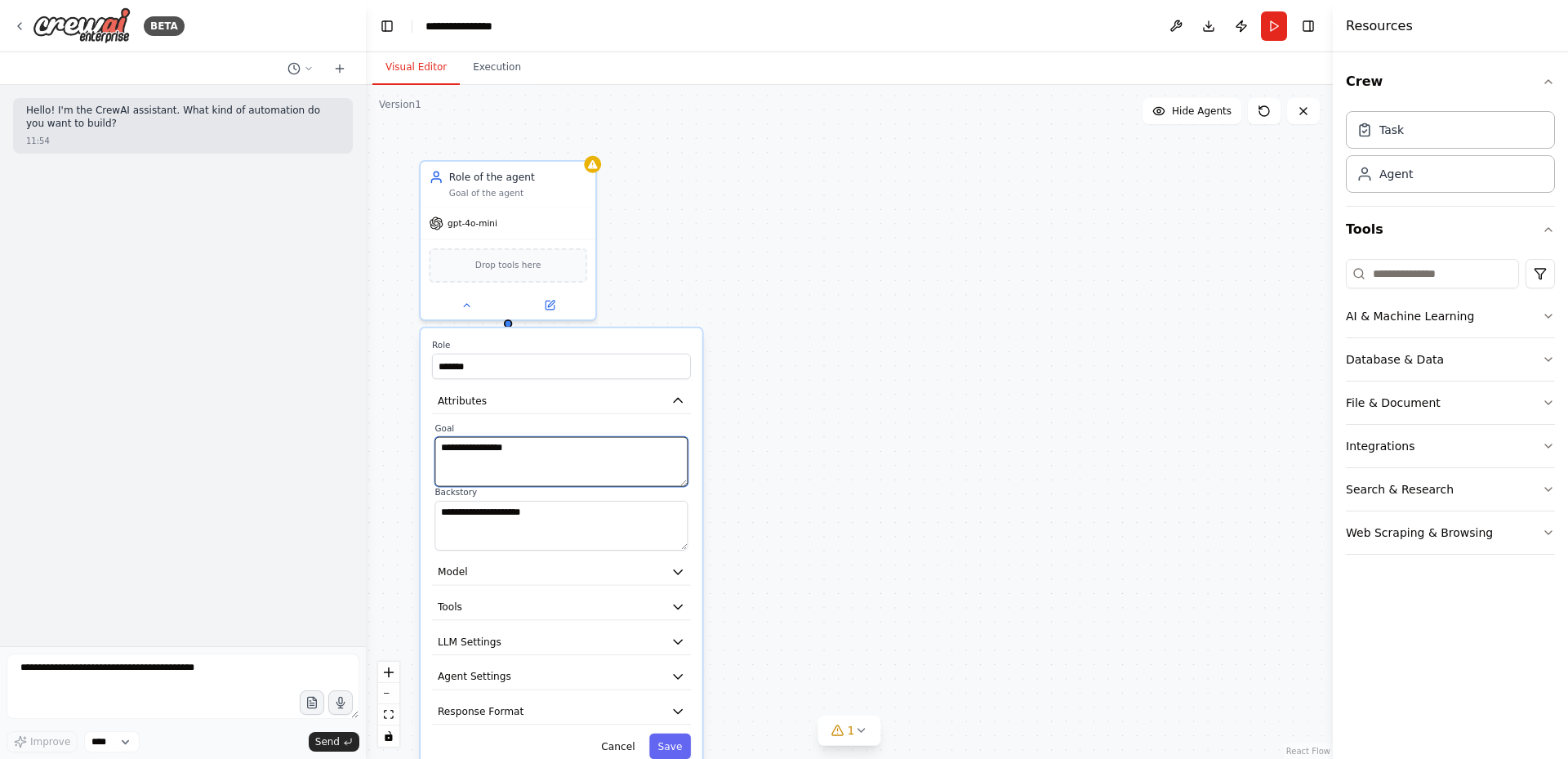
drag, startPoint x: 573, startPoint y: 444, endPoint x: 438, endPoint y: 451, distance: 135.2
click at [392, 449] on div "**********" at bounding box center [849, 422] width 967 height 674
type textarea "**********"
click at [673, 399] on icon "button" at bounding box center [677, 400] width 14 height 14
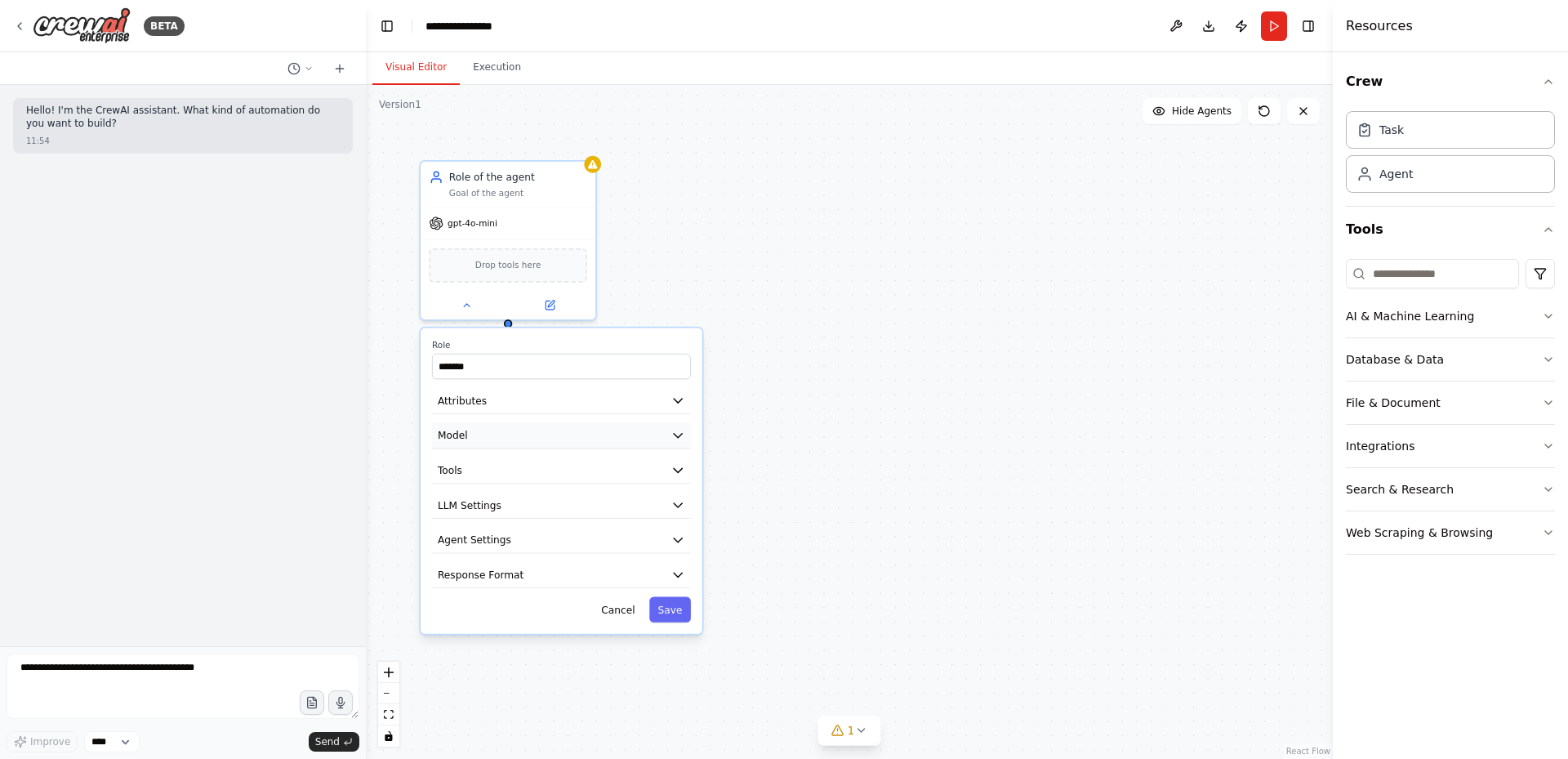
click at [673, 438] on icon "button" at bounding box center [677, 435] width 14 height 14
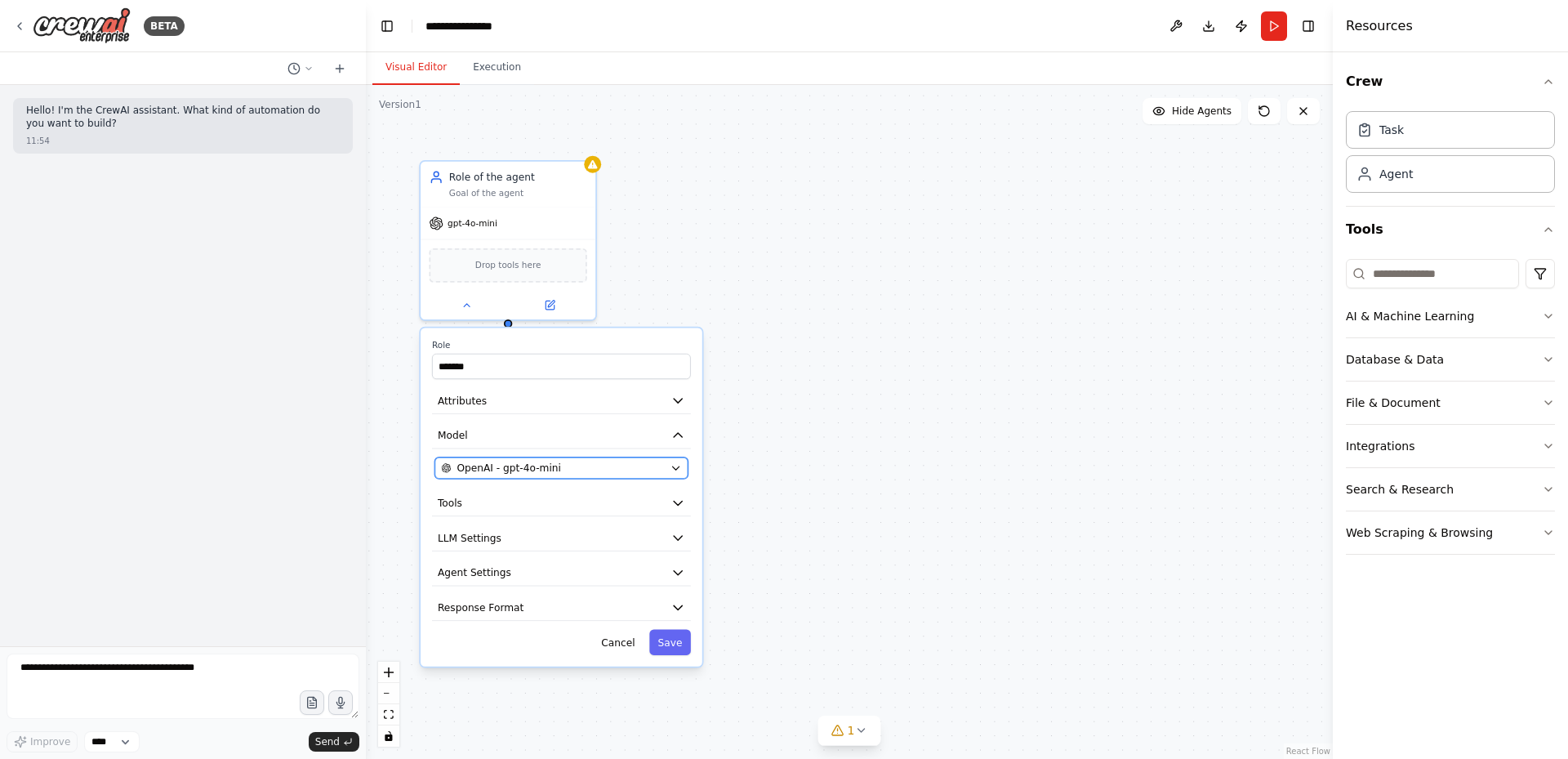
click at [682, 468] on button "OpenAI - gpt-4o-mini" at bounding box center [561, 468] width 253 height 21
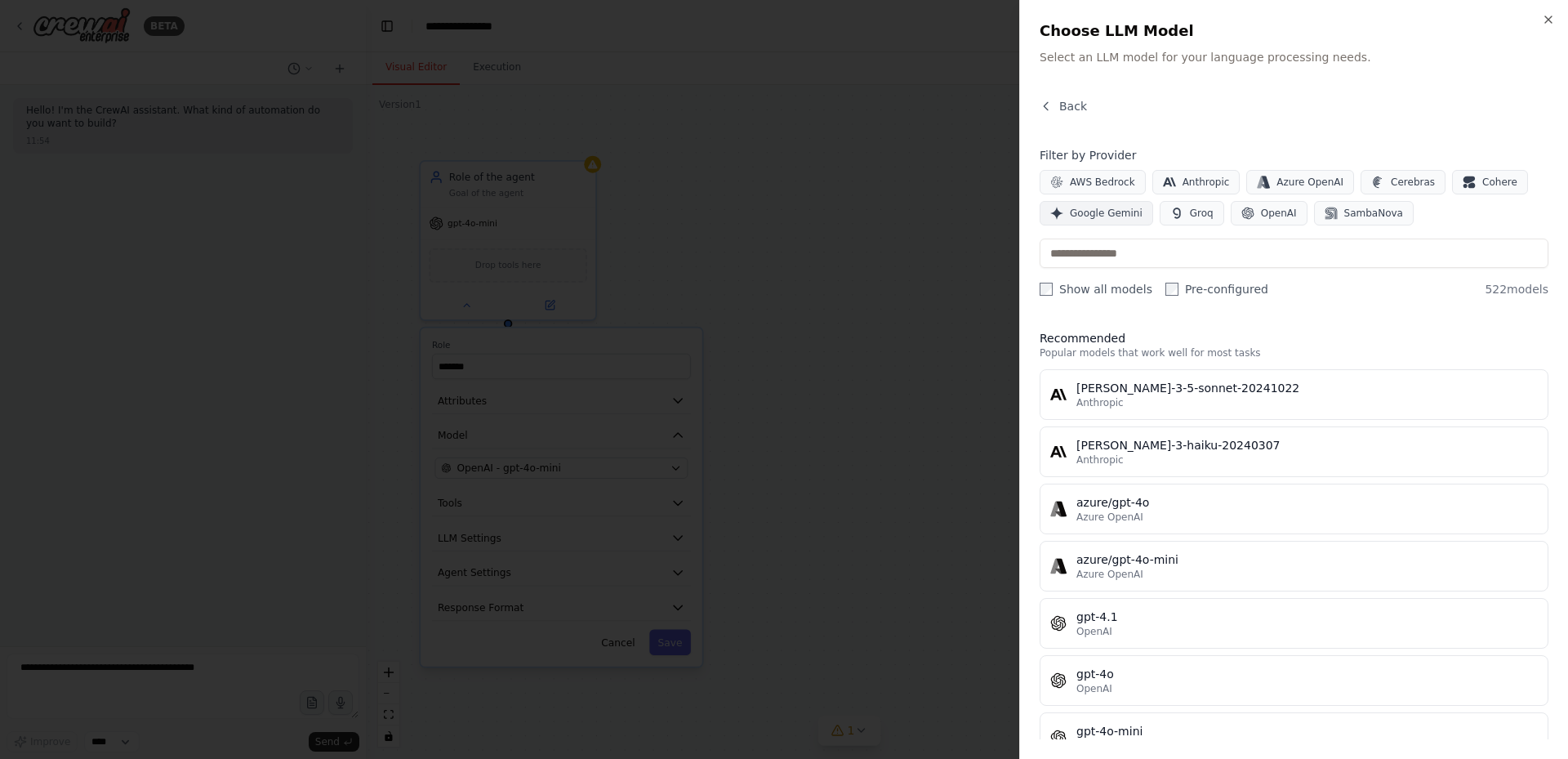
click at [1098, 211] on span "Google Gemini" at bounding box center [1106, 213] width 73 height 13
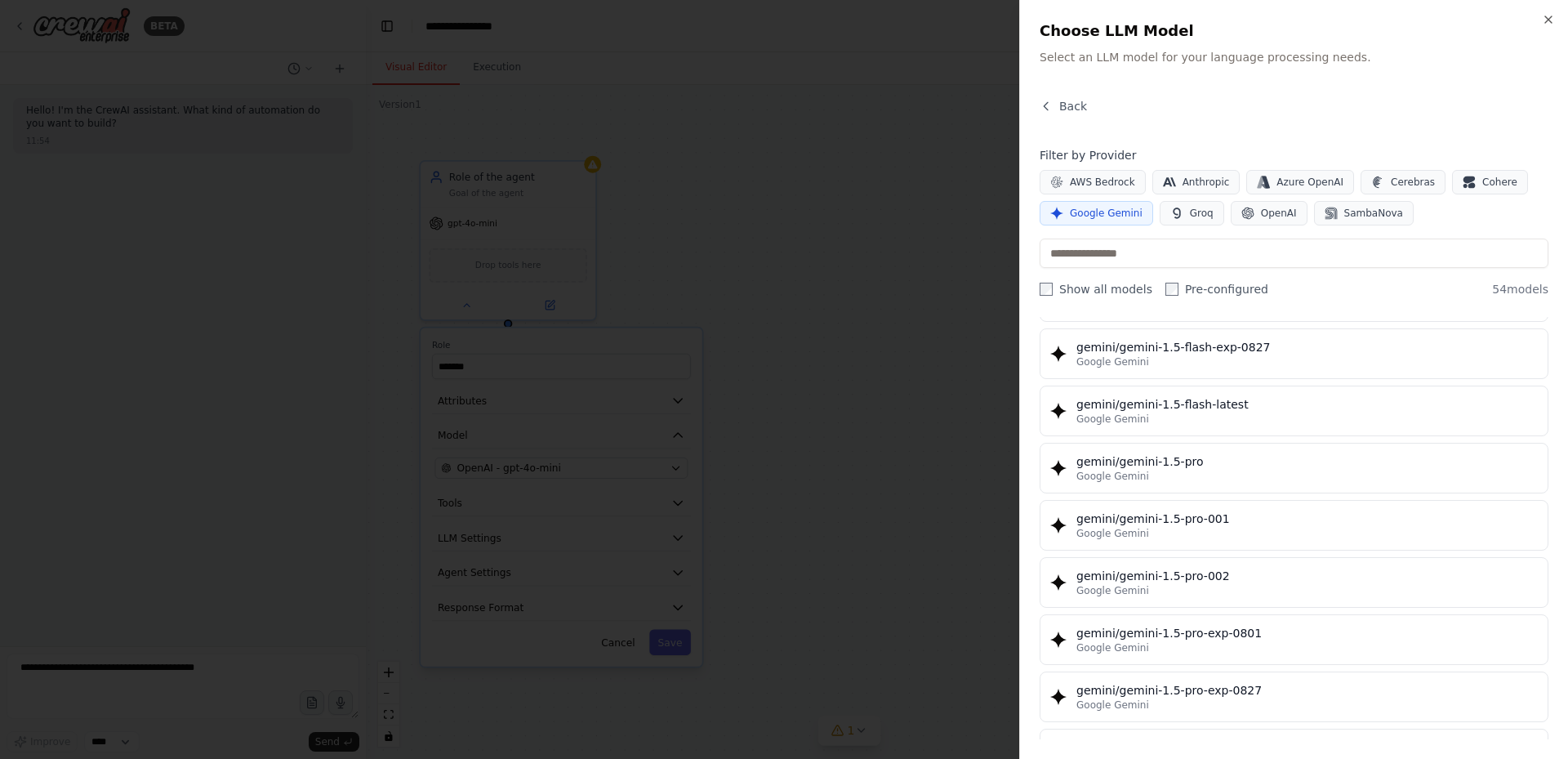
scroll to position [409, 0]
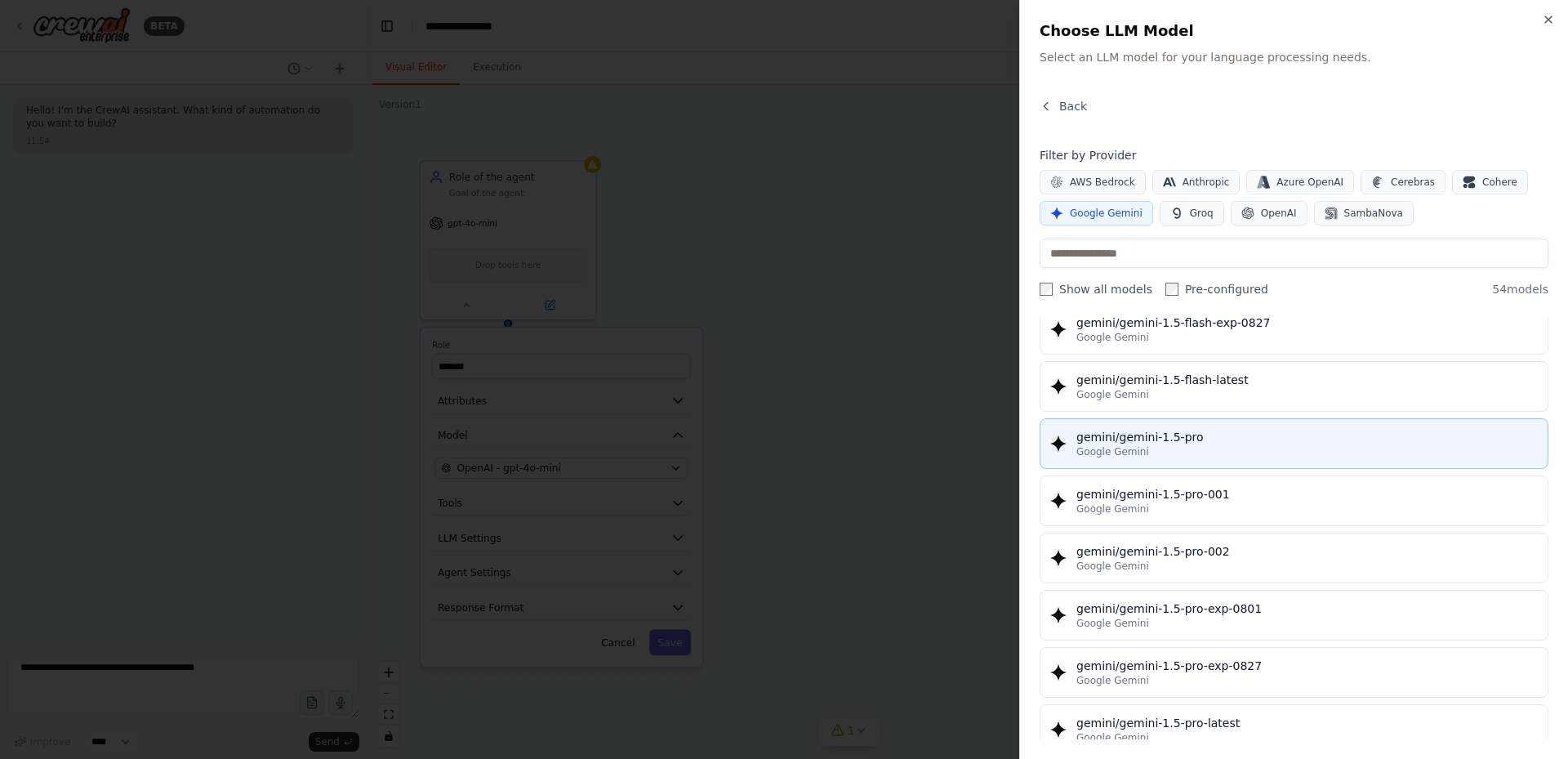
click at [1190, 464] on button "gemini/gemini-1.5-pro Google Gemini" at bounding box center [1294, 443] width 508 height 50
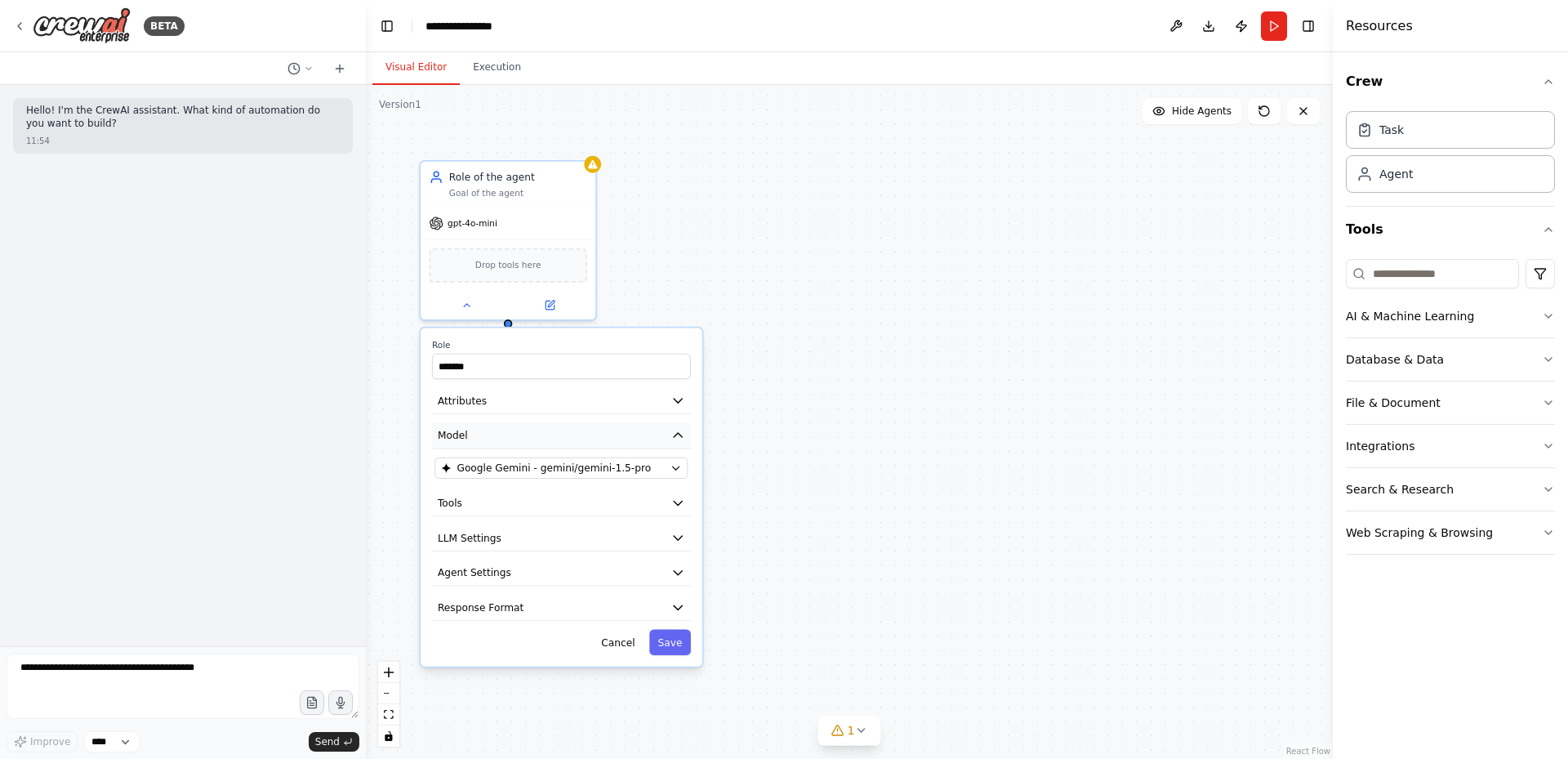
click at [471, 443] on button "Model" at bounding box center [561, 435] width 259 height 27
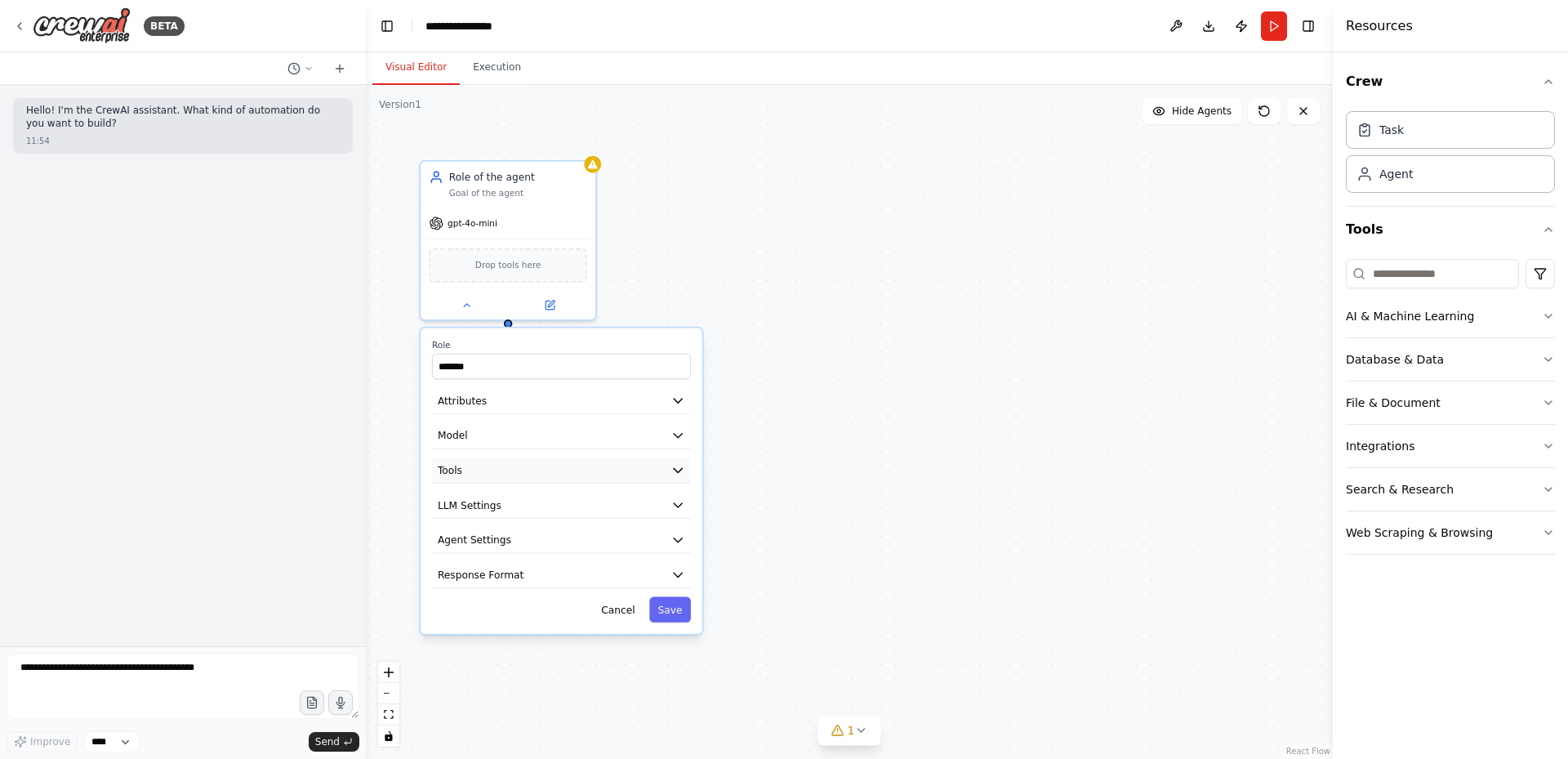
click at [578, 459] on button "Tools" at bounding box center [561, 471] width 259 height 27
click at [1540, 316] on button "AI & Machine Learning" at bounding box center [1450, 316] width 209 height 43
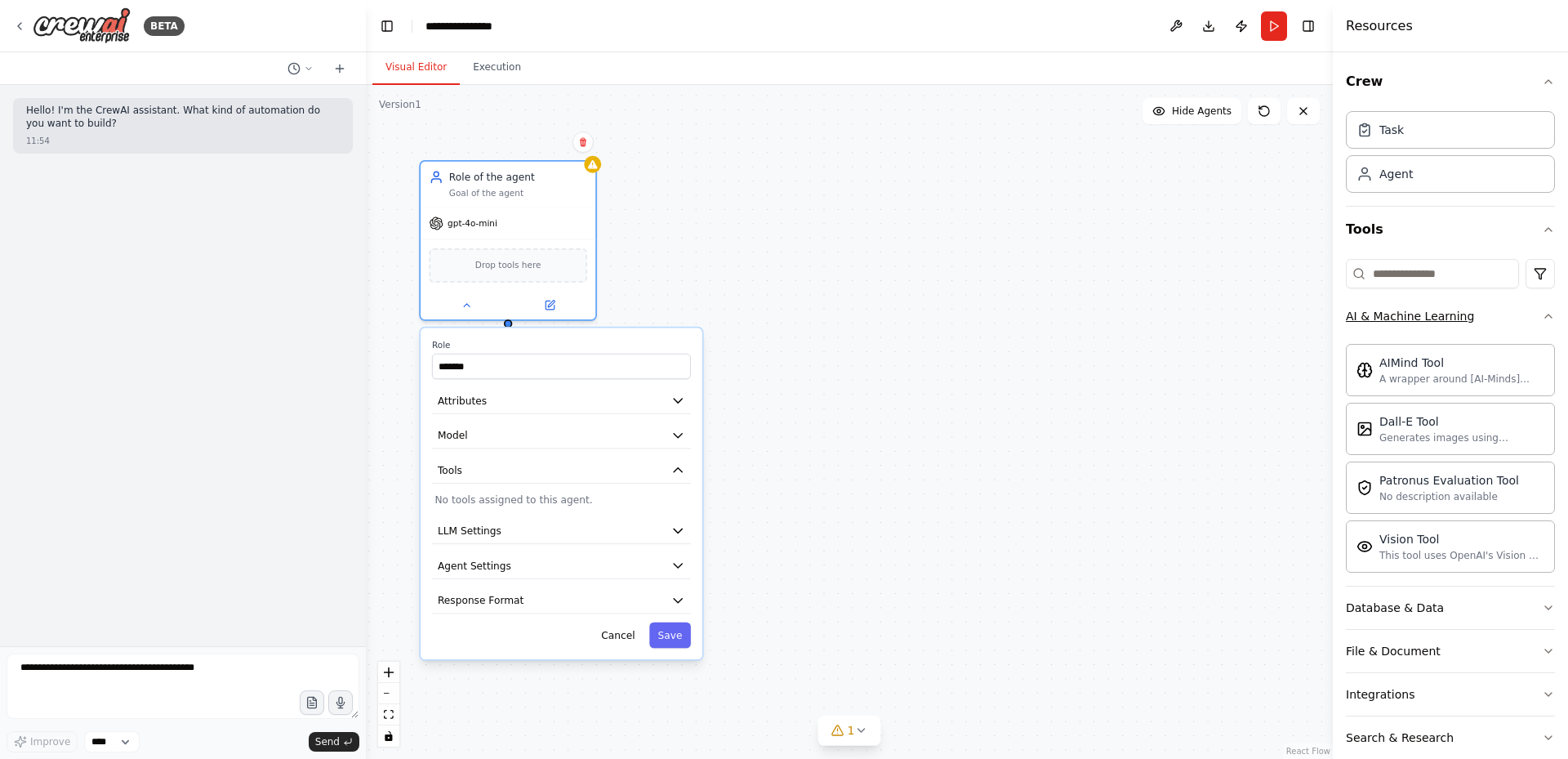
click at [1542, 316] on icon "button" at bounding box center [1549, 316] width 13 height 13
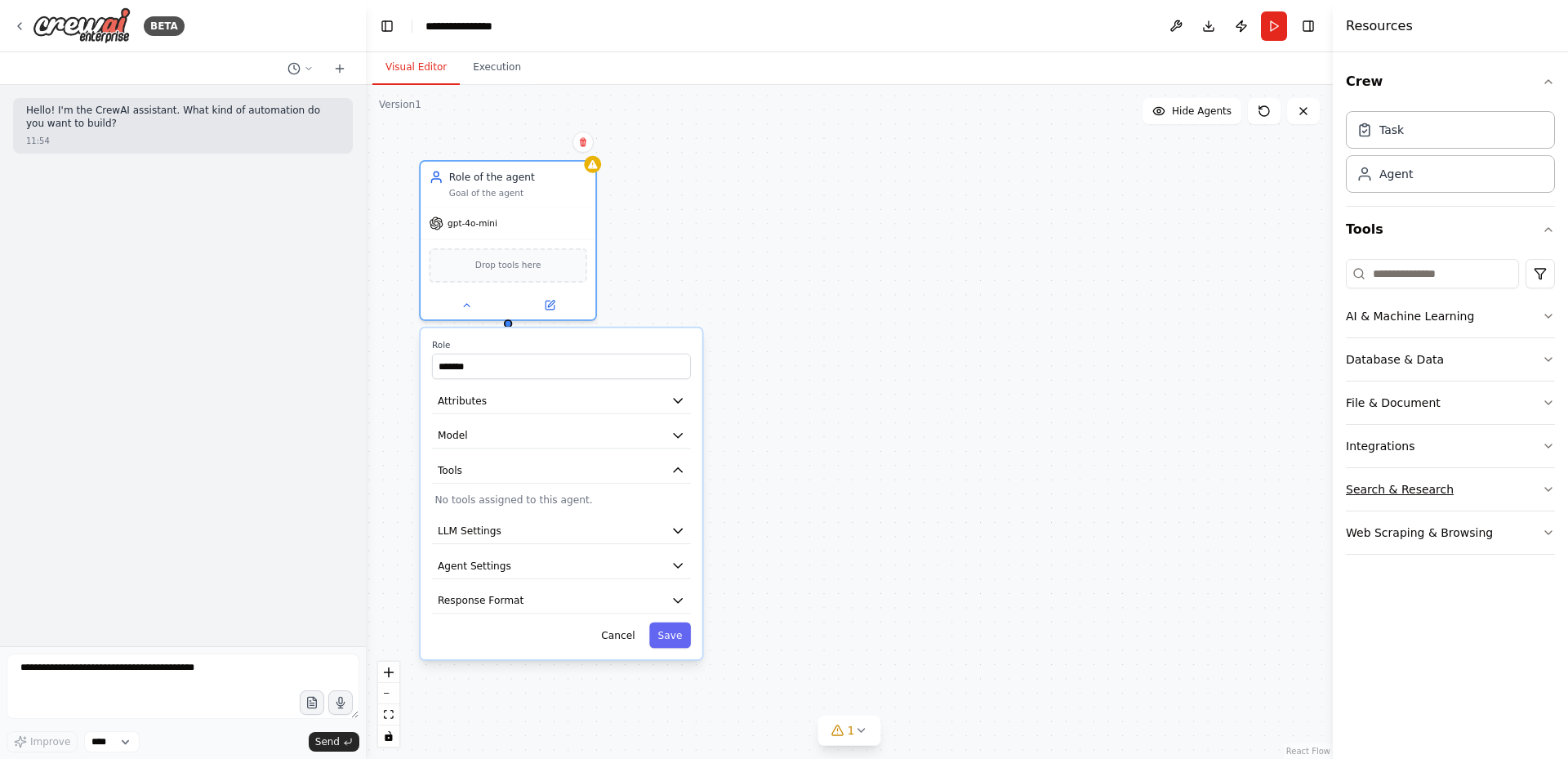
click at [1421, 485] on div "Search & Research" at bounding box center [1400, 489] width 108 height 16
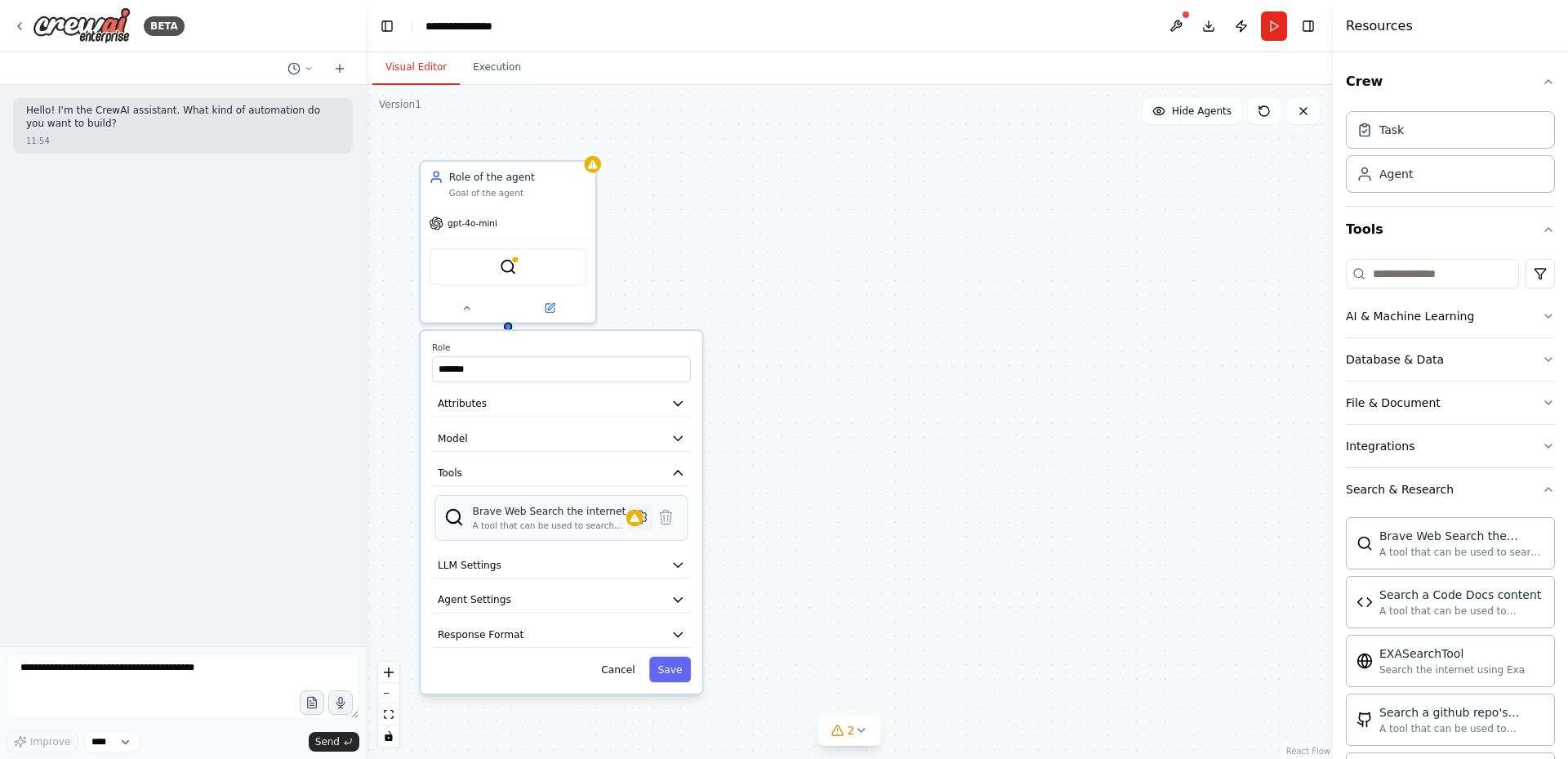
click at [640, 517] on icon at bounding box center [639, 516] width 4 height 4
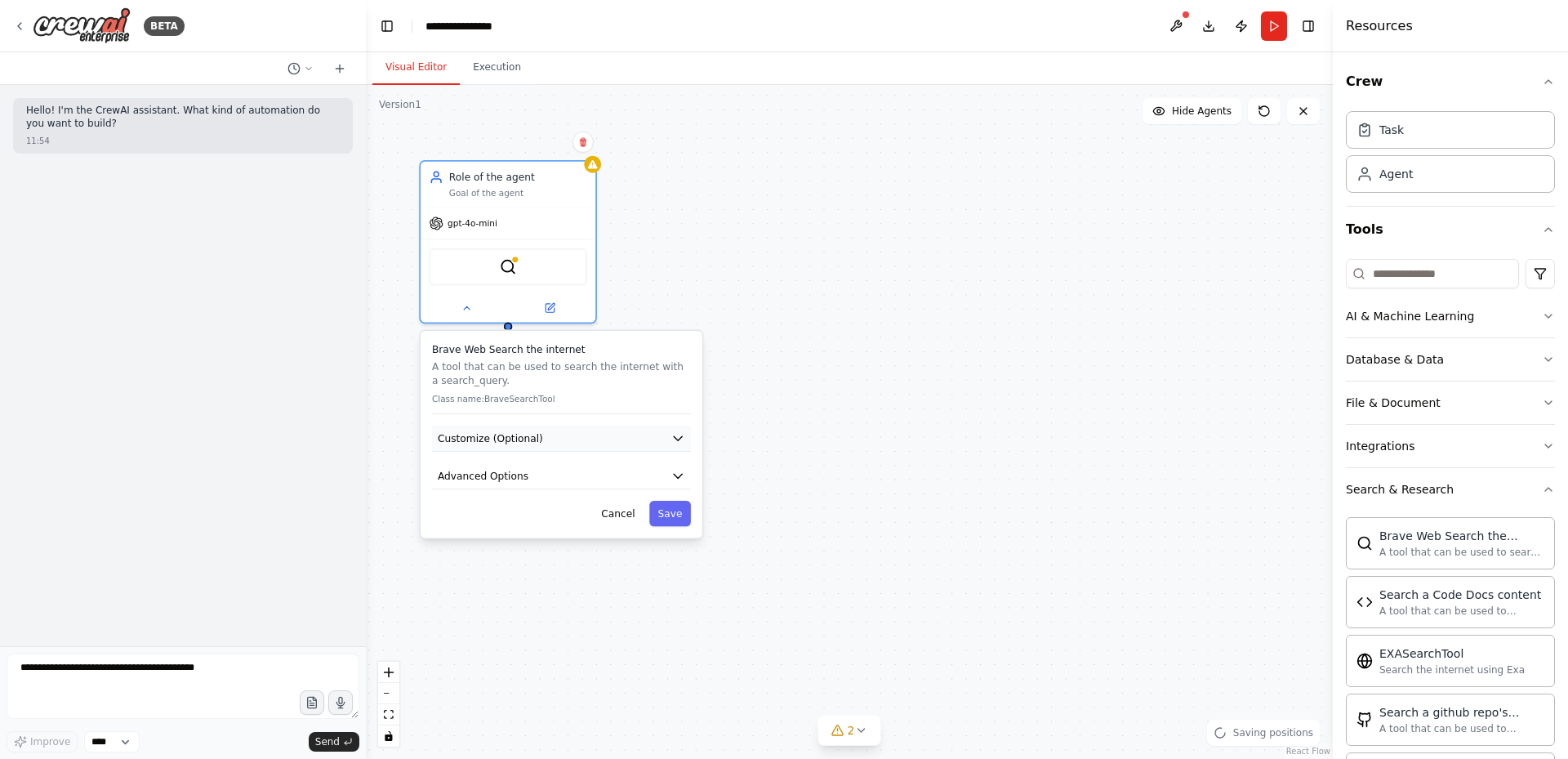
click at [673, 438] on icon "button" at bounding box center [677, 438] width 14 height 14
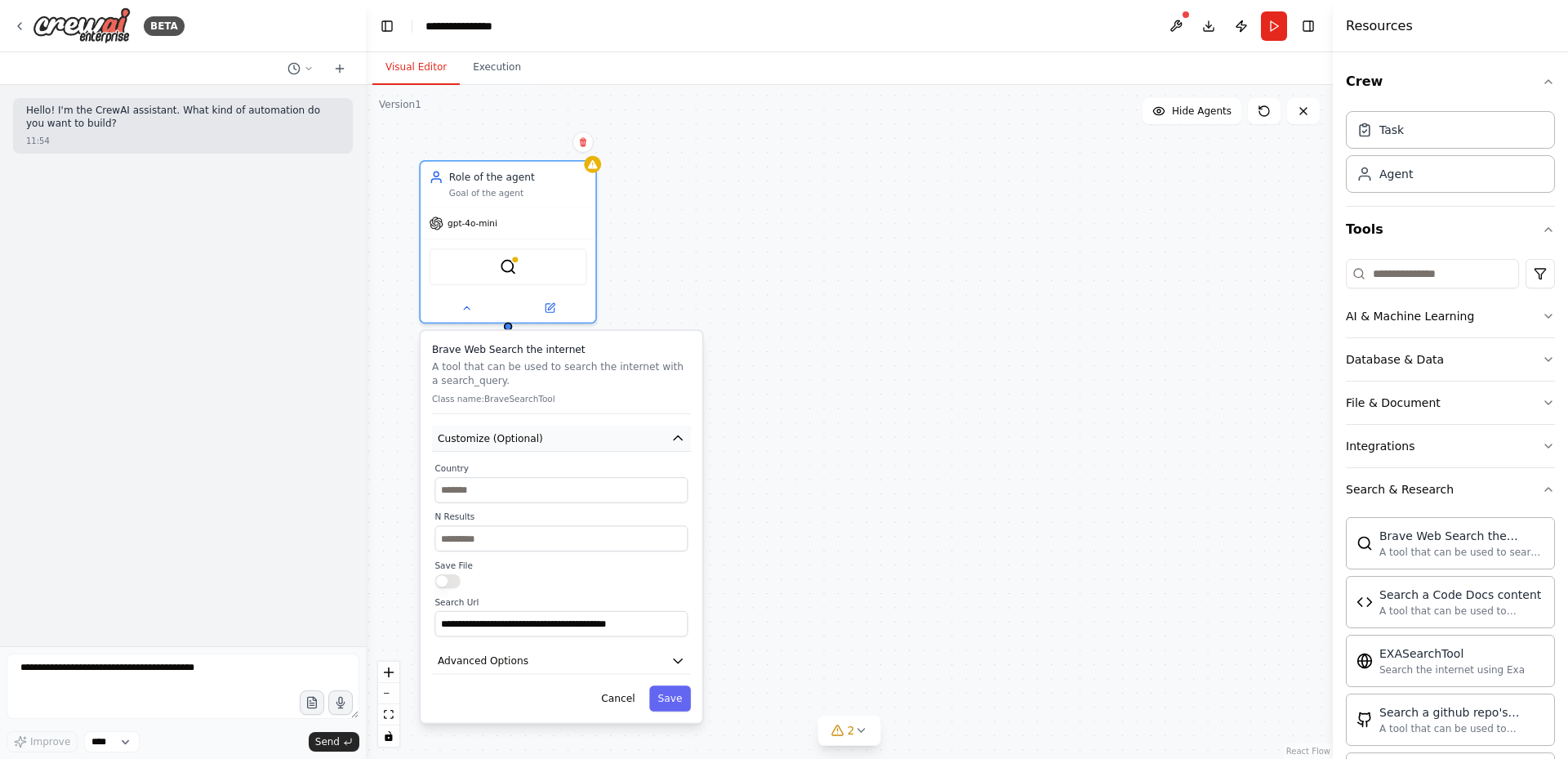
click at [673, 438] on icon "button" at bounding box center [677, 438] width 14 height 14
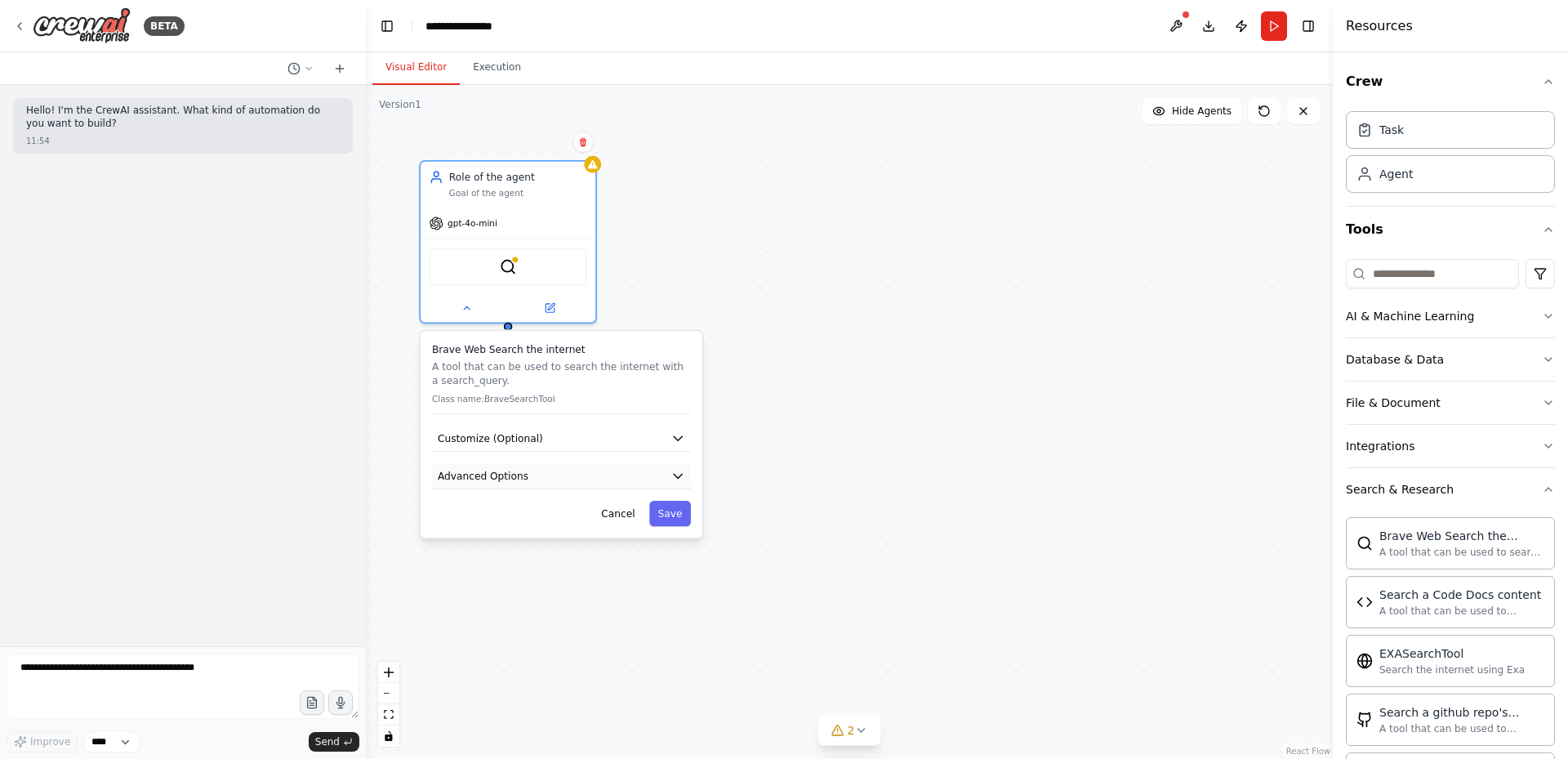
click at [679, 471] on icon "button" at bounding box center [677, 475] width 14 height 14
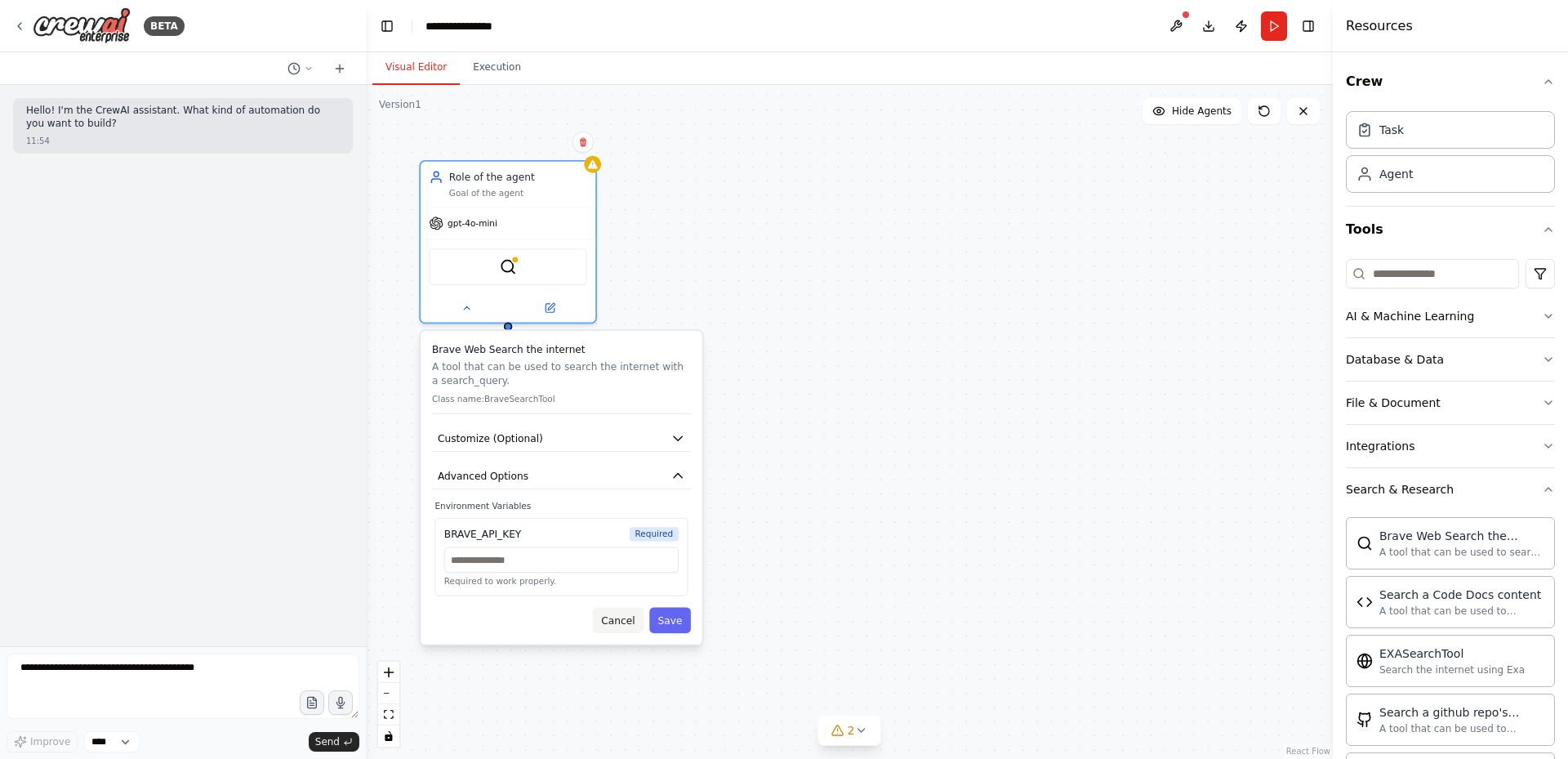
click at [609, 622] on button "Cancel" at bounding box center [618, 620] width 50 height 26
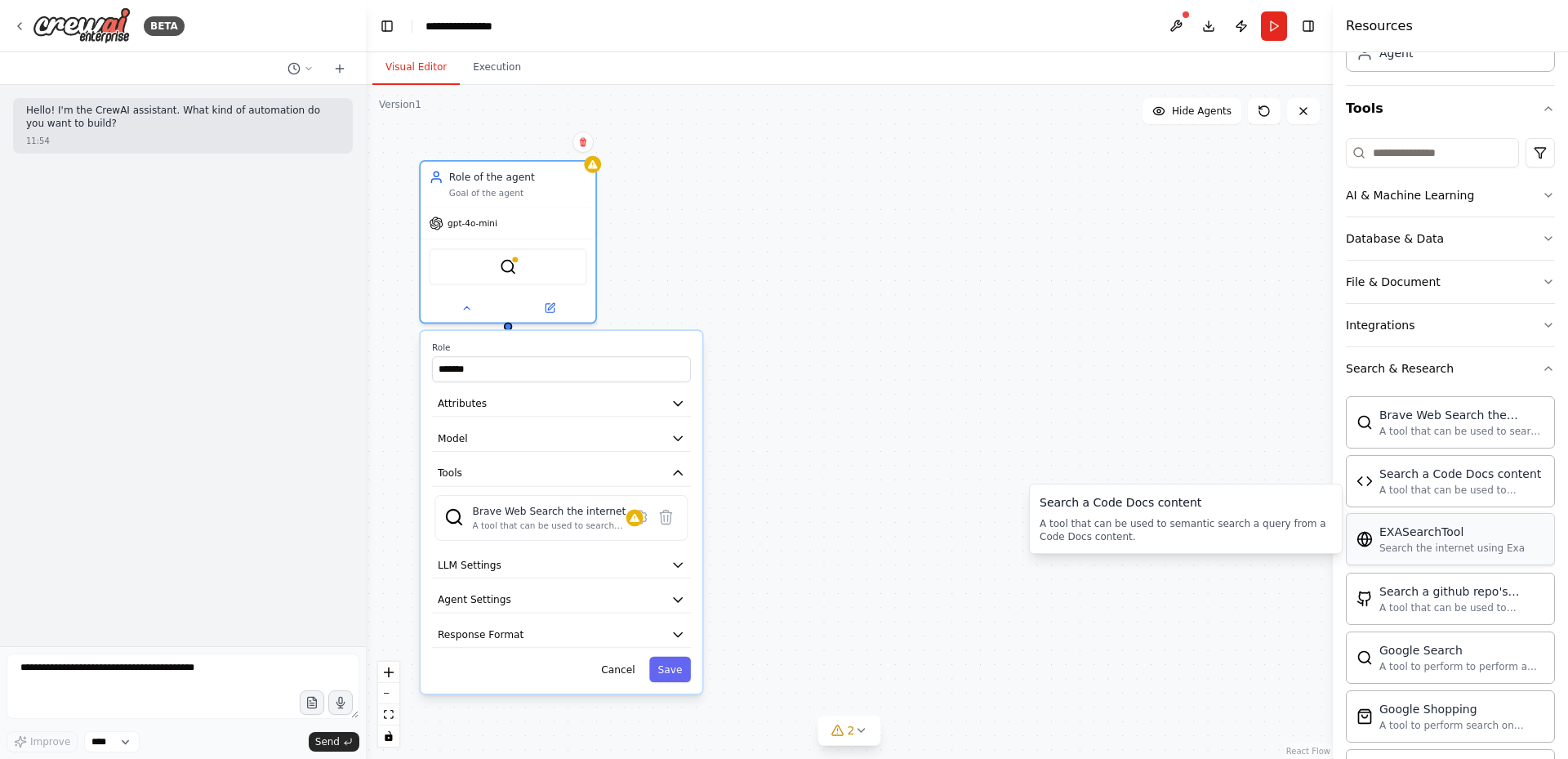
scroll to position [163, 0]
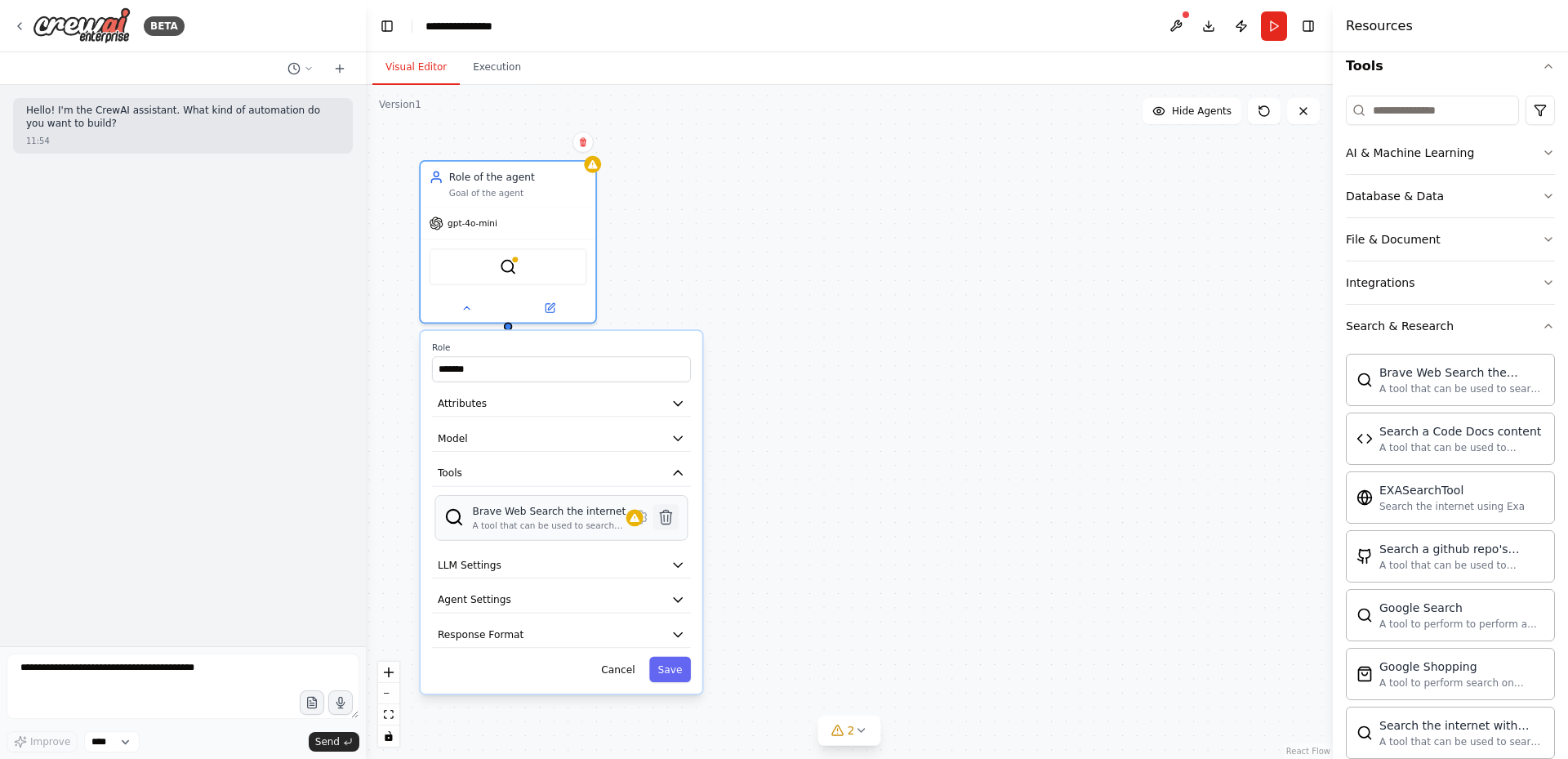
click at [667, 511] on icon at bounding box center [666, 517] width 11 height 14
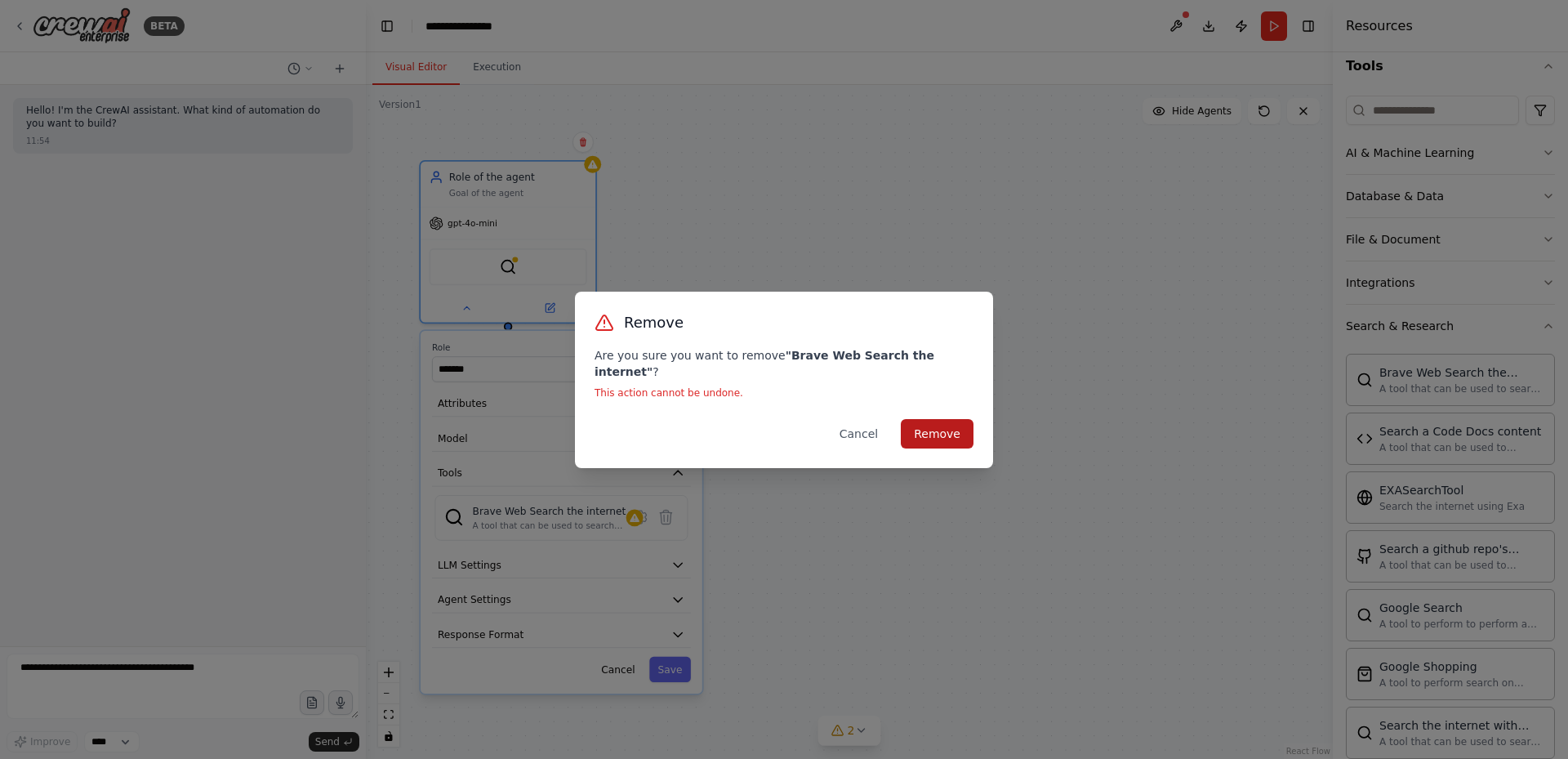
click at [946, 419] on button "Remove" at bounding box center [937, 434] width 73 height 29
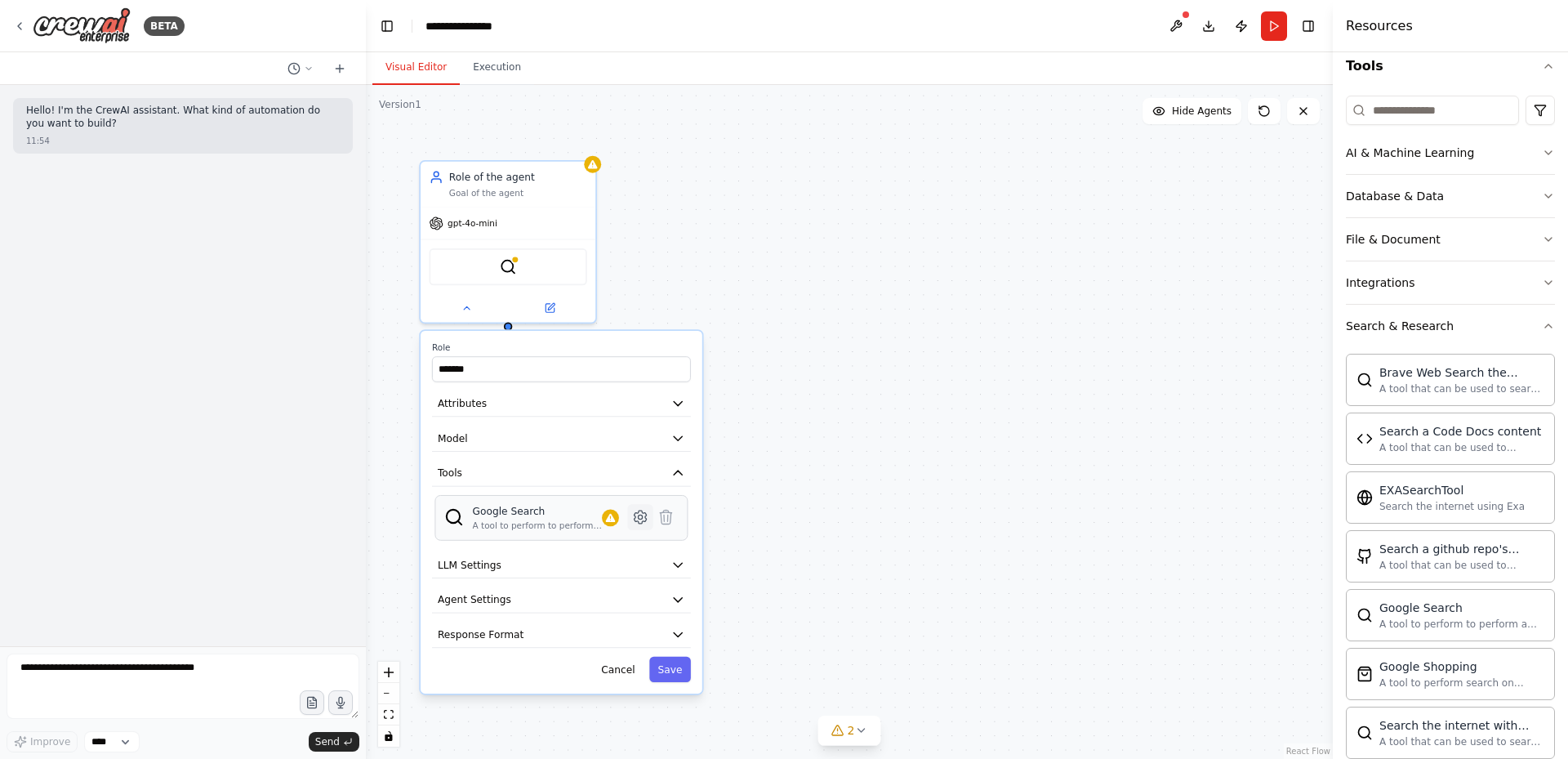
click at [640, 519] on icon at bounding box center [639, 516] width 4 height 4
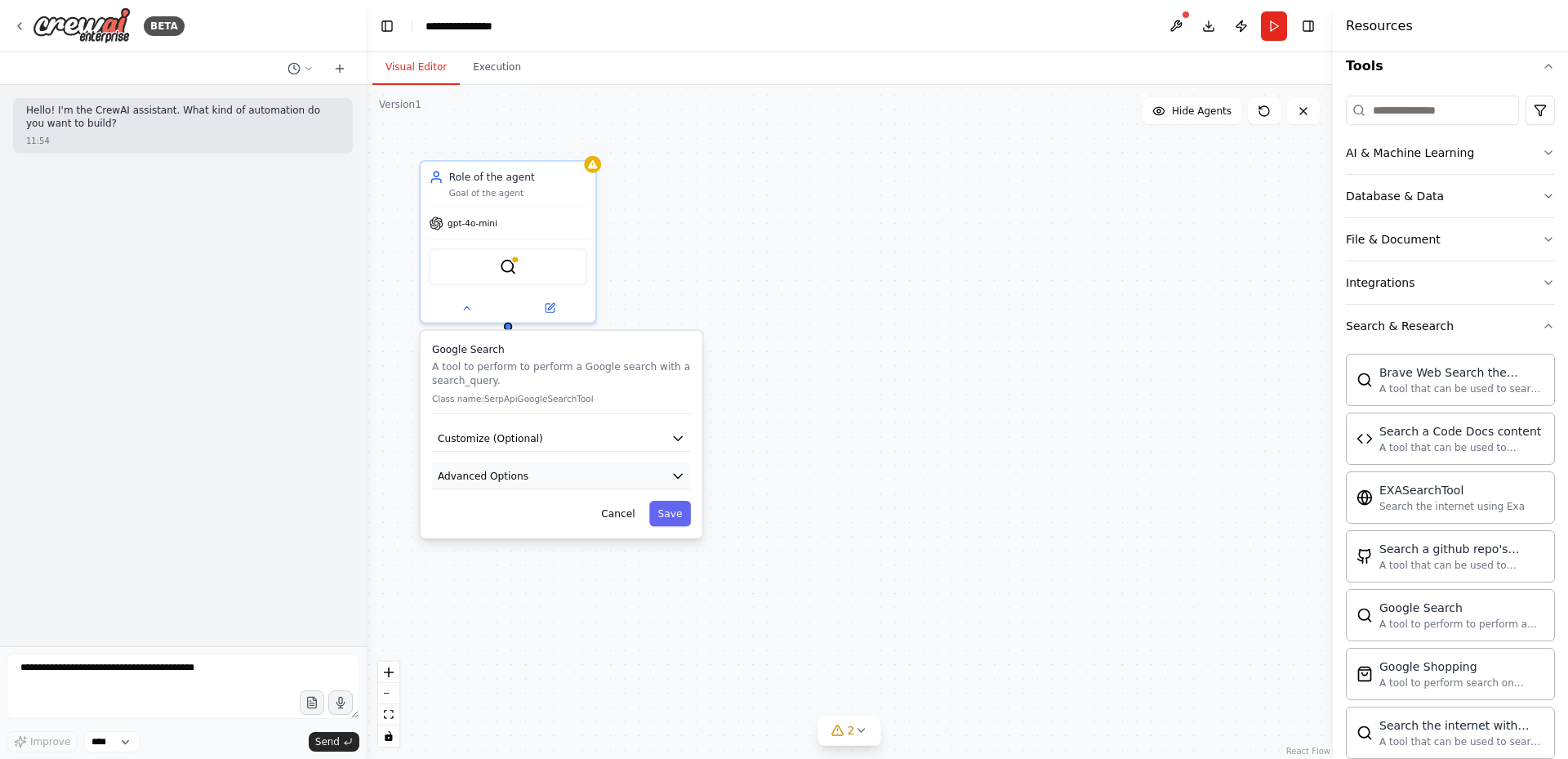
click at [667, 480] on button "Advanced Options" at bounding box center [561, 476] width 259 height 27
click at [630, 624] on button "Cancel" at bounding box center [618, 620] width 50 height 26
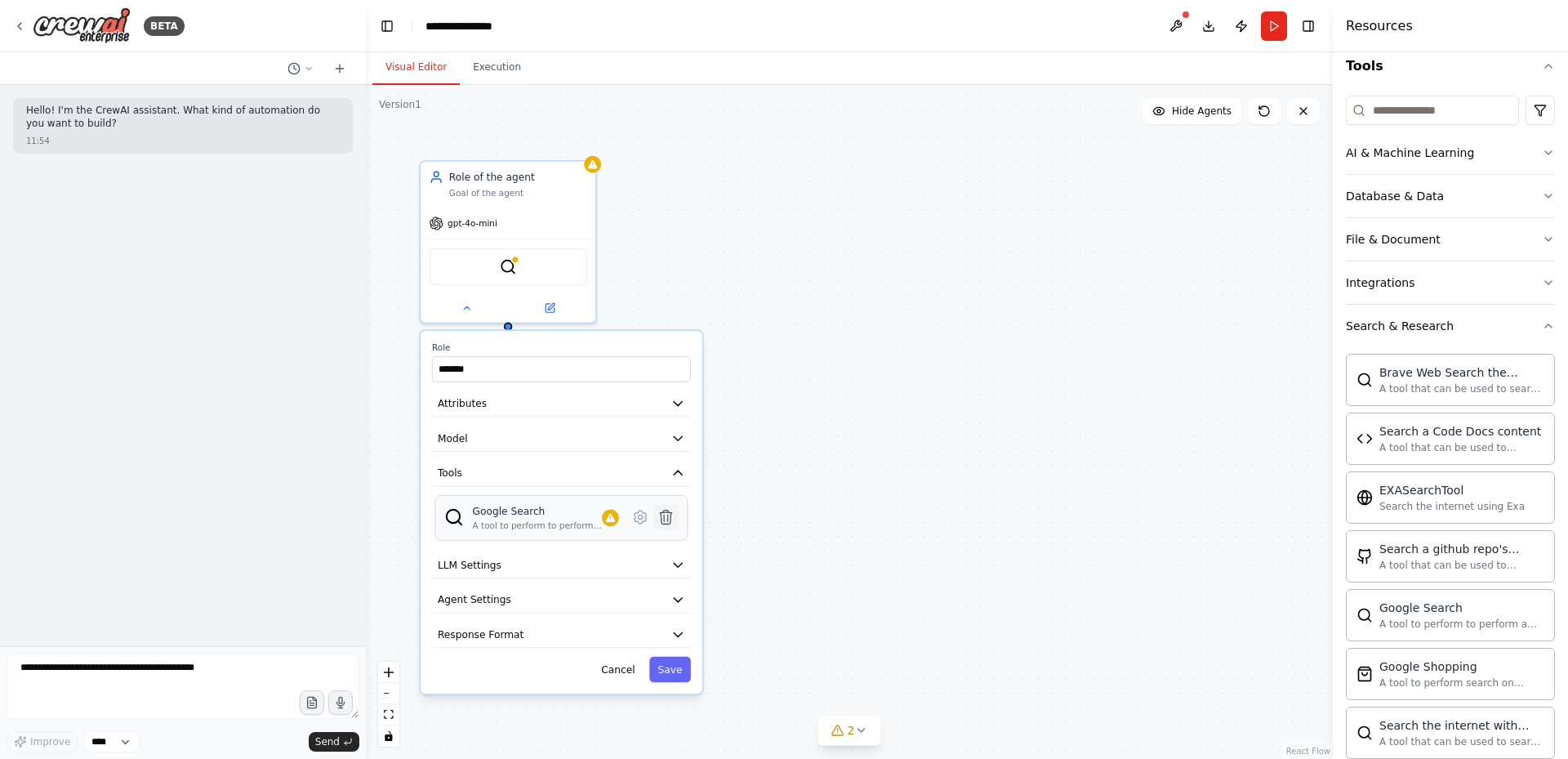
click at [664, 524] on icon at bounding box center [666, 517] width 11 height 14
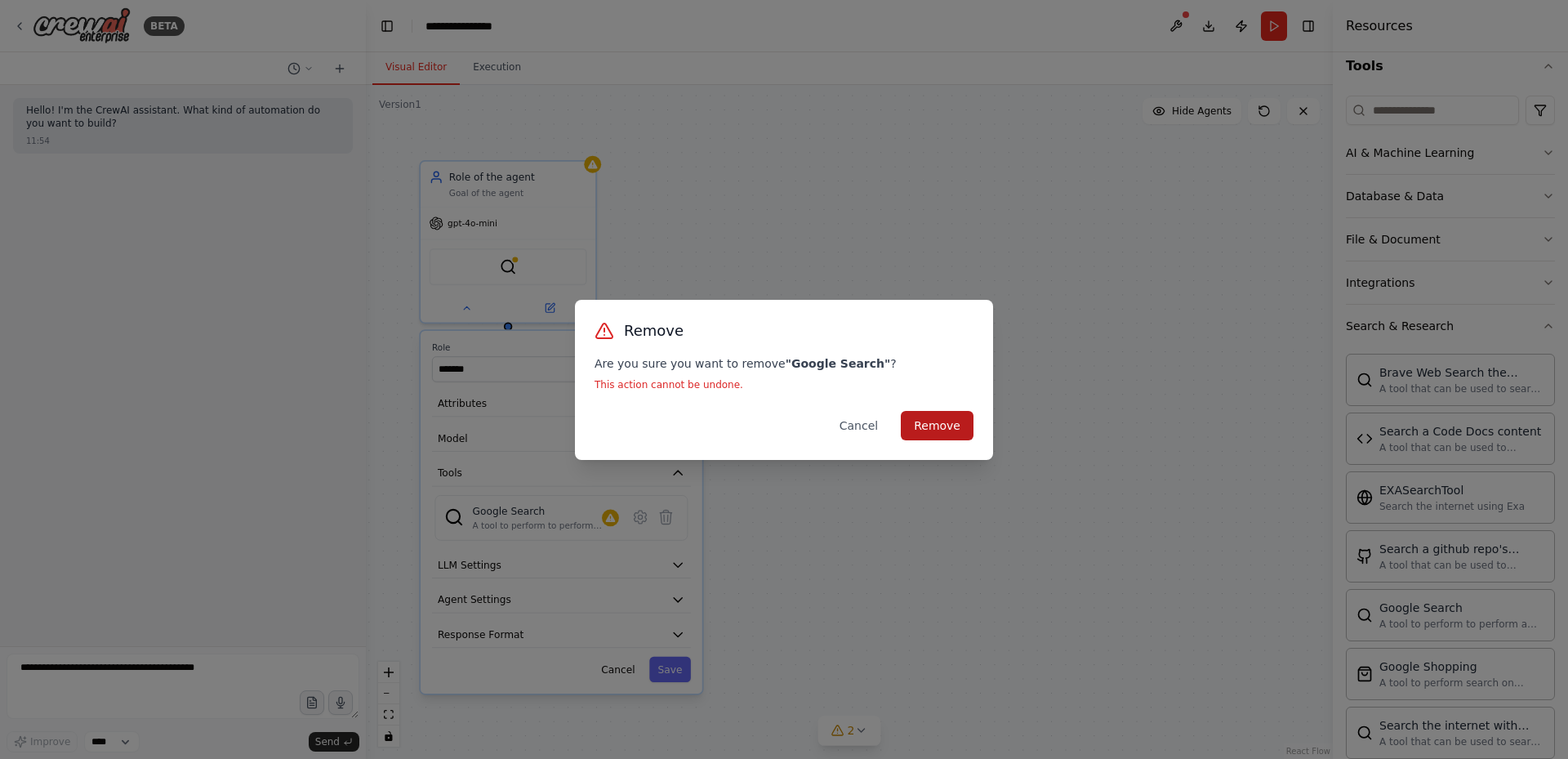
click at [957, 435] on button "Remove" at bounding box center [937, 425] width 73 height 29
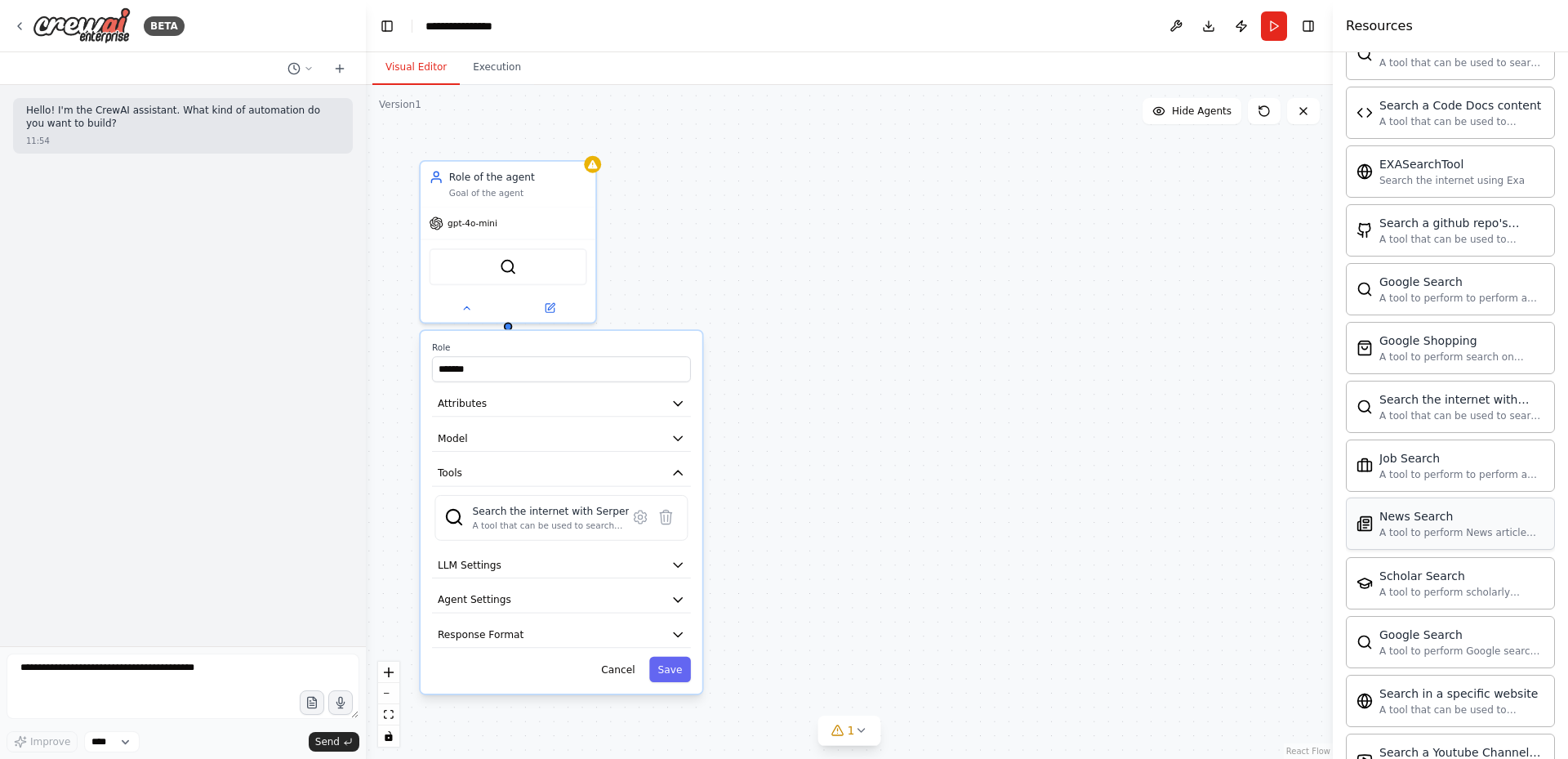
scroll to position [491, 0]
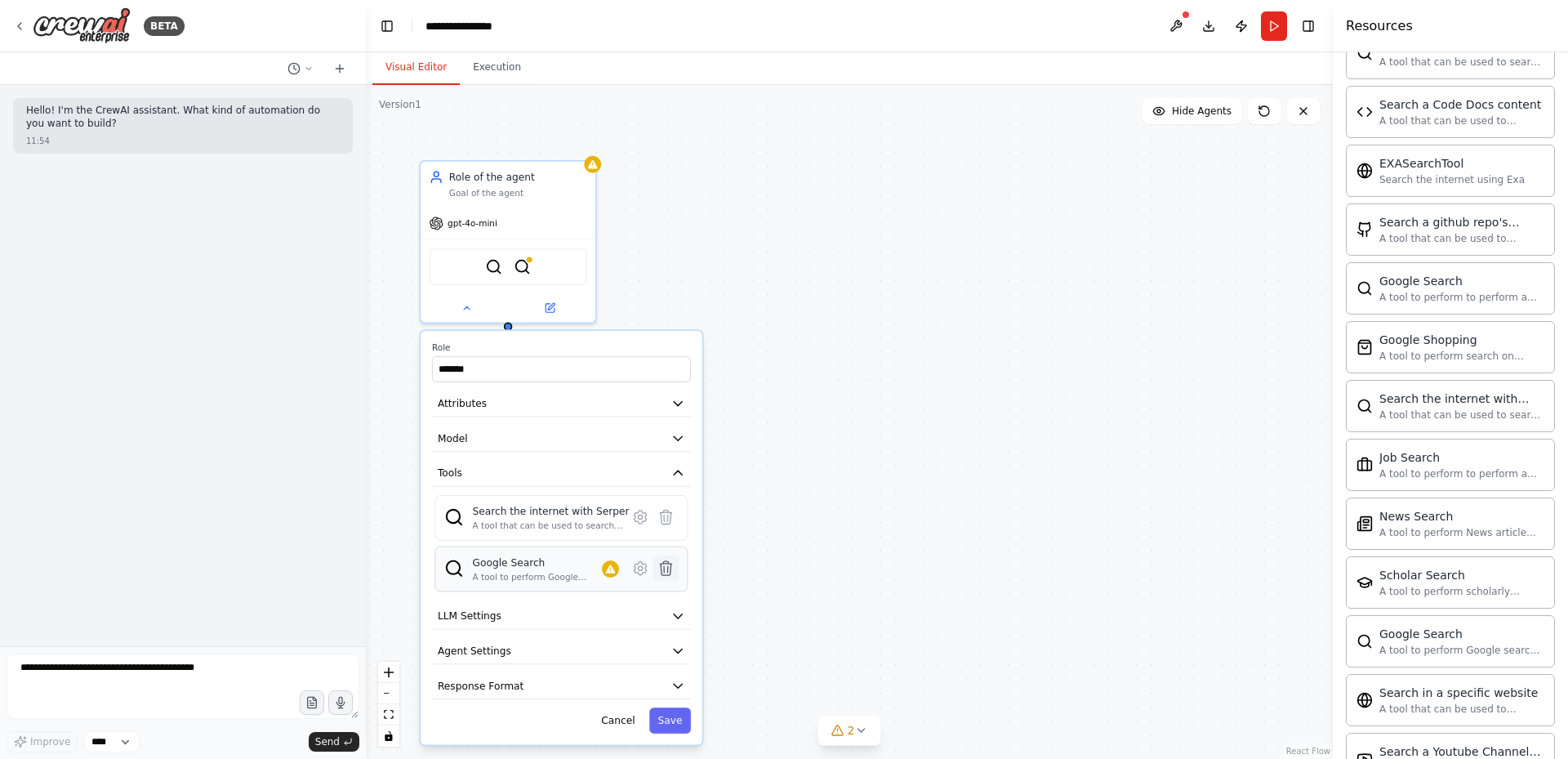
click at [665, 563] on icon at bounding box center [666, 568] width 11 height 14
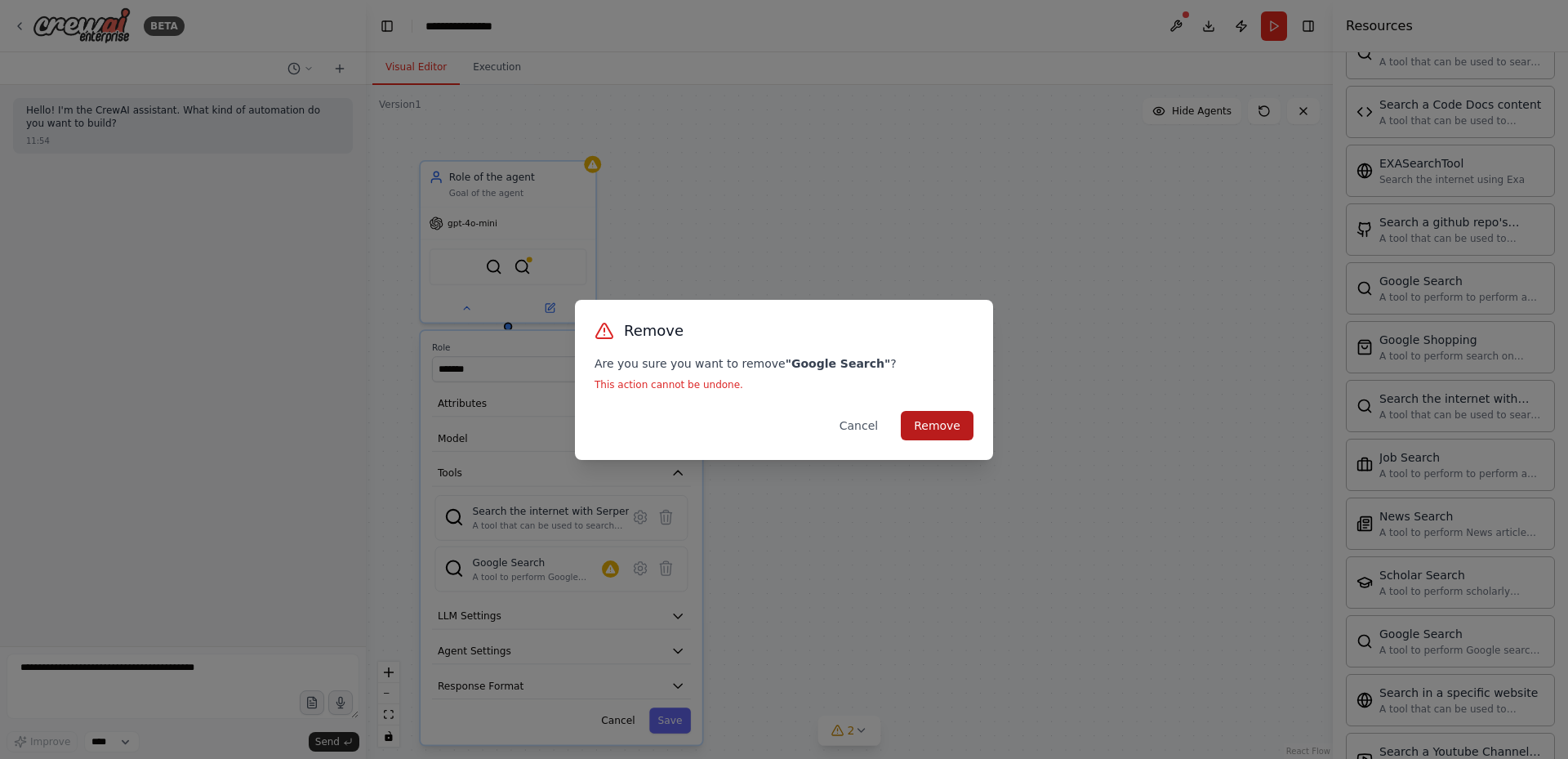
click at [933, 419] on button "Remove" at bounding box center [937, 425] width 73 height 29
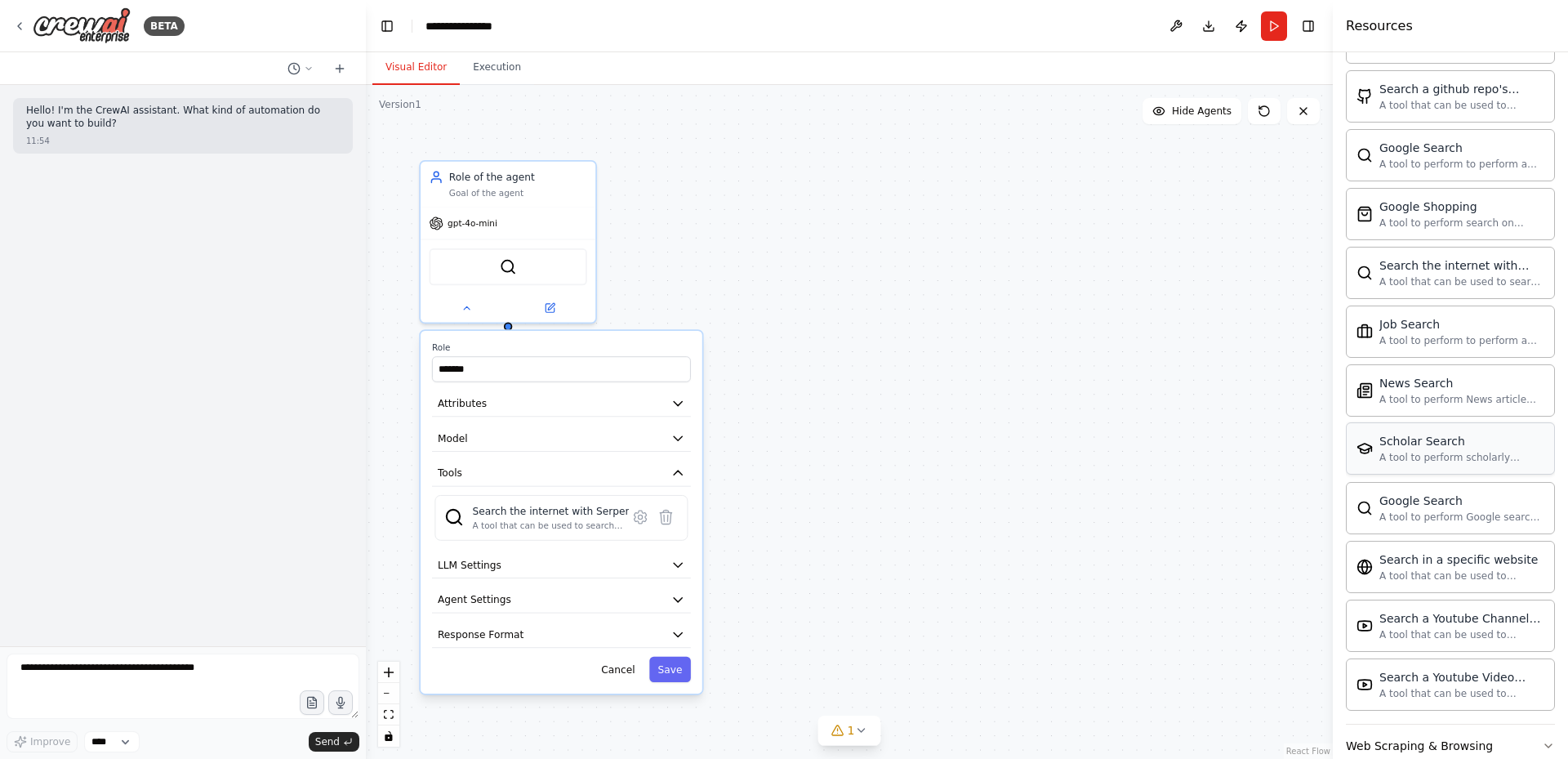
scroll to position [654, 0]
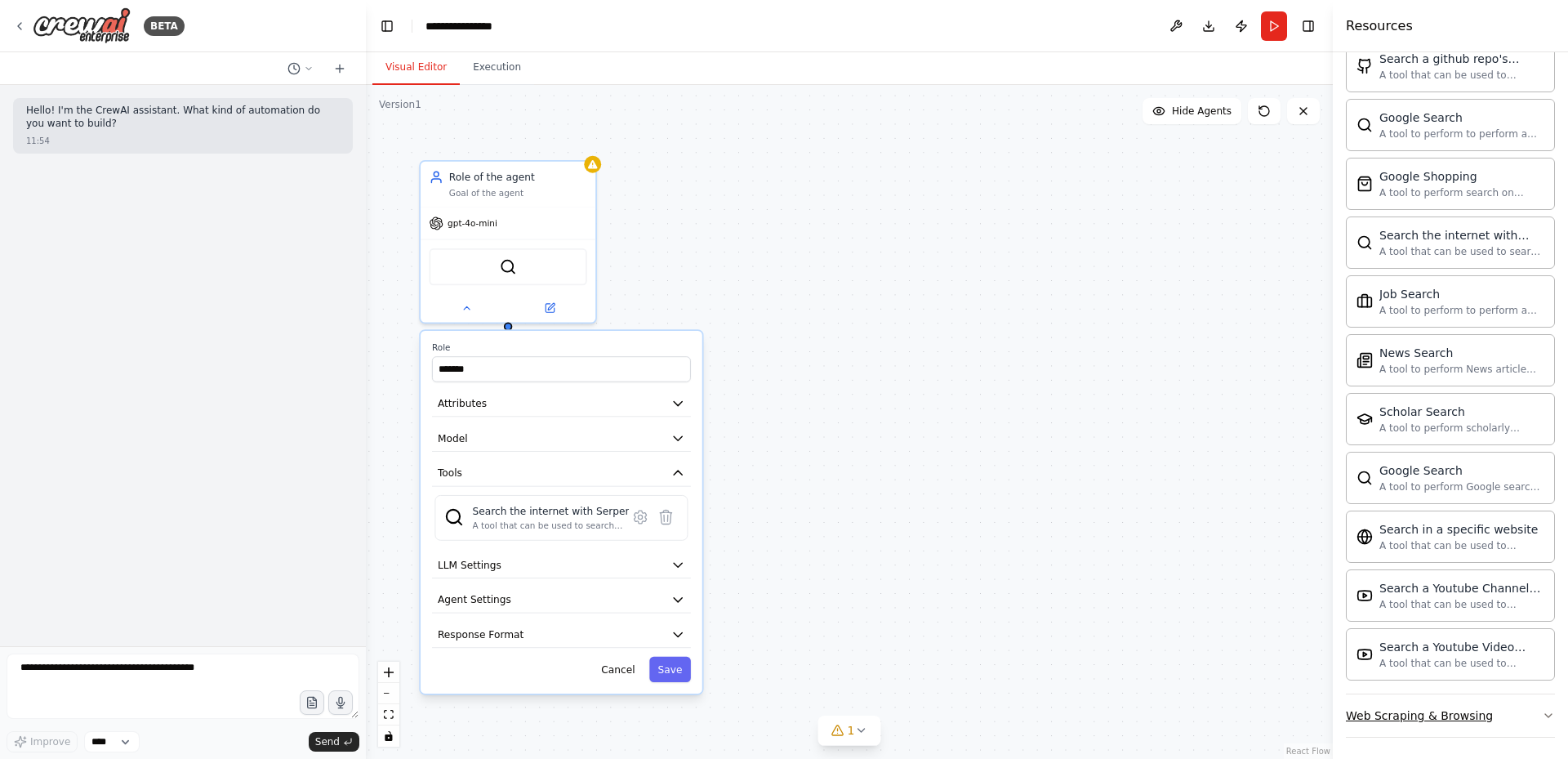
click at [1515, 720] on button "Web Scraping & Browsing" at bounding box center [1450, 715] width 209 height 43
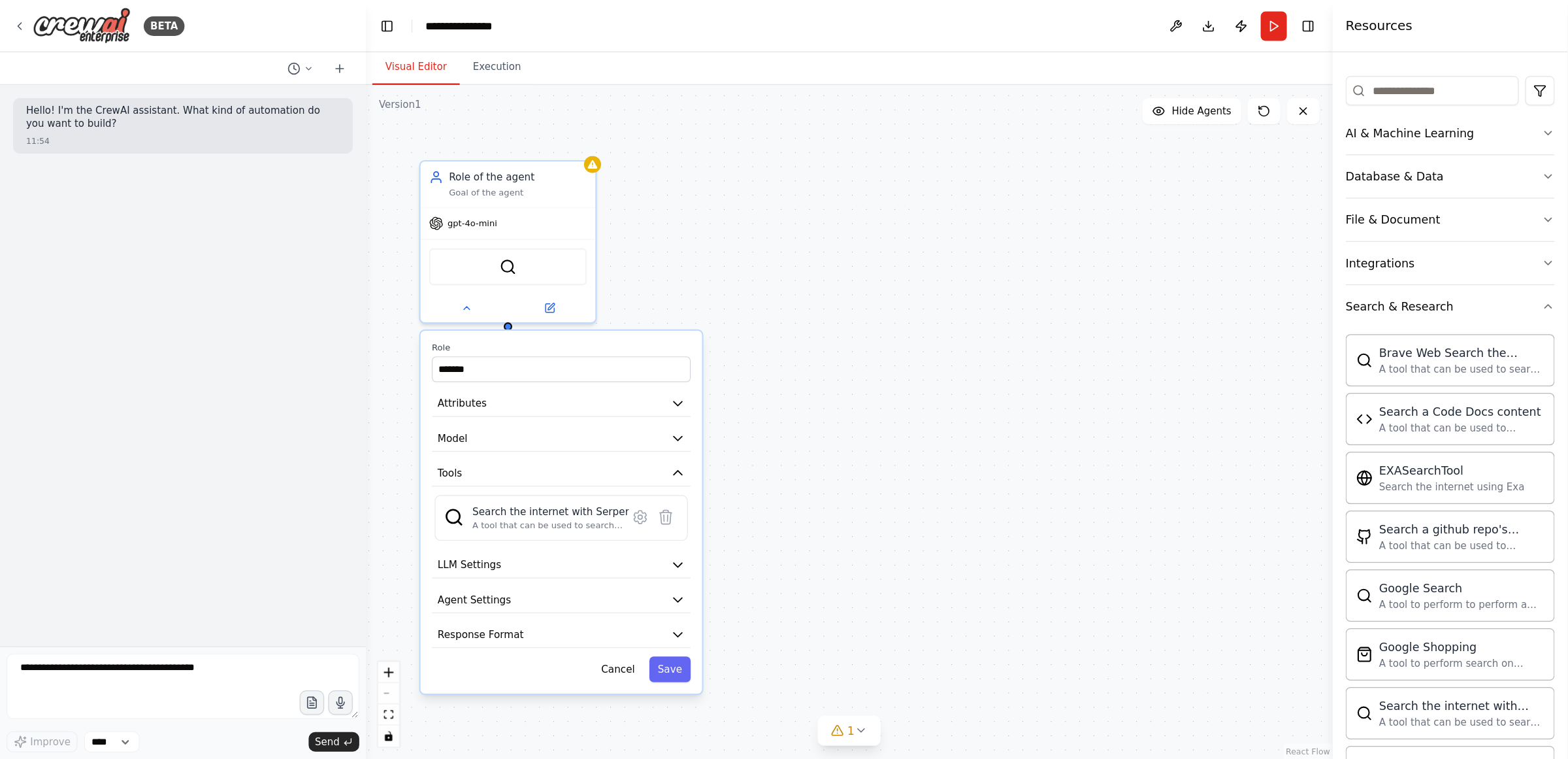
scroll to position [131, 0]
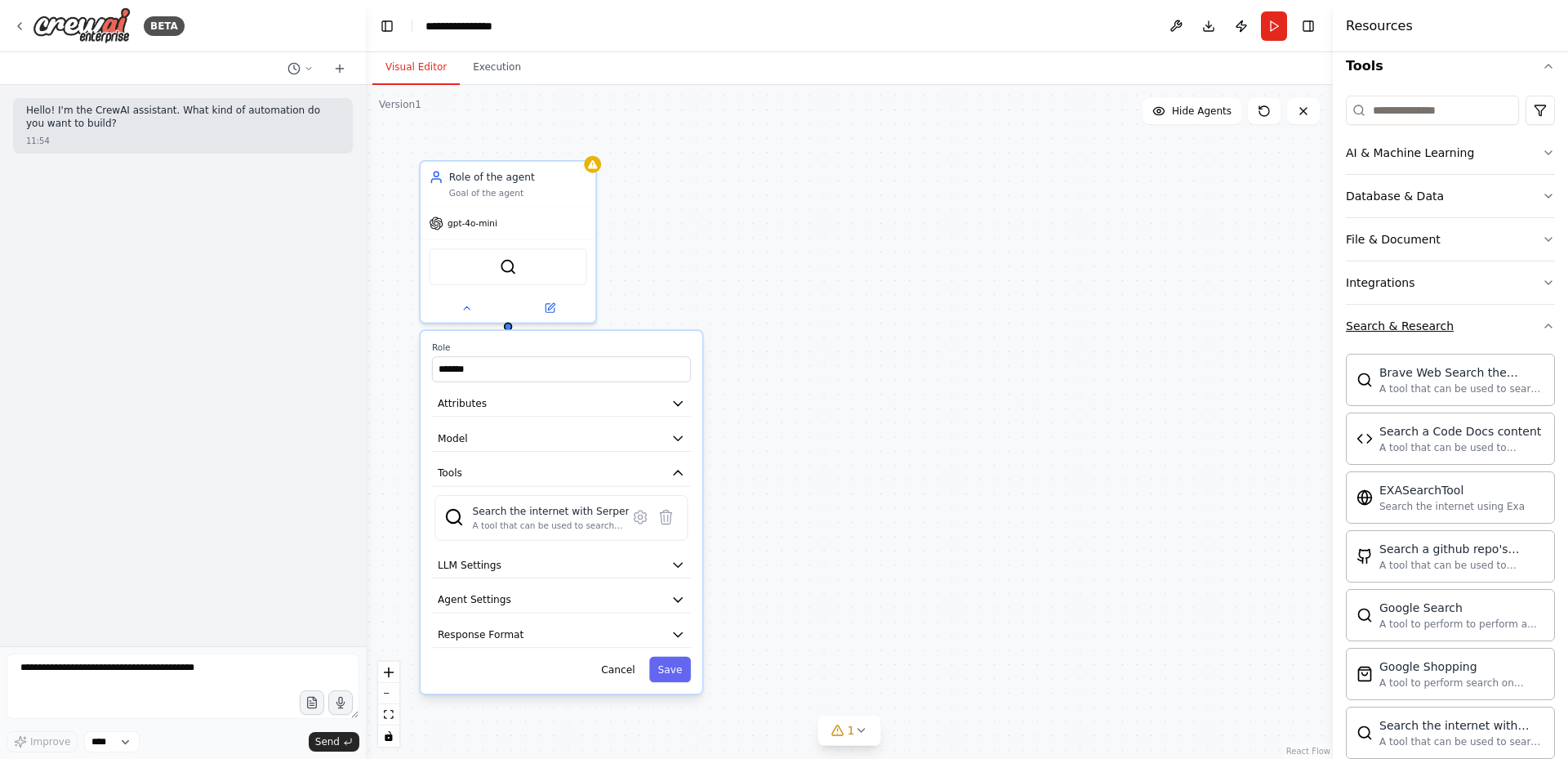
click at [1460, 332] on button "Search & Research" at bounding box center [1450, 325] width 209 height 43
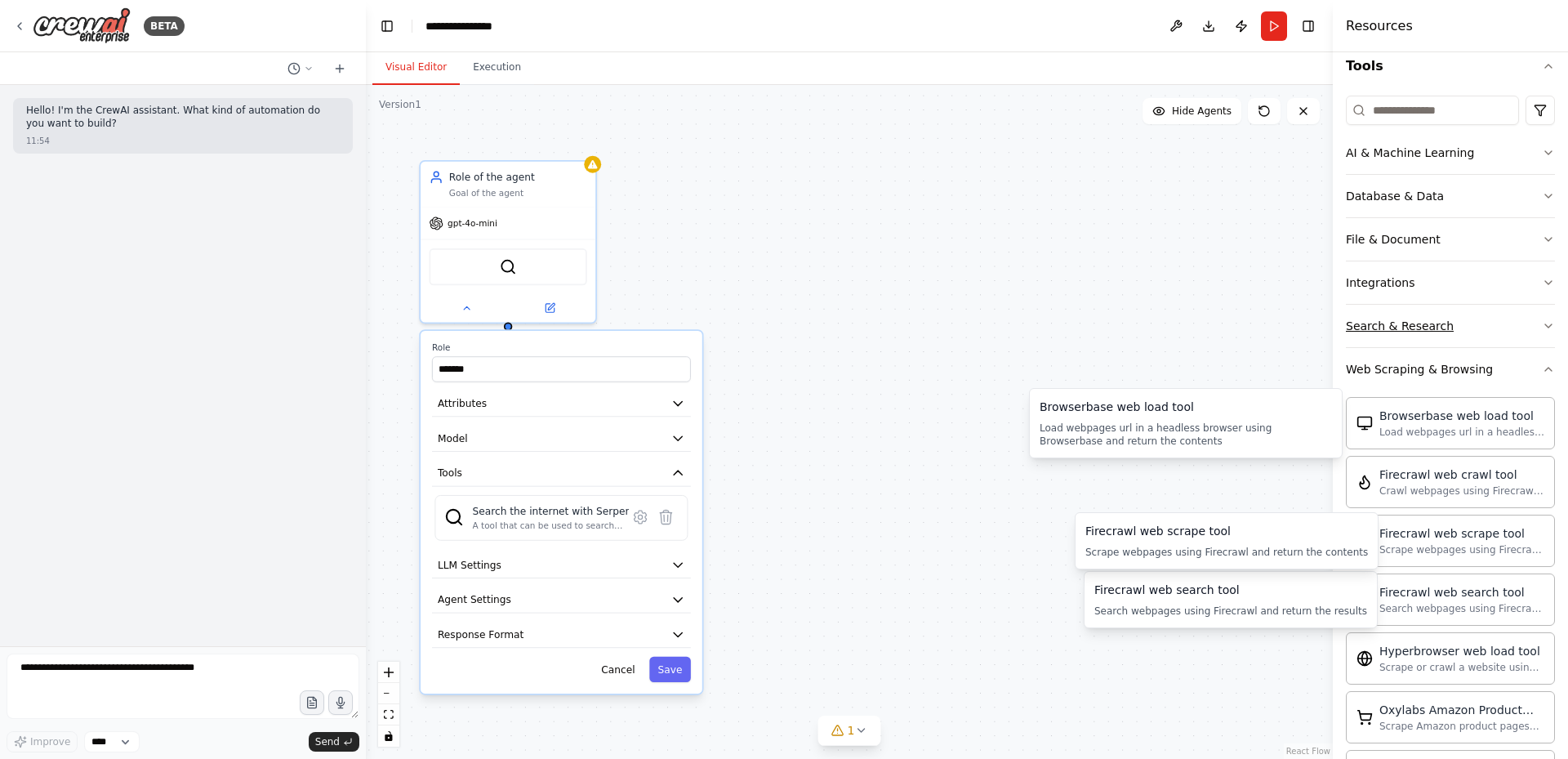
click at [1451, 306] on button "Search & Research" at bounding box center [1450, 325] width 209 height 43
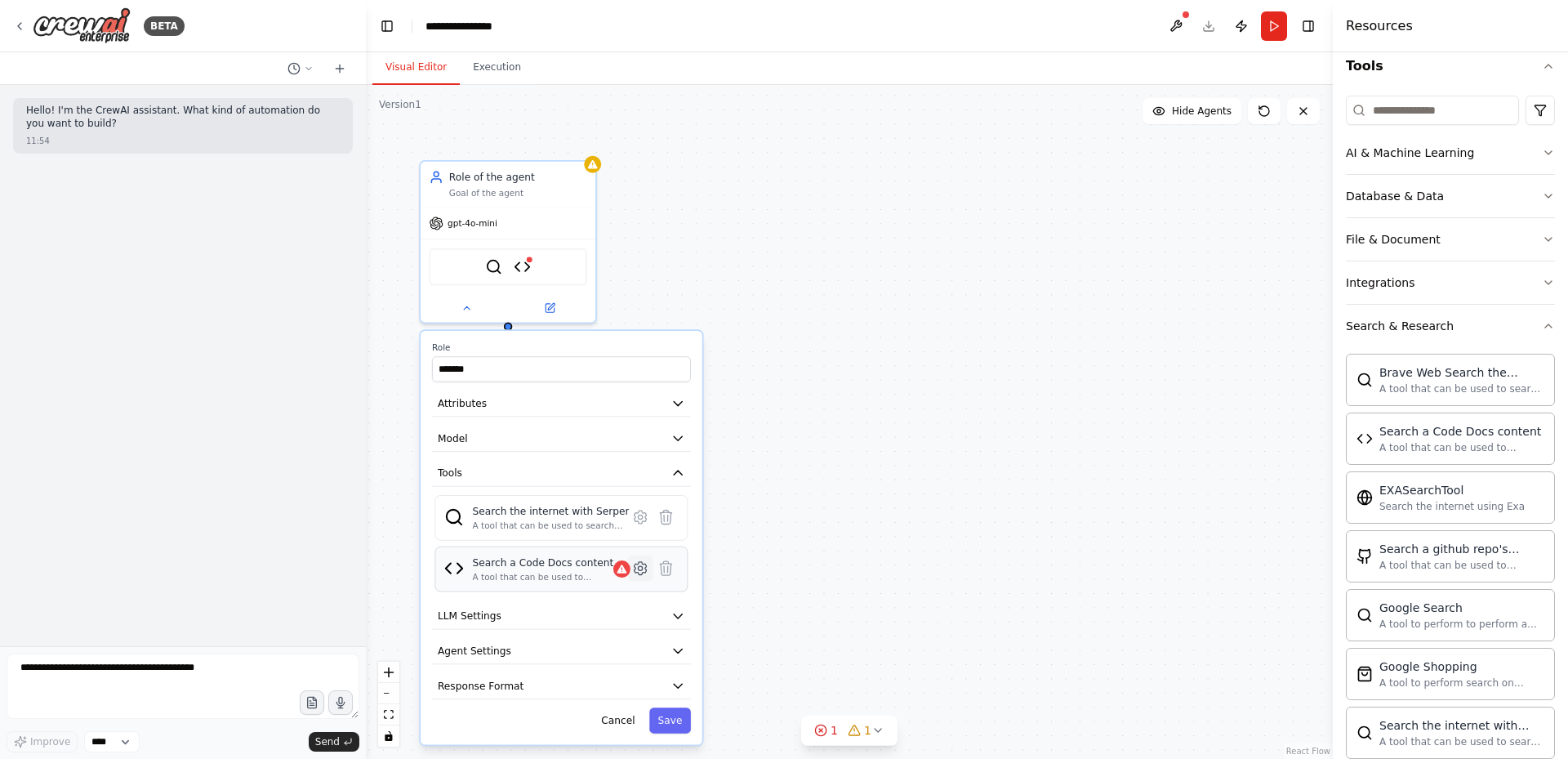
click at [637, 569] on icon at bounding box center [640, 568] width 12 height 13
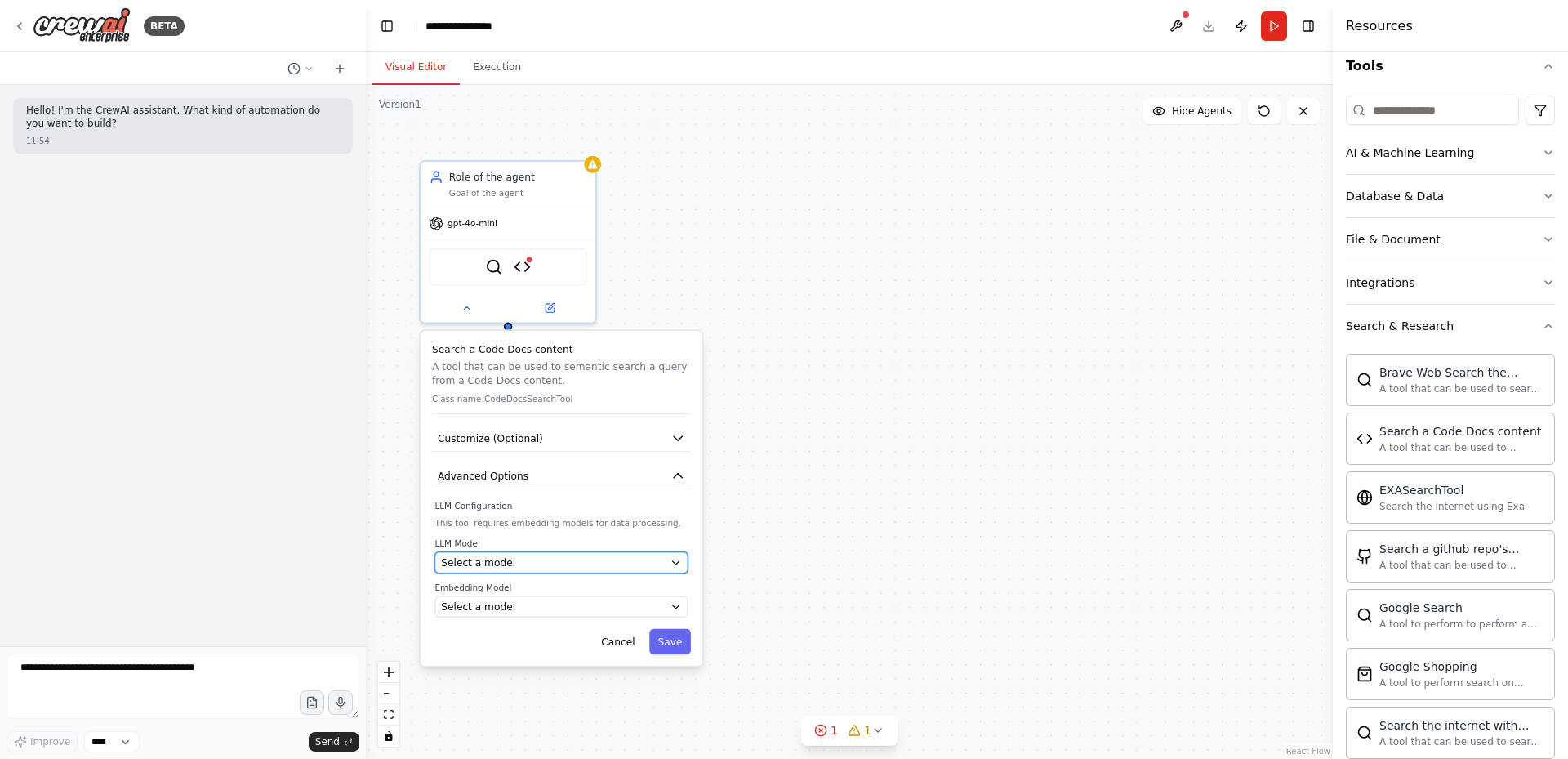
click at [678, 565] on icon "button" at bounding box center [676, 563] width 11 height 11
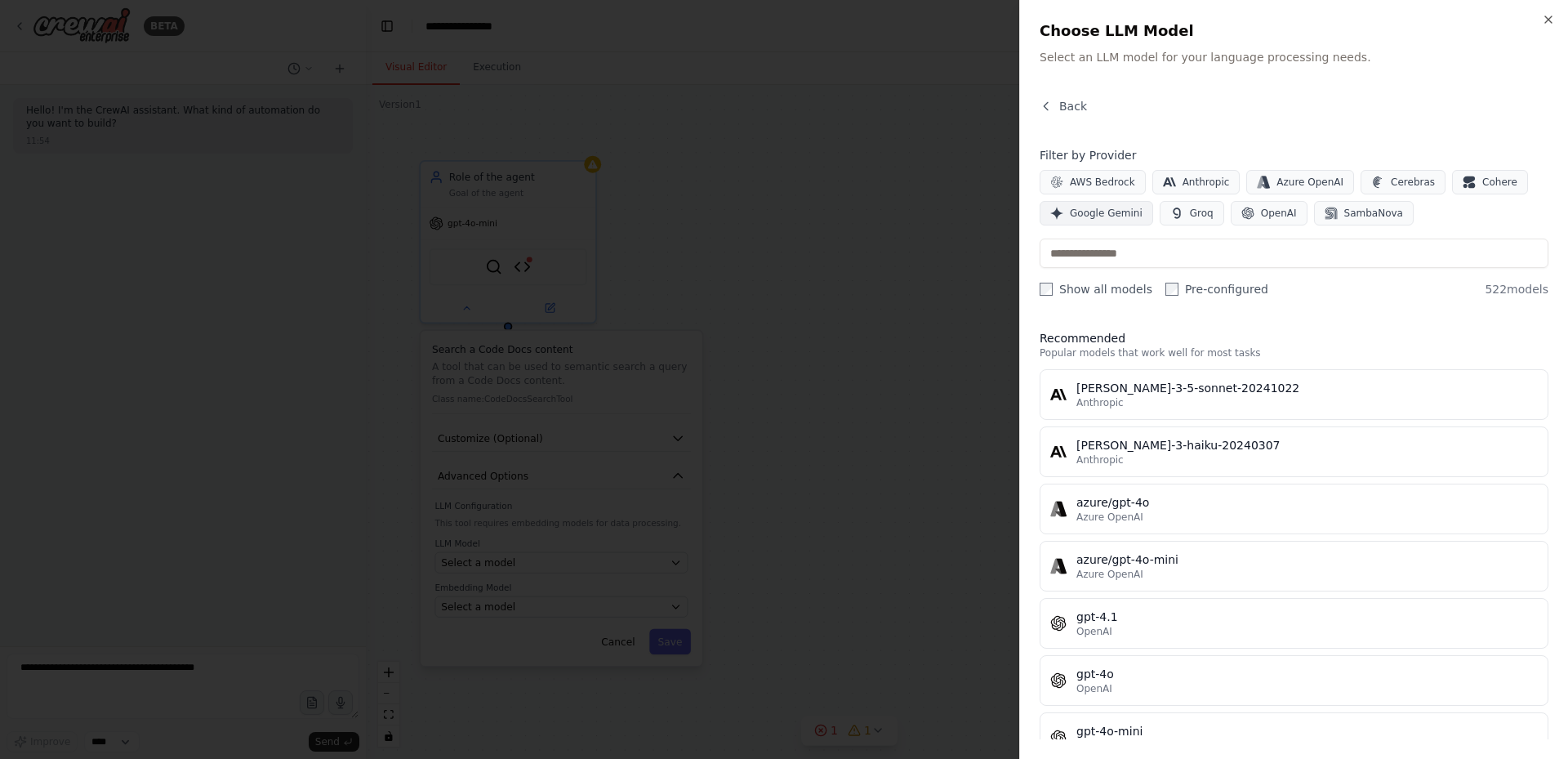
click at [1073, 209] on span "Google Gemini" at bounding box center [1106, 213] width 73 height 13
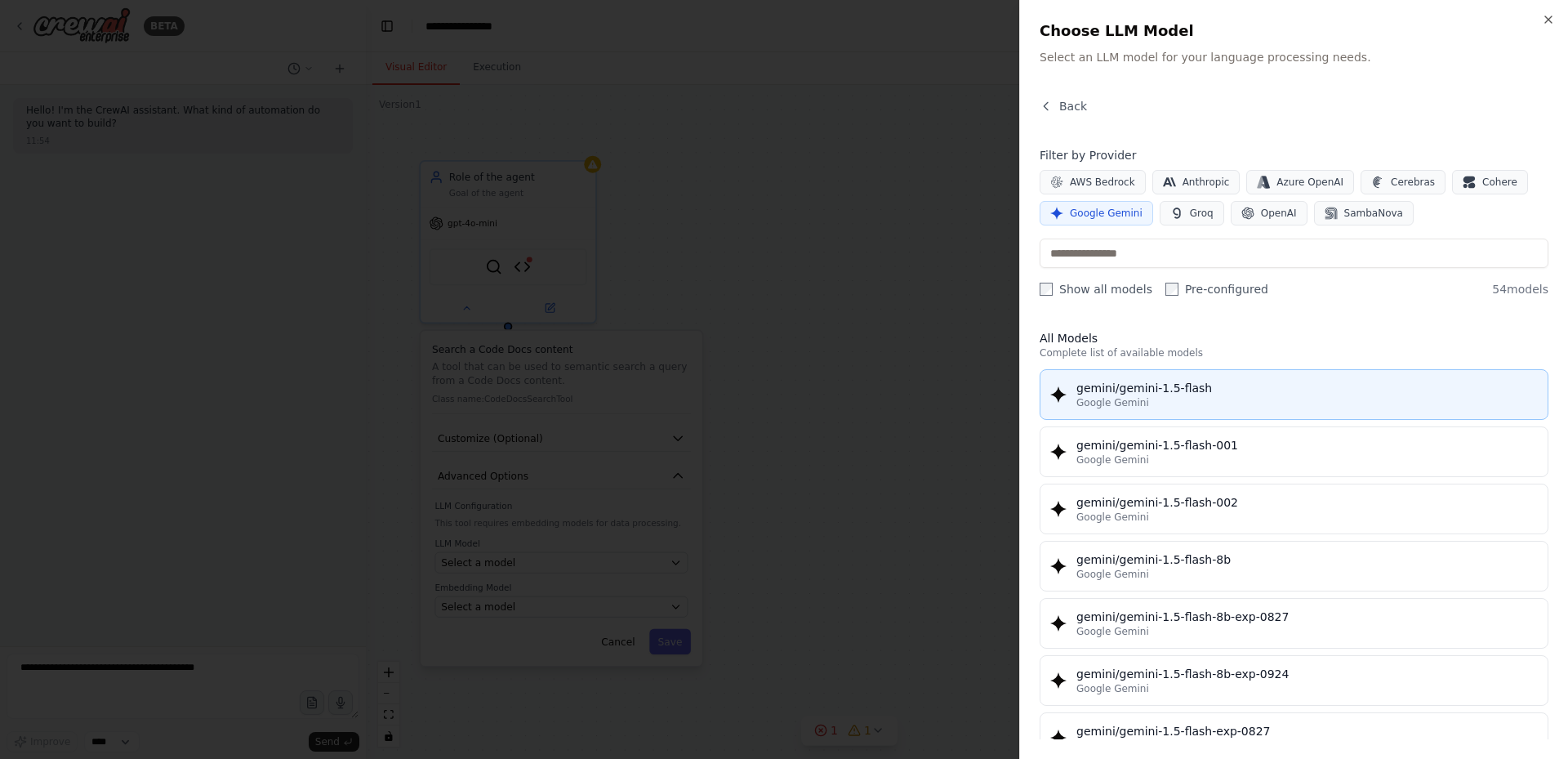
click at [1165, 395] on div "gemini/gemini-1.5-flash" at bounding box center [1307, 387] width 461 height 16
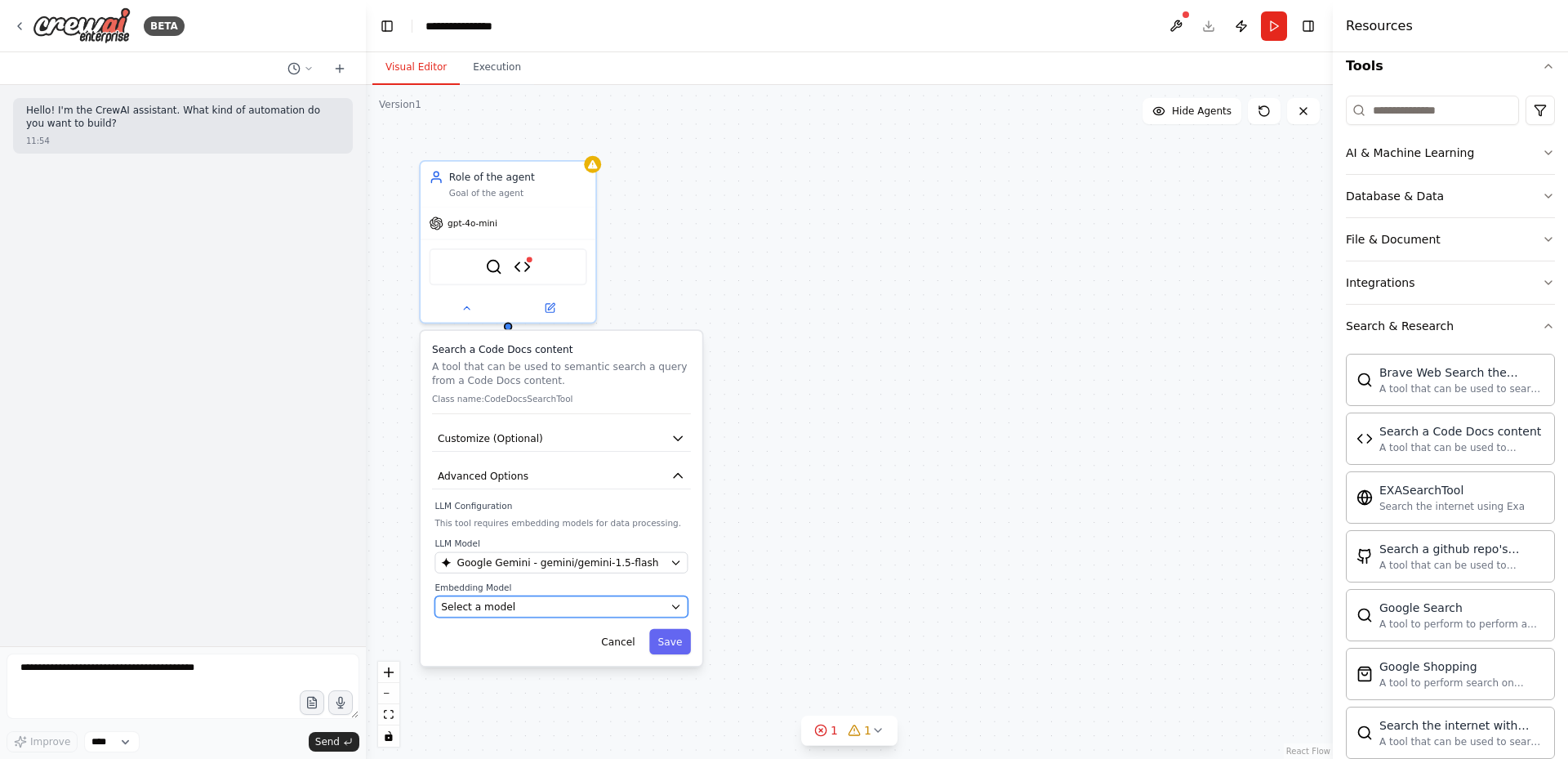
click at [655, 601] on div "Select a model" at bounding box center [552, 606] width 223 height 14
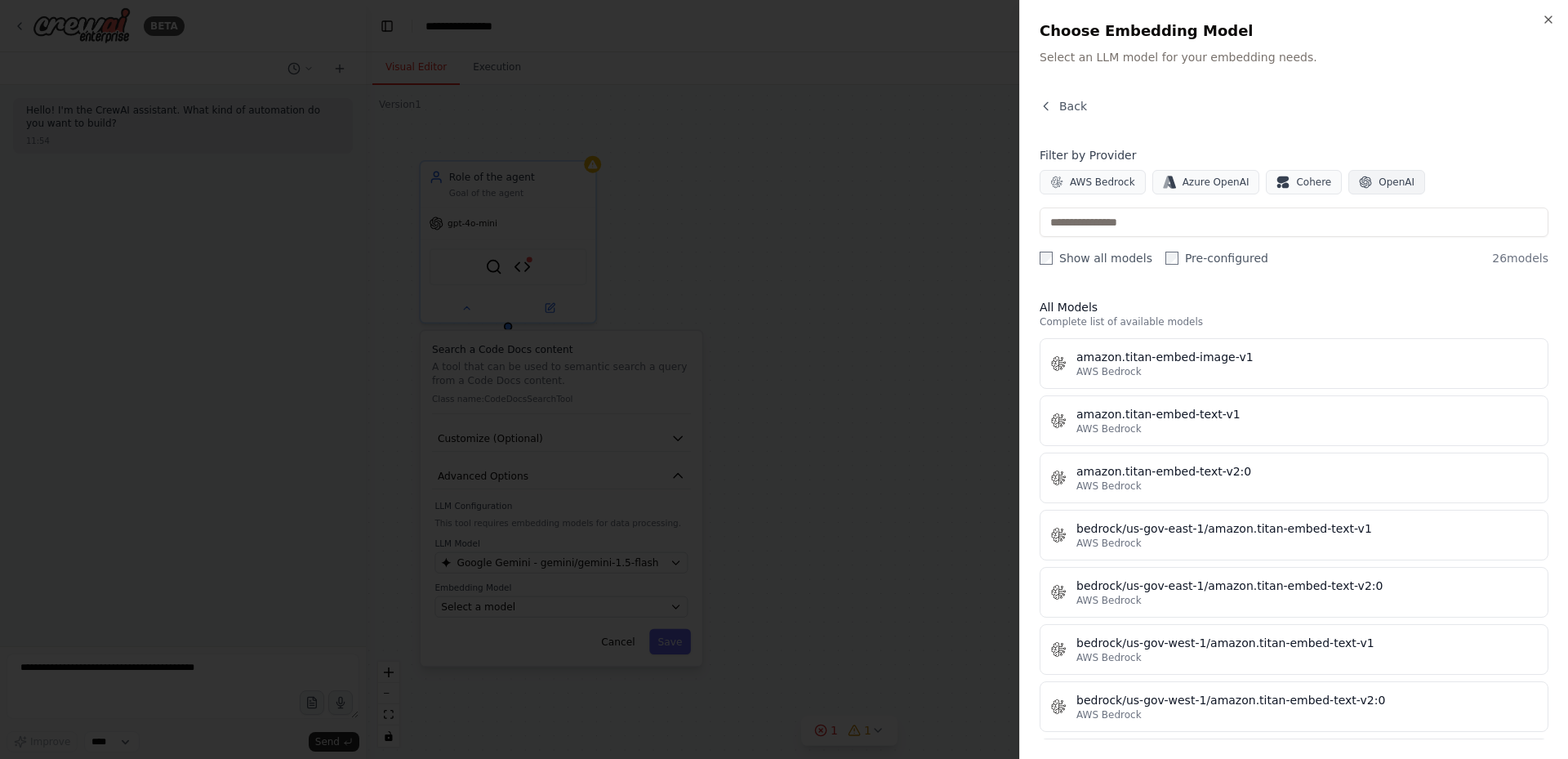
click at [1358, 187] on button "OpenAI" at bounding box center [1387, 182] width 77 height 25
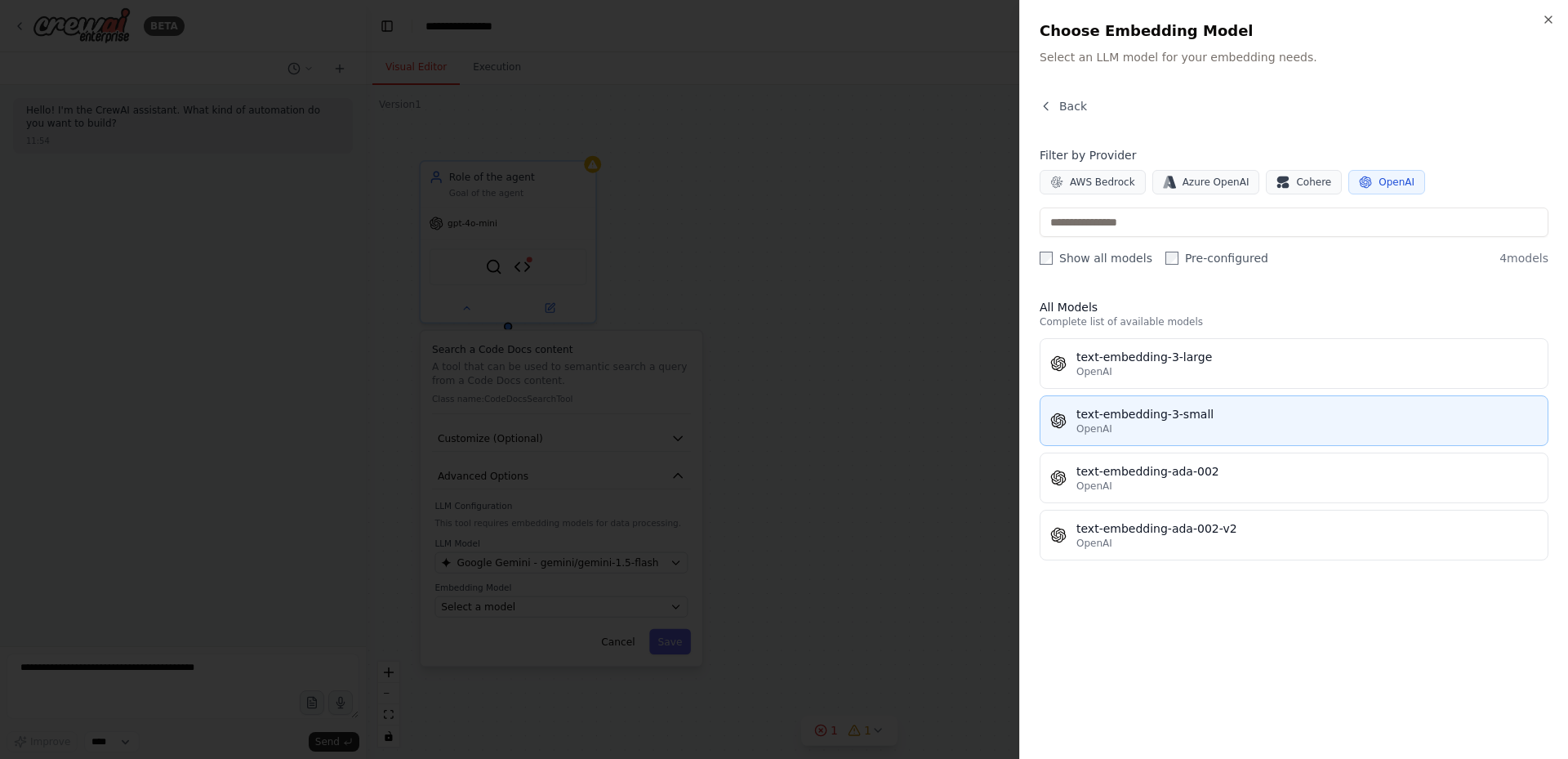
click at [1190, 424] on div "OpenAI" at bounding box center [1307, 429] width 461 height 13
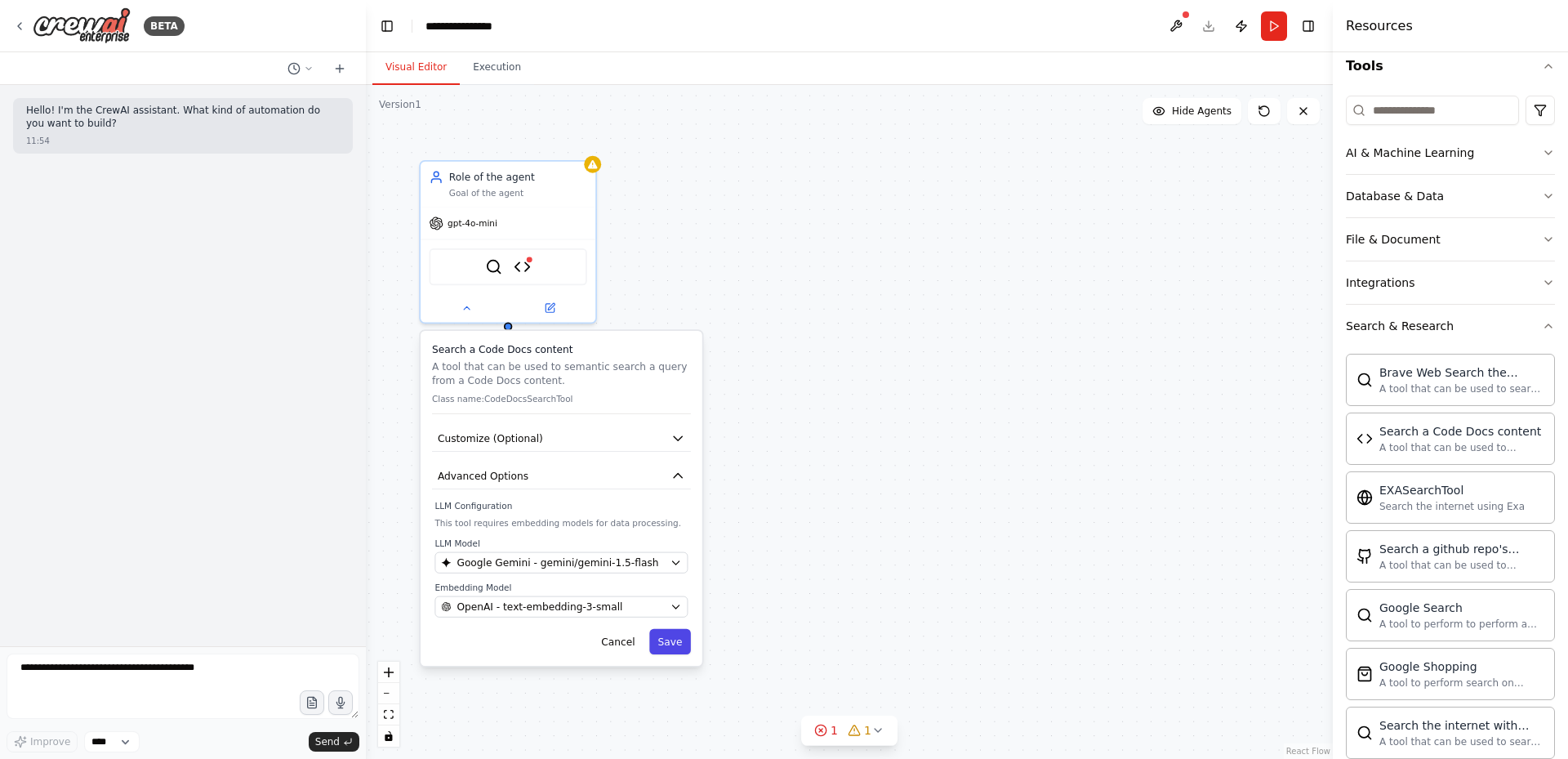
click at [673, 645] on button "Save" at bounding box center [671, 641] width 42 height 26
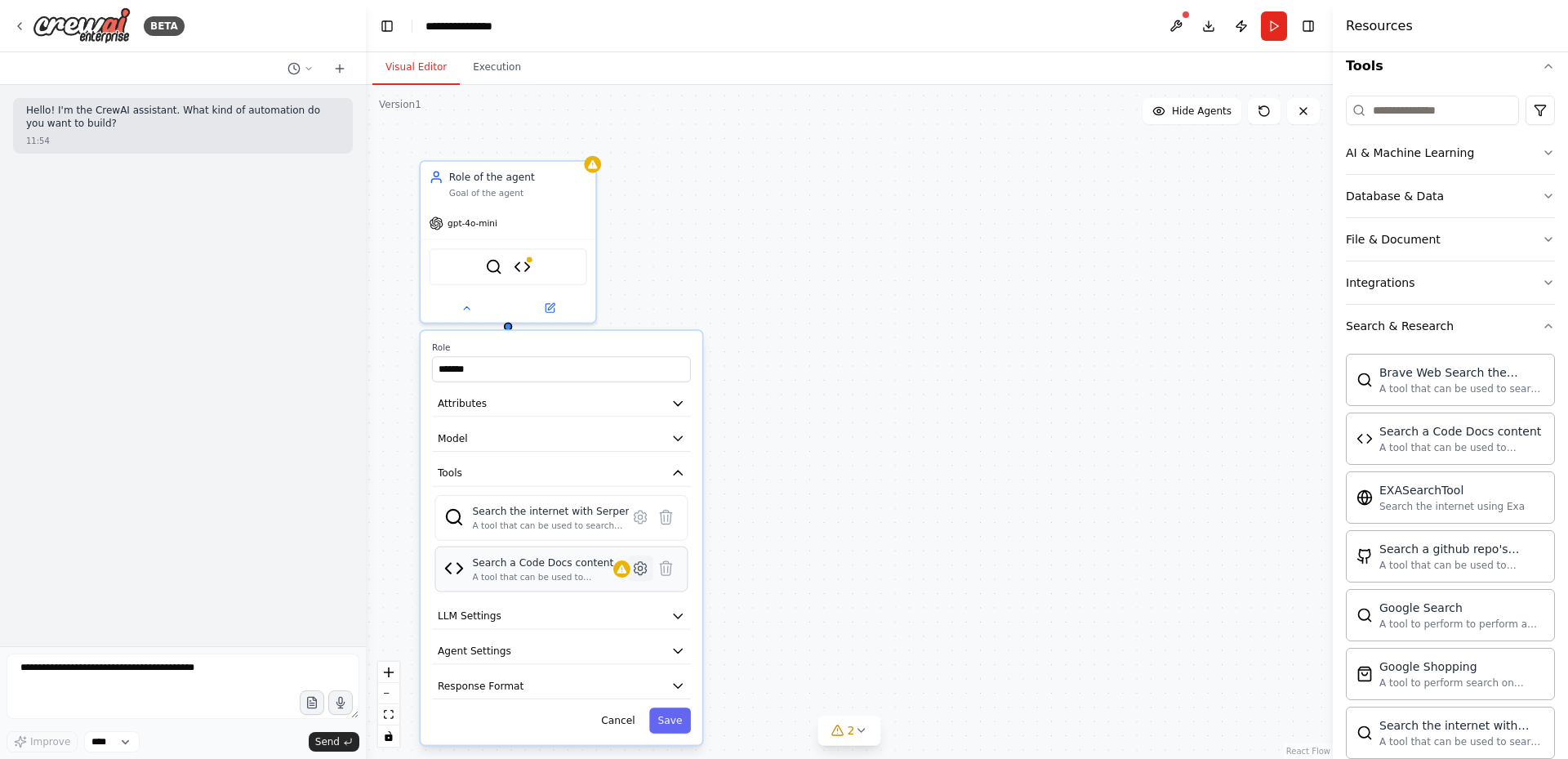
click at [646, 569] on icon at bounding box center [640, 568] width 12 height 13
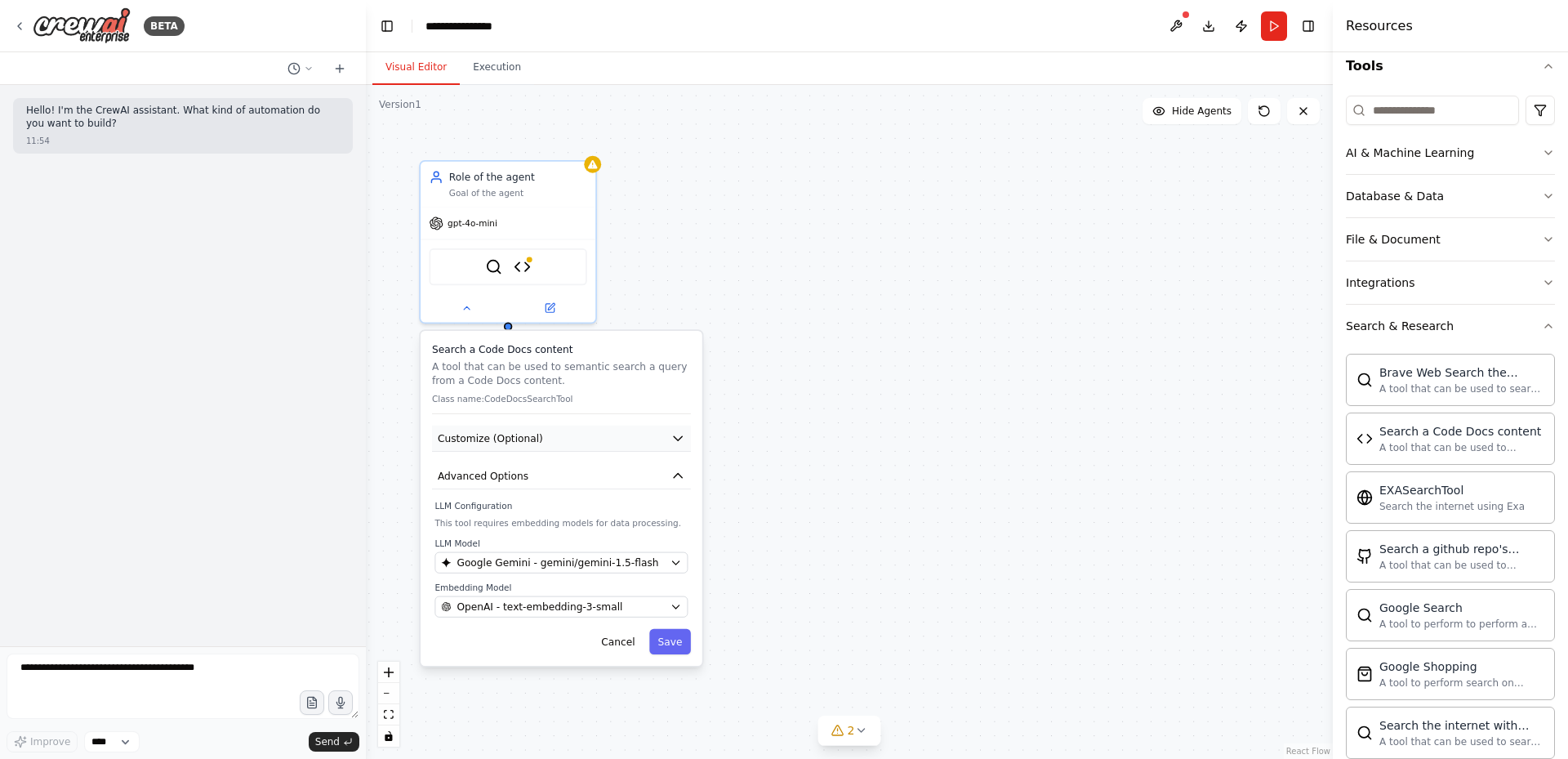
click at [675, 449] on button "Customize (Optional)" at bounding box center [561, 439] width 259 height 27
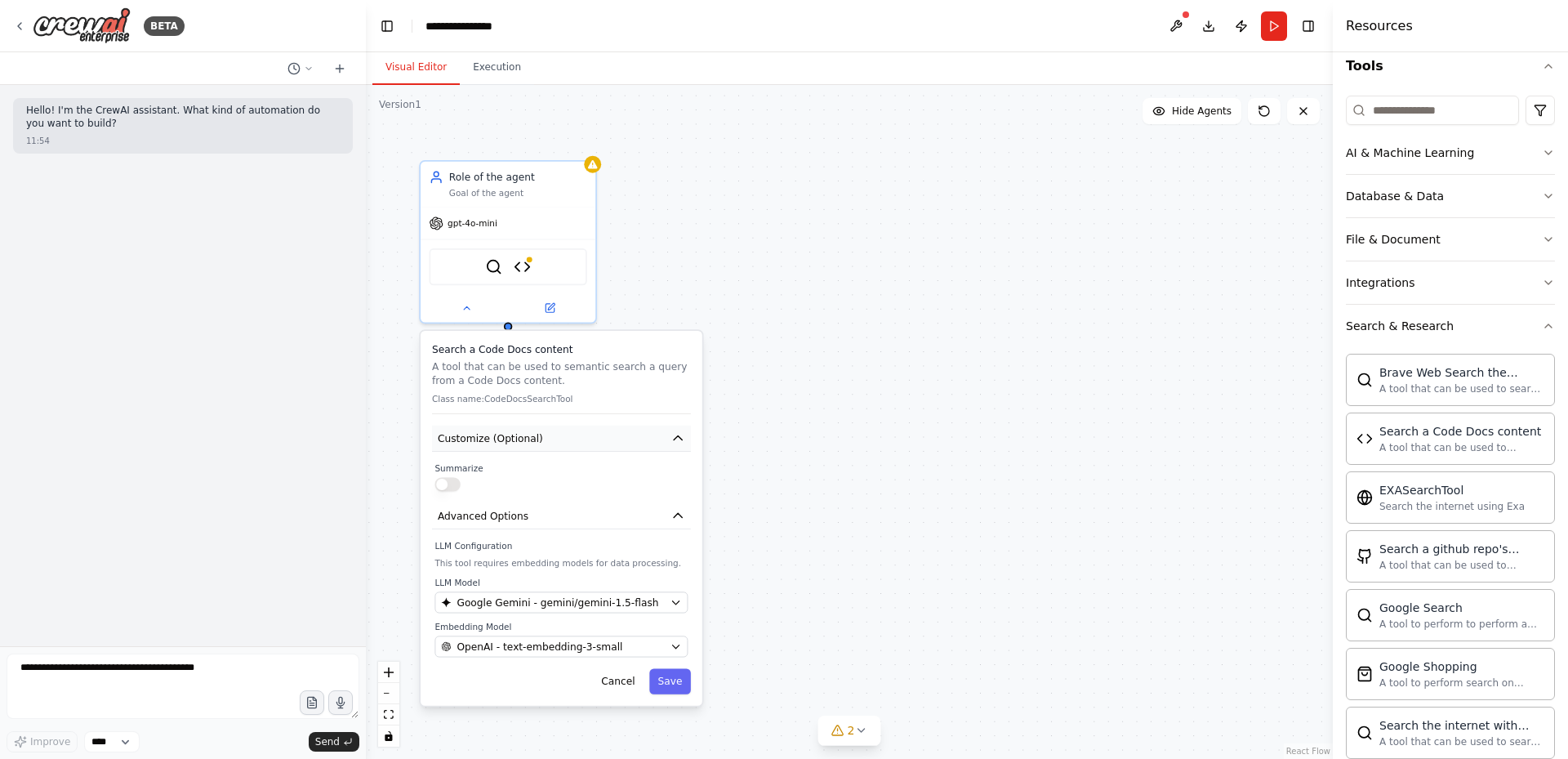
click at [678, 438] on icon "button" at bounding box center [677, 437] width 9 height 4
click at [683, 682] on button "Save" at bounding box center [671, 680] width 42 height 26
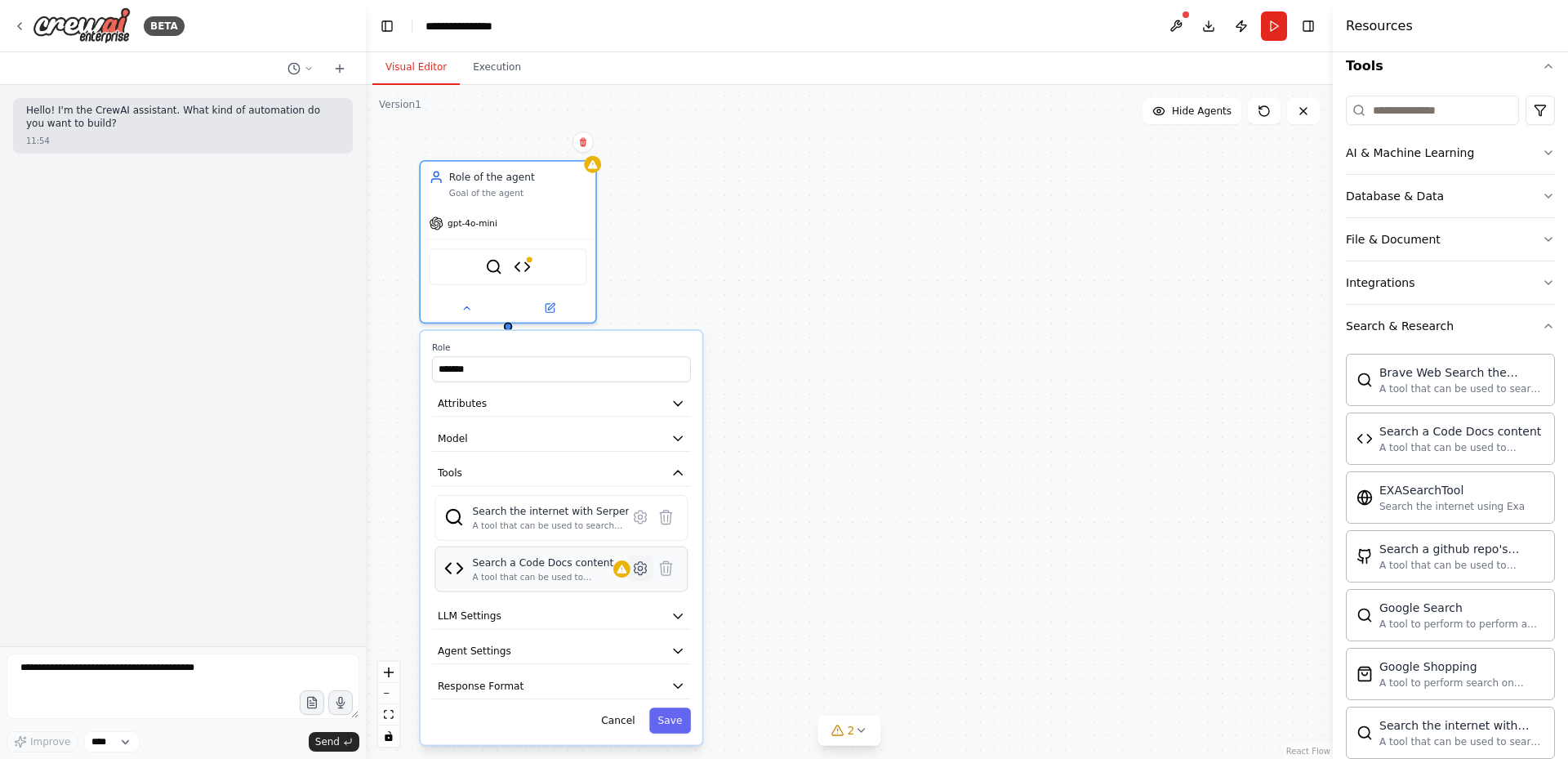
click at [639, 568] on icon at bounding box center [639, 568] width 4 height 4
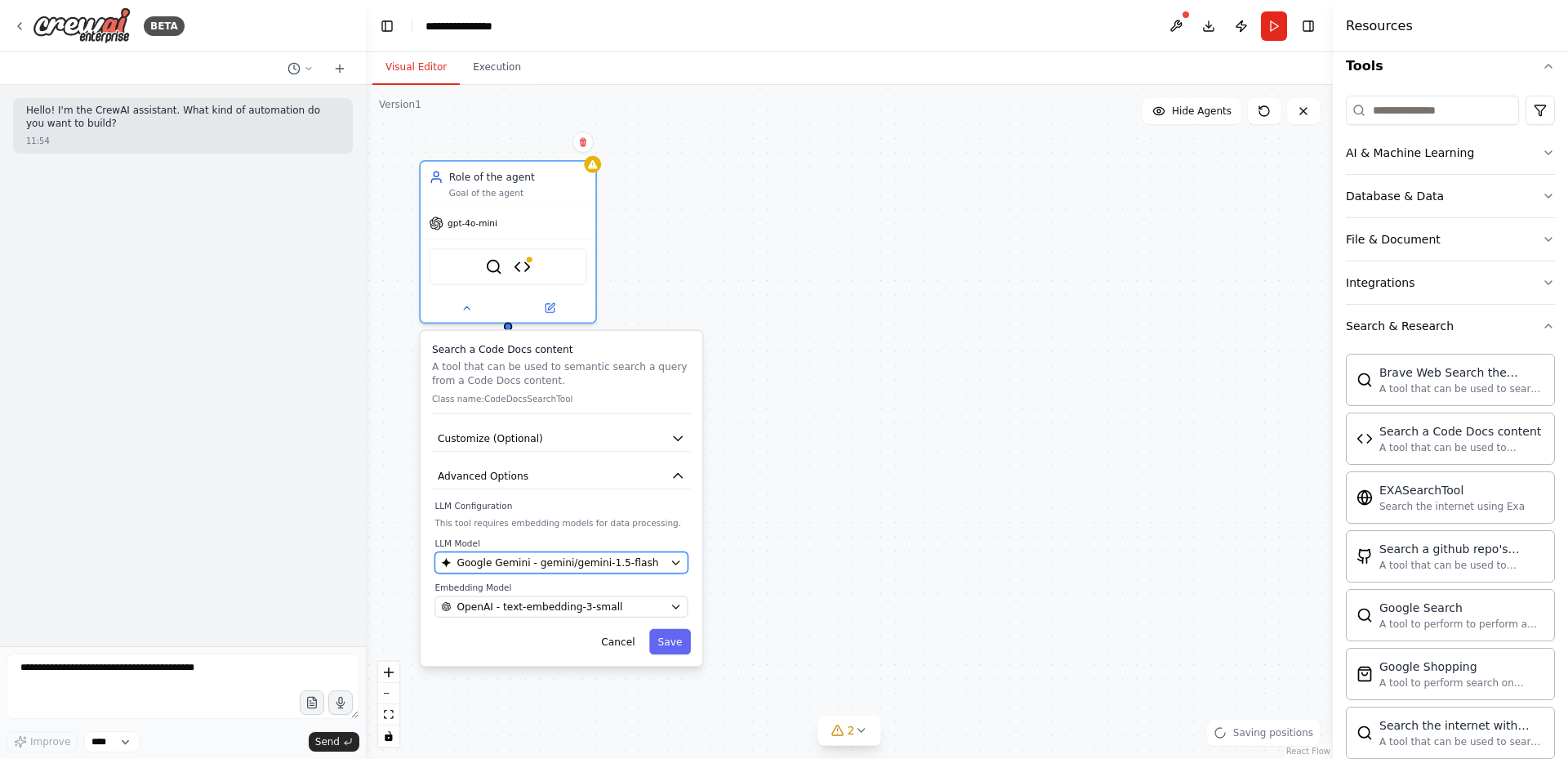
click at [667, 558] on button "Google Gemini - gemini/gemini-1.5-flash" at bounding box center [561, 563] width 253 height 21
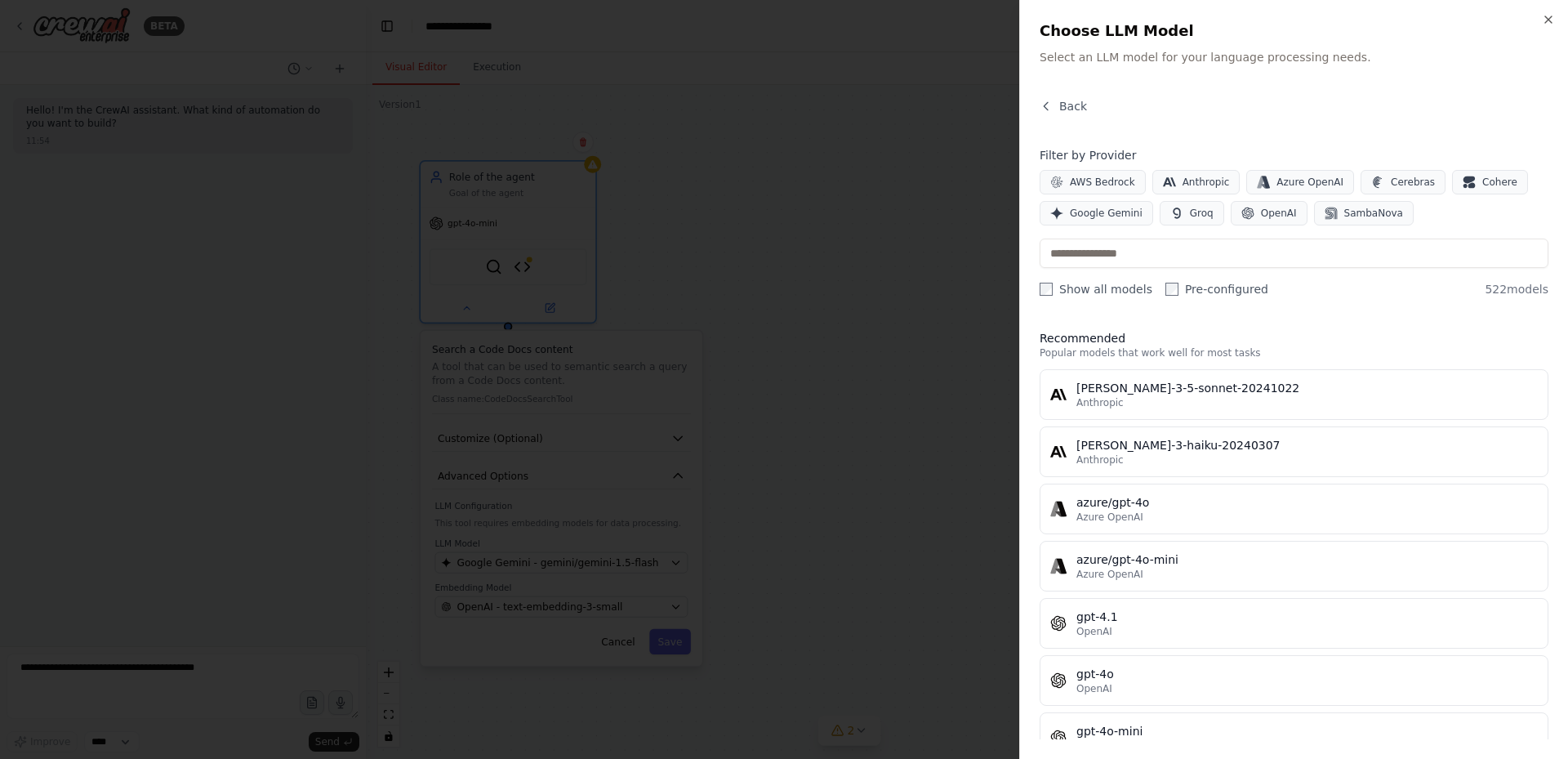
click at [735, 545] on div at bounding box center [784, 380] width 1568 height 759
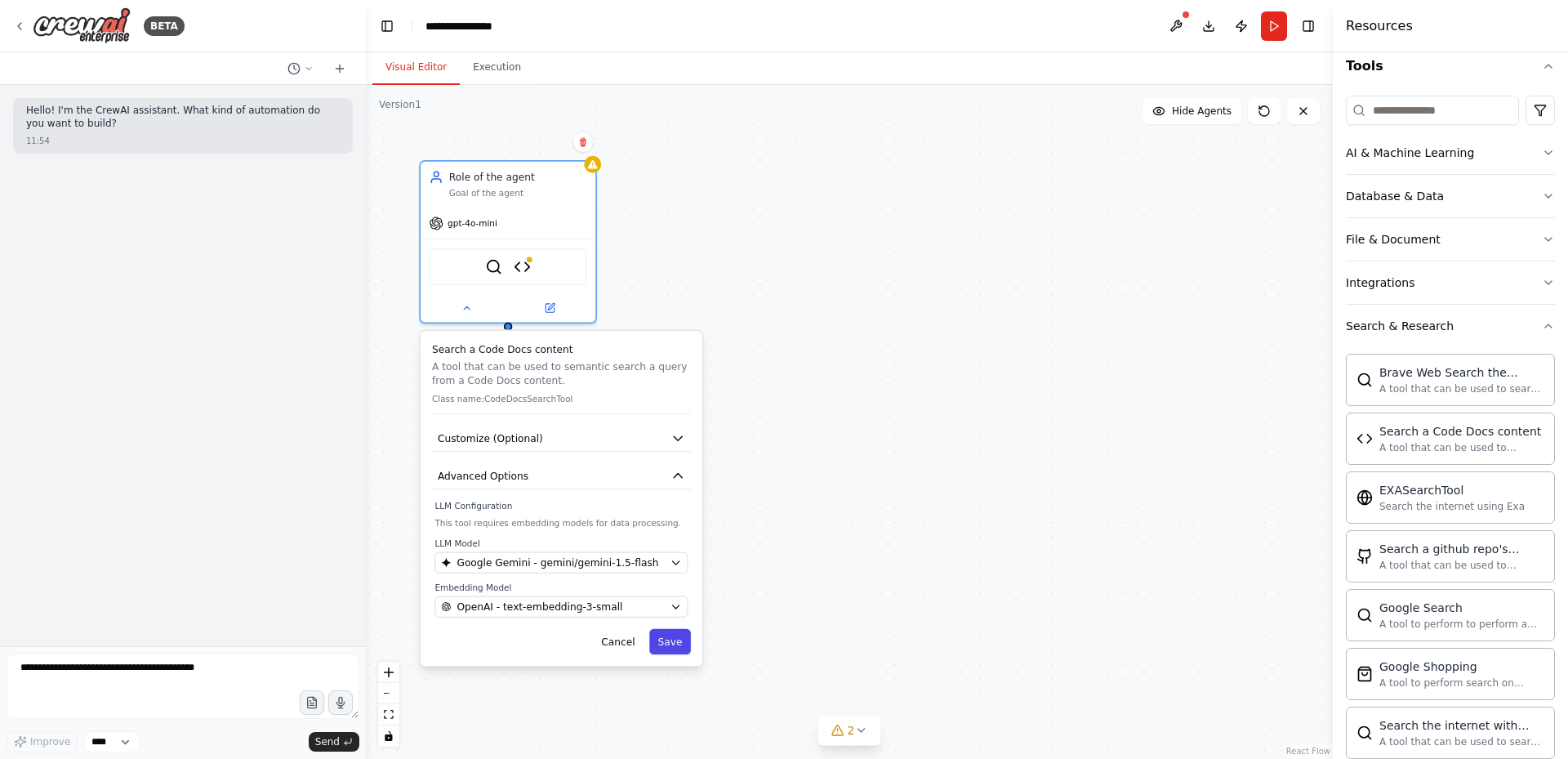
click at [687, 635] on button "Save" at bounding box center [671, 641] width 42 height 26
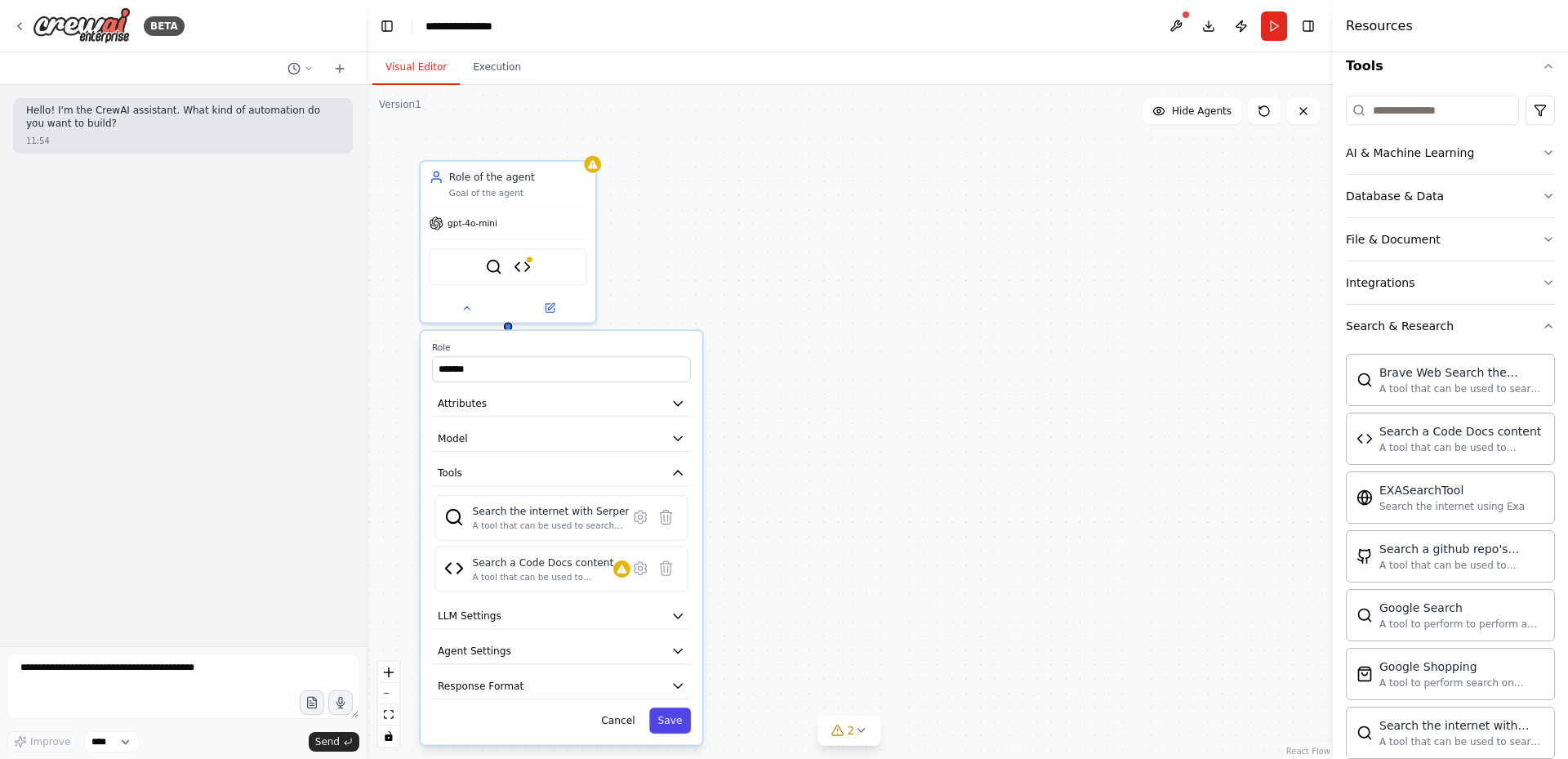
click at [684, 720] on button "Save" at bounding box center [671, 720] width 42 height 26
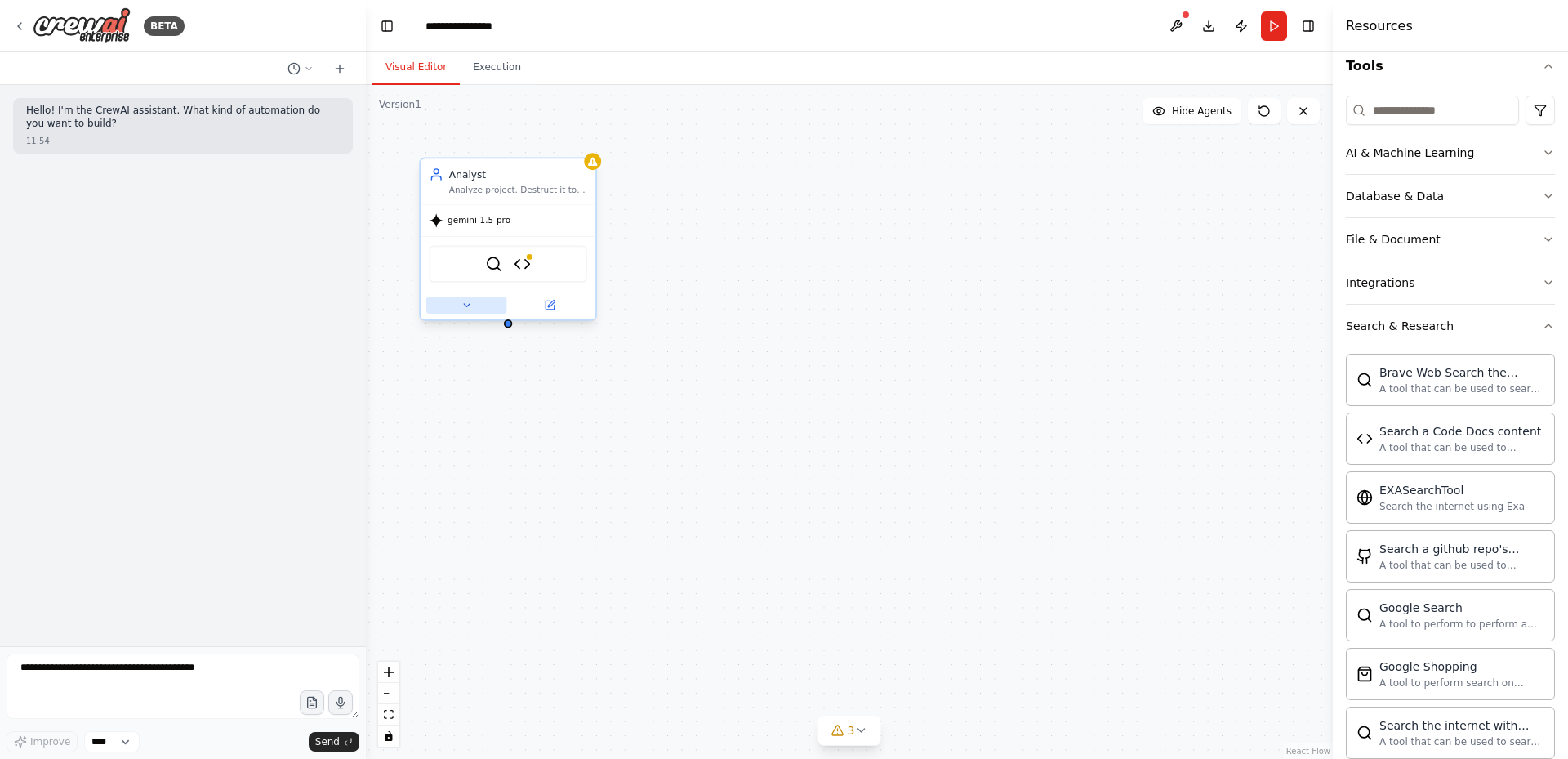
click at [466, 309] on icon at bounding box center [467, 305] width 11 height 11
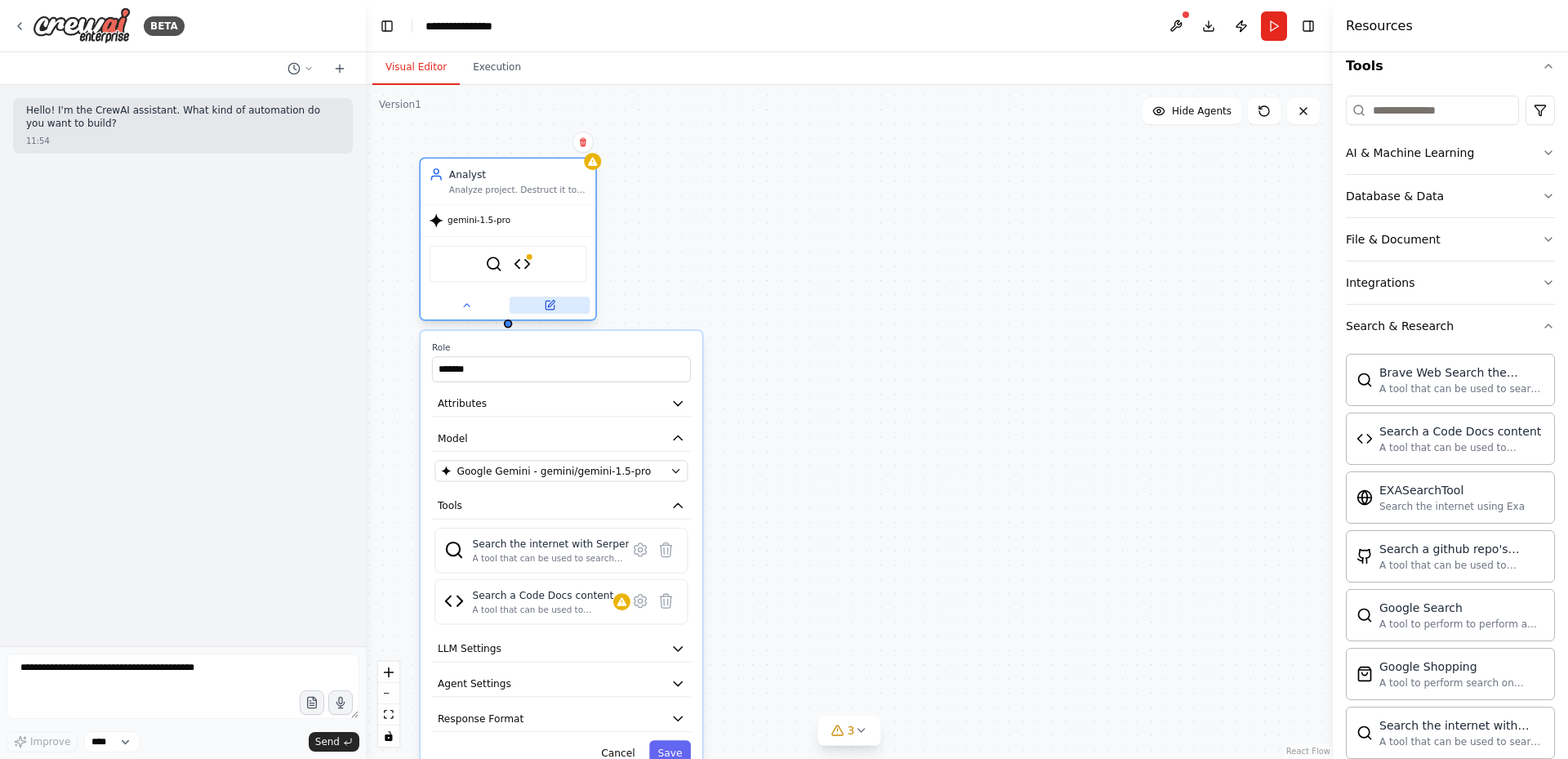
click at [548, 300] on icon at bounding box center [549, 305] width 11 height 11
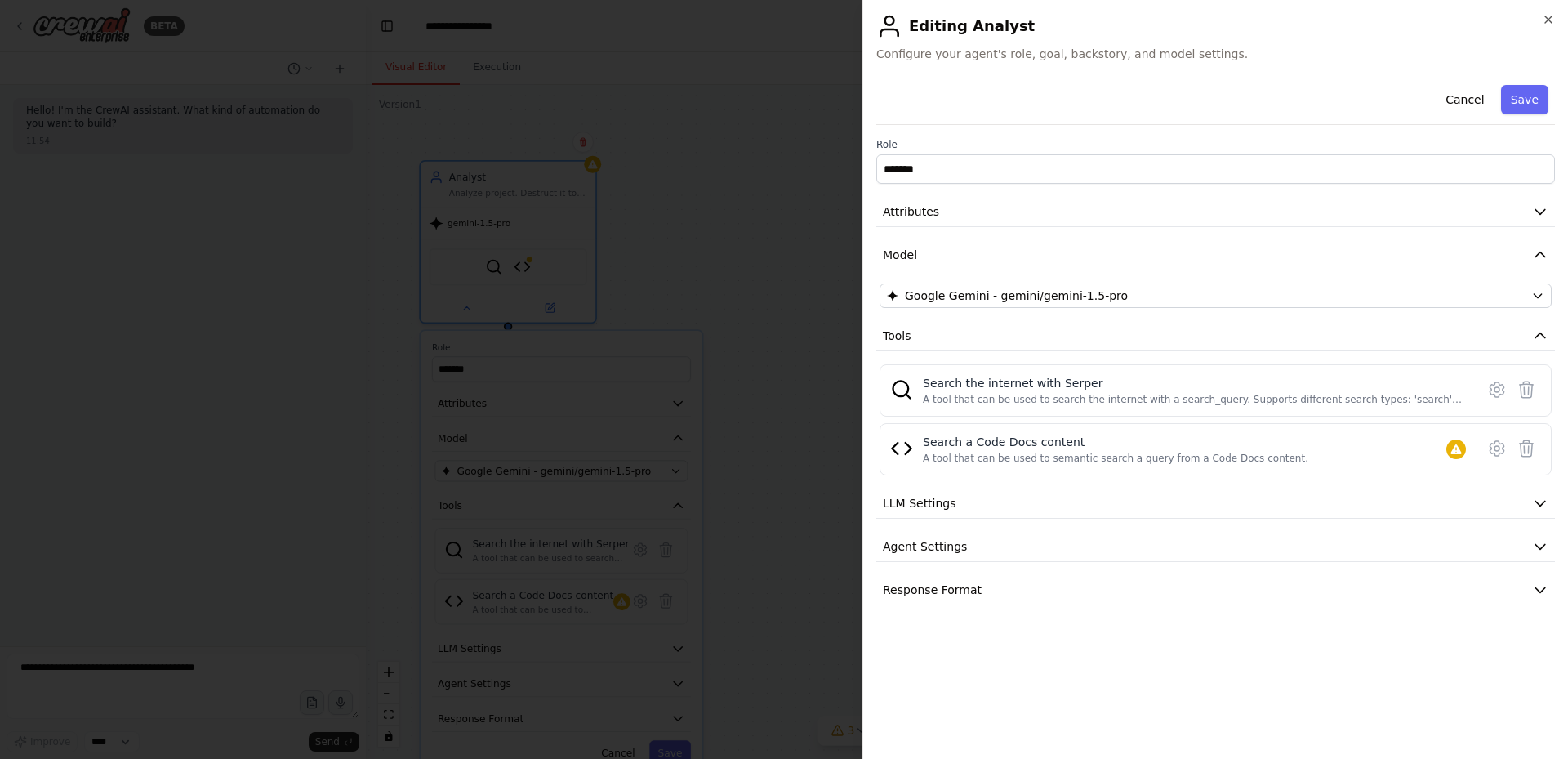
click at [747, 336] on div at bounding box center [784, 380] width 1568 height 759
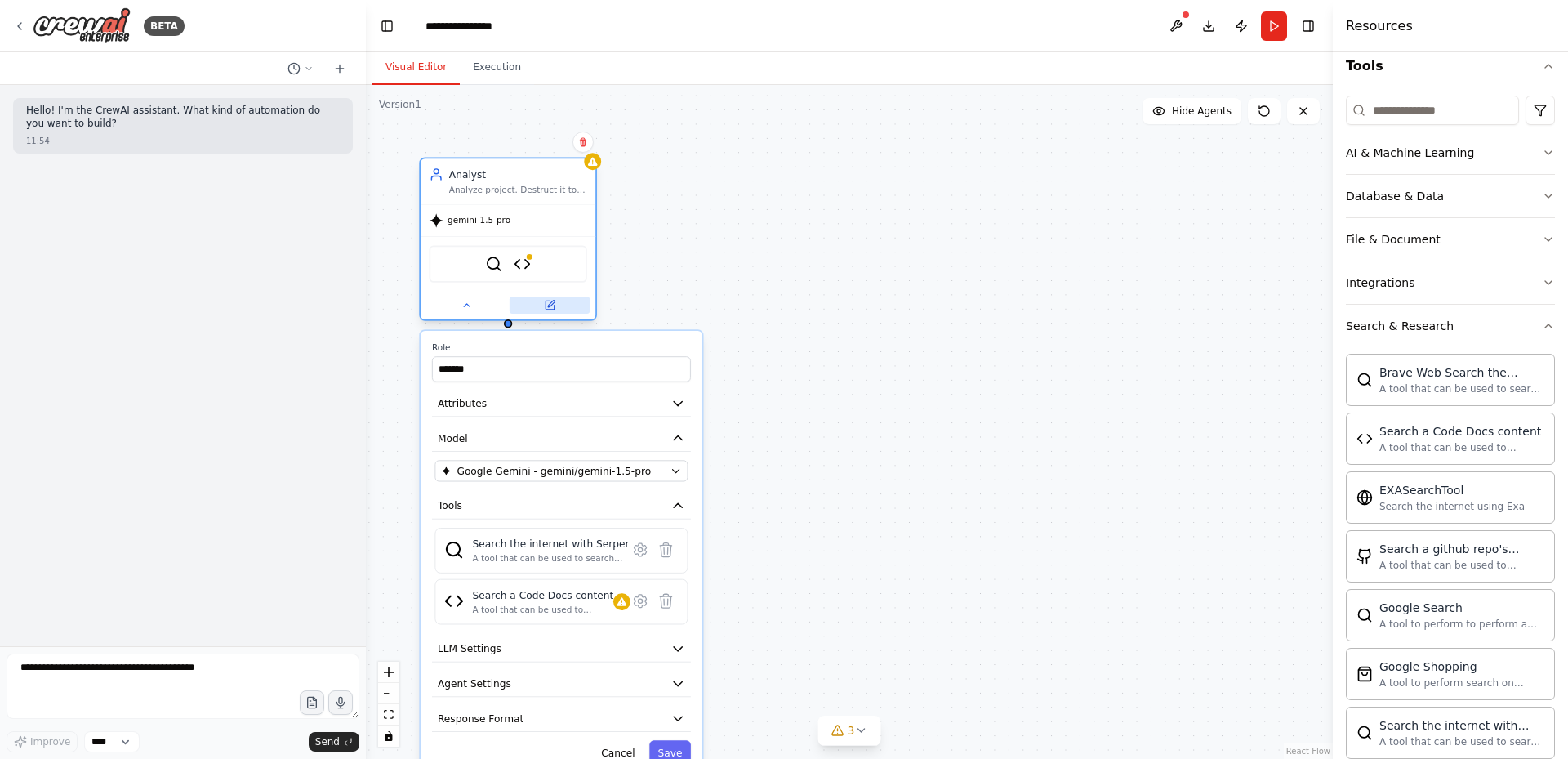
click at [555, 316] on div at bounding box center [507, 305] width 175 height 28
click at [567, 305] on button at bounding box center [549, 305] width 80 height 17
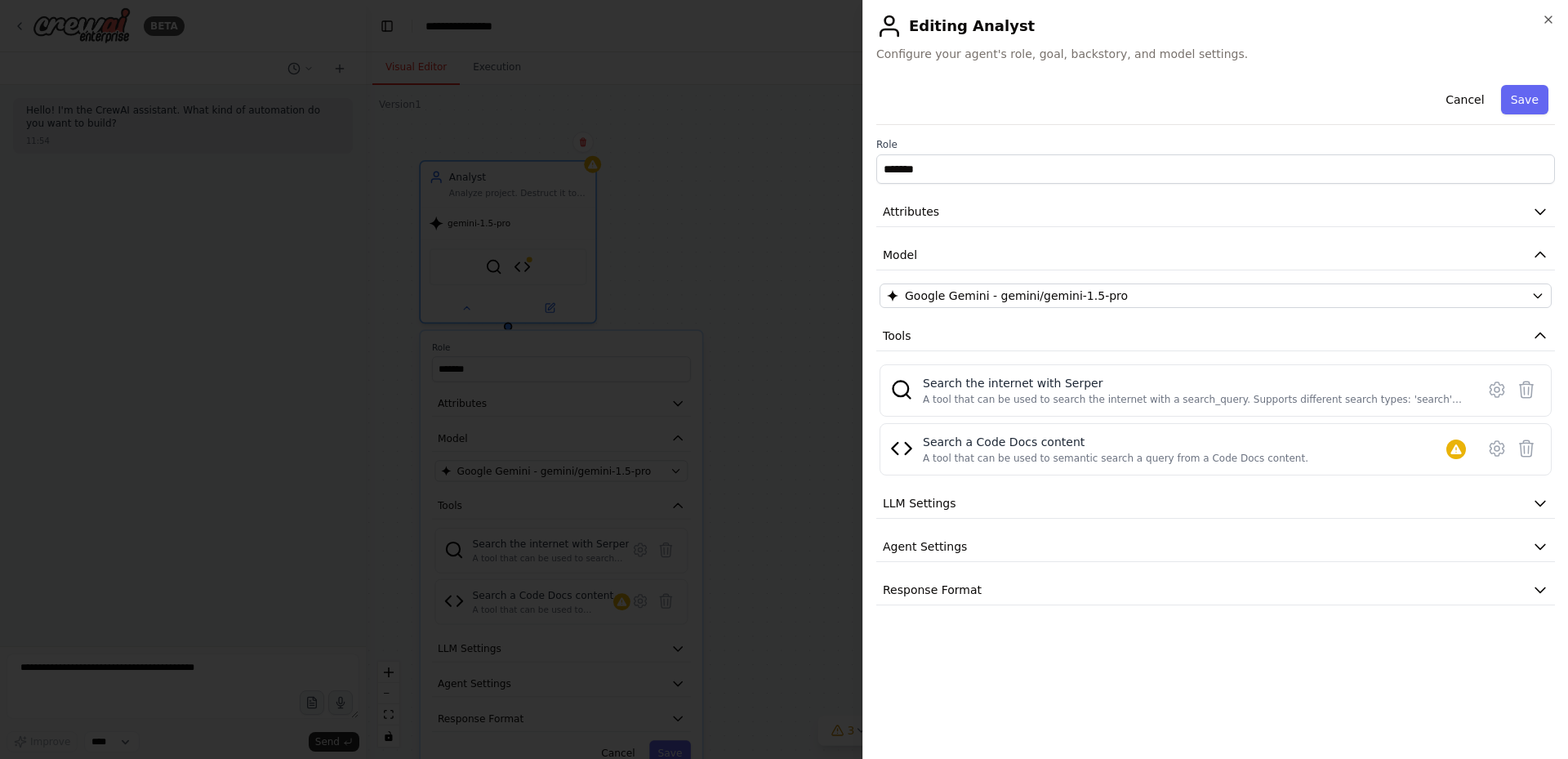
click at [620, 466] on div at bounding box center [784, 380] width 1568 height 759
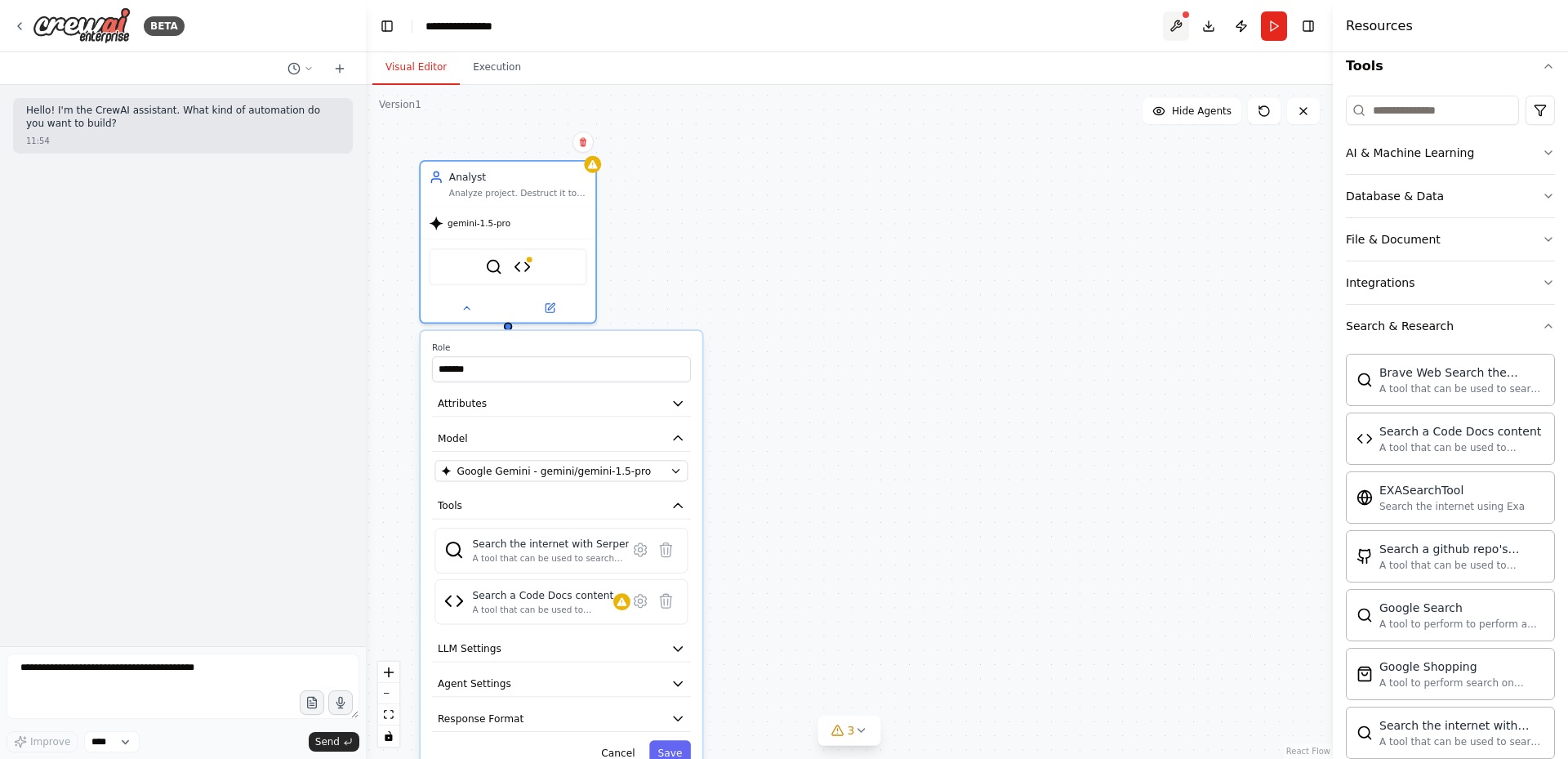
click at [1178, 25] on button at bounding box center [1176, 26] width 27 height 29
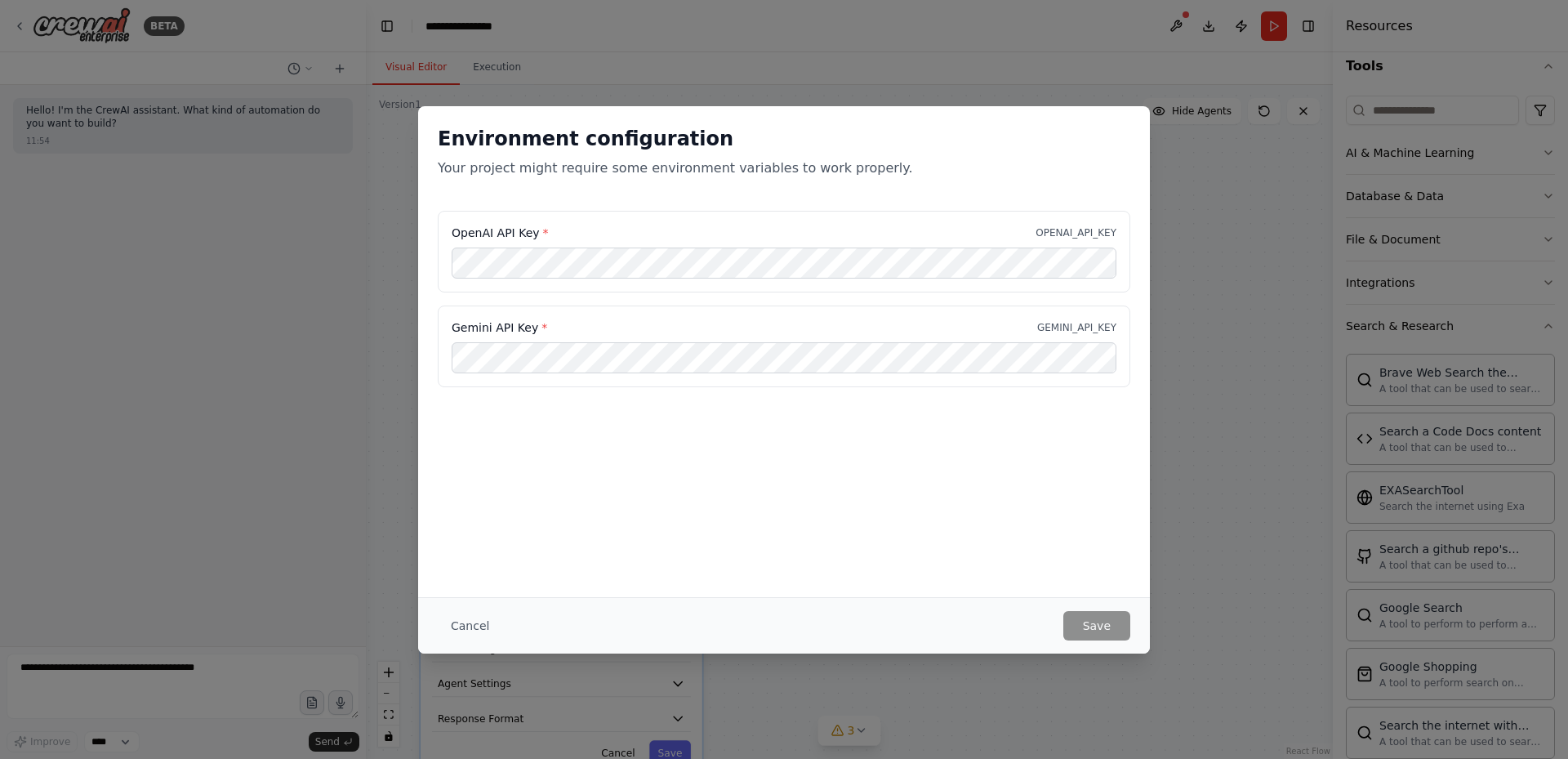
click at [1216, 358] on div "Environment configuration Your project might require some environment variables…" at bounding box center [784, 380] width 1568 height 759
click at [454, 619] on button "Cancel" at bounding box center [470, 625] width 65 height 29
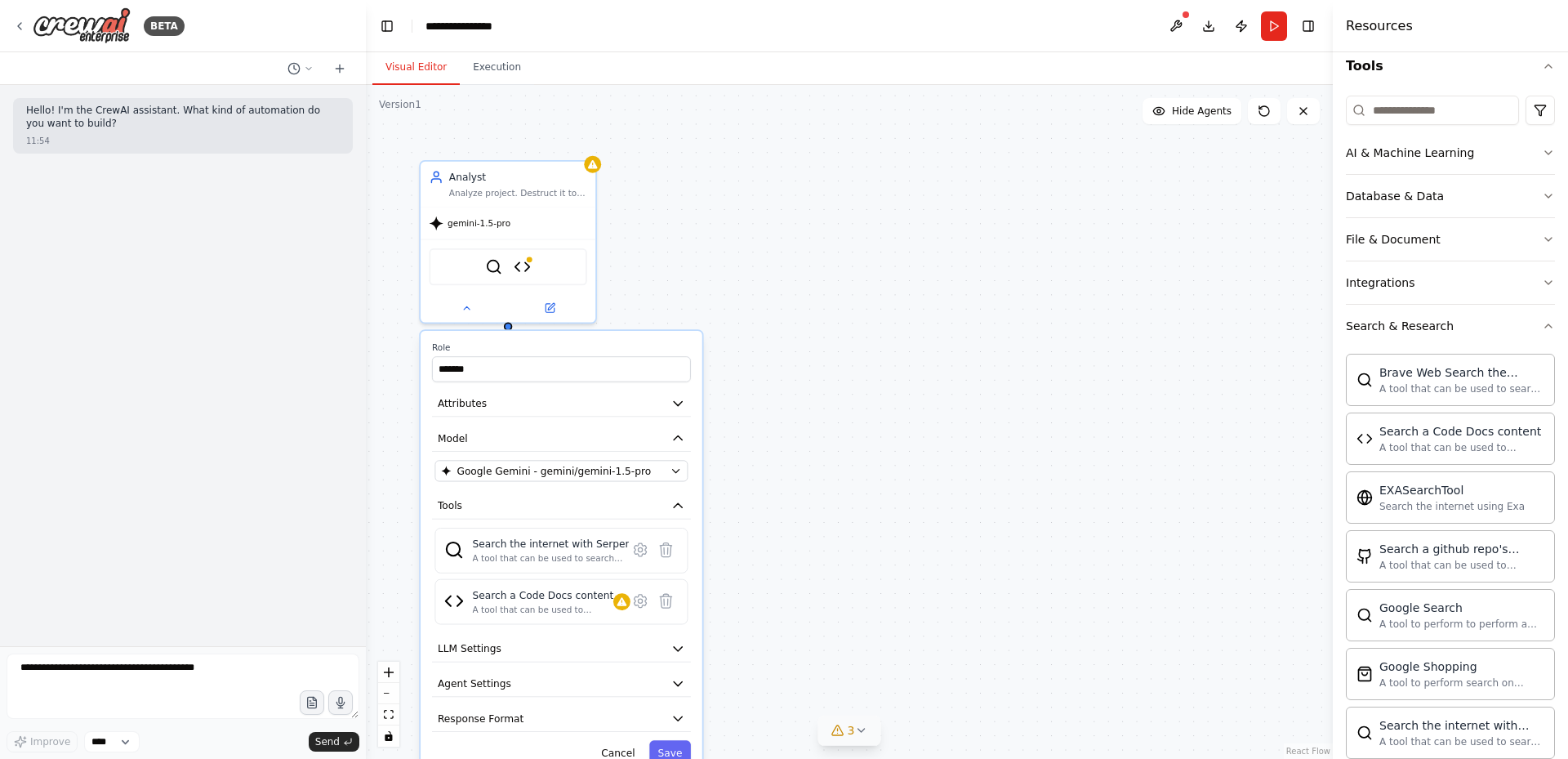
click at [864, 736] on icon at bounding box center [861, 731] width 13 height 13
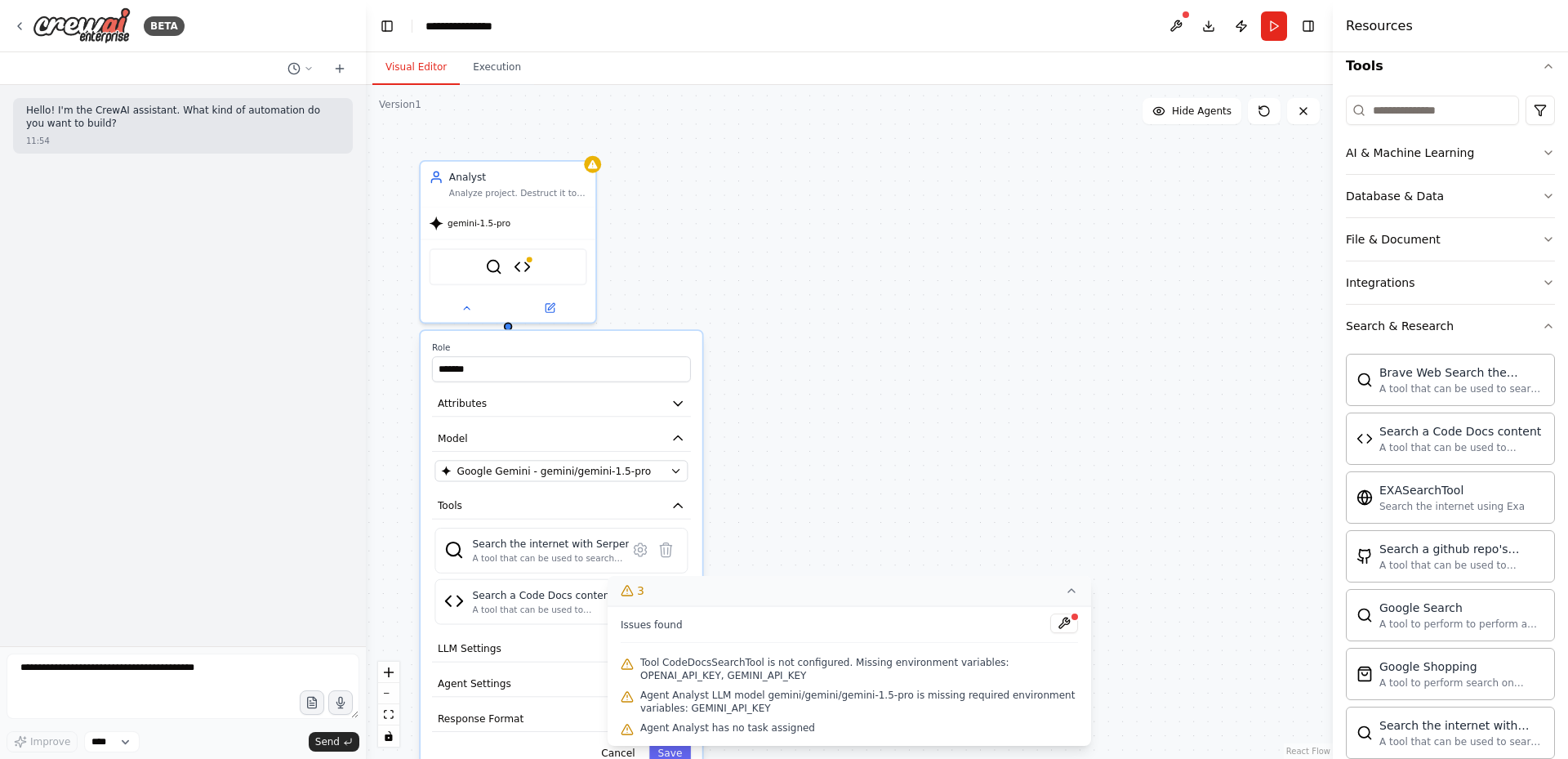
click at [814, 494] on div "Analyst Analyze project. Destruct it to atomary tasks. Delegate tasks to coder …" at bounding box center [849, 422] width 967 height 674
click at [1037, 491] on div "Analyst Analyze project. Destruct it to atomary tasks. Delegate tasks to coder …" at bounding box center [849, 422] width 967 height 674
click at [952, 480] on div "Analyst Analyze project. Destruct it to atomary tasks. Delegate tasks to coder …" at bounding box center [849, 422] width 967 height 674
click at [1184, 684] on div "Analyst Analyze project. Destruct it to atomary tasks. Delegate tasks to coder …" at bounding box center [849, 422] width 967 height 674
click at [1073, 592] on icon at bounding box center [1072, 591] width 13 height 13
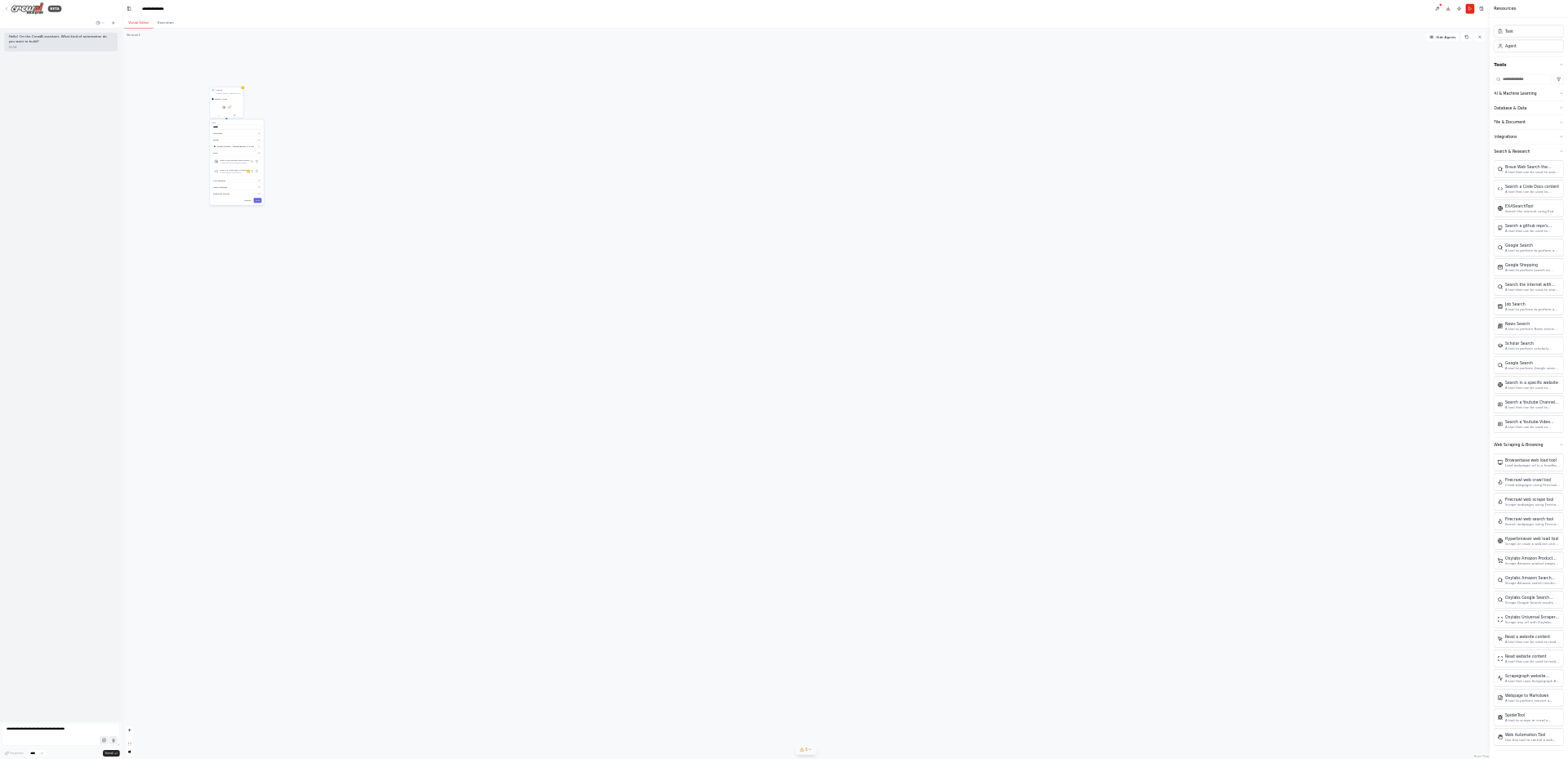
scroll to position [0, 0]
